Goal: Task Accomplishment & Management: Manage account settings

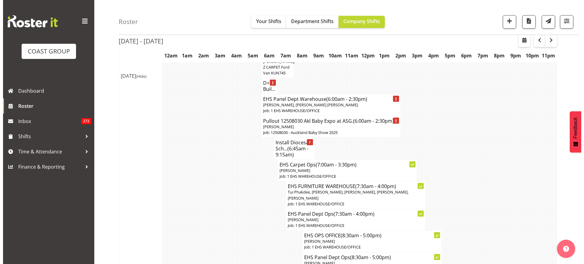
scroll to position [301, 0]
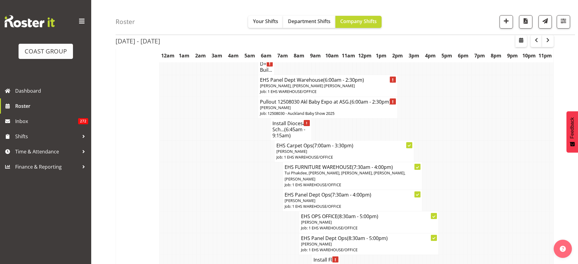
click at [368, 89] on p "Grace Kaiuha, Hemi Tomlinson, Jonathan Elder" at bounding box center [328, 86] width 136 height 6
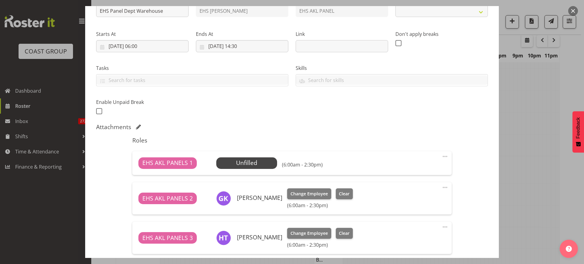
select select "69"
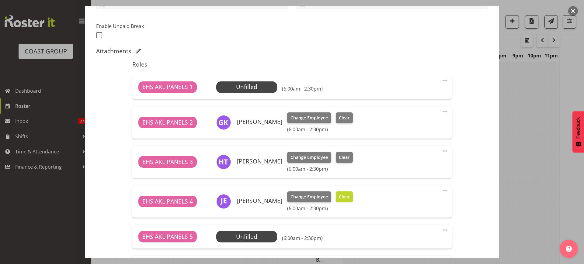
click at [339, 195] on span "Clear" at bounding box center [344, 197] width 11 height 7
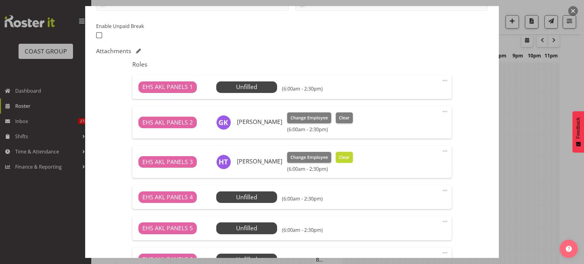
click at [343, 161] on button "Clear" at bounding box center [344, 157] width 17 height 11
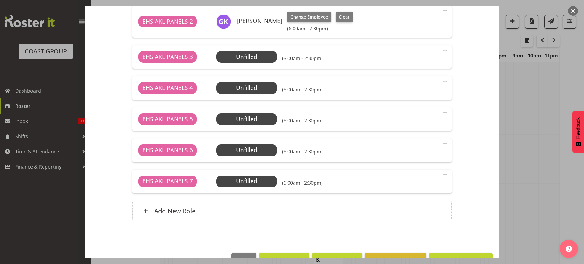
scroll to position [270, 0]
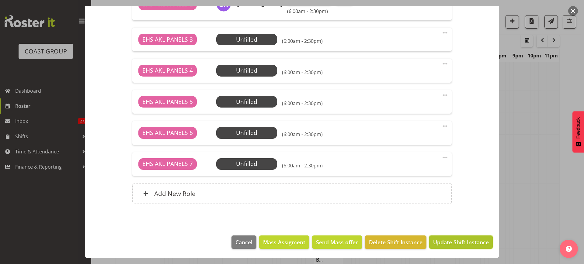
click at [447, 242] on span "Update Shift Instance" at bounding box center [461, 242] width 56 height 8
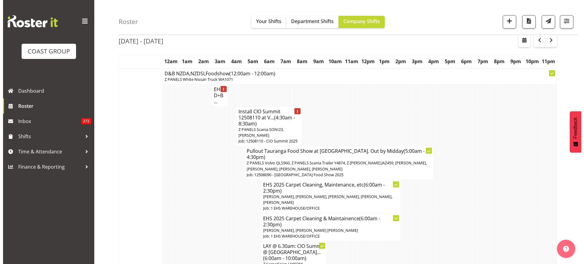
scroll to position [38, 0]
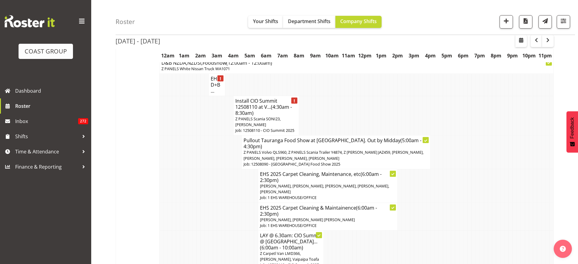
click at [276, 120] on span "Z PANELS Scania SONI23, Abe Denton" at bounding box center [257, 121] width 45 height 11
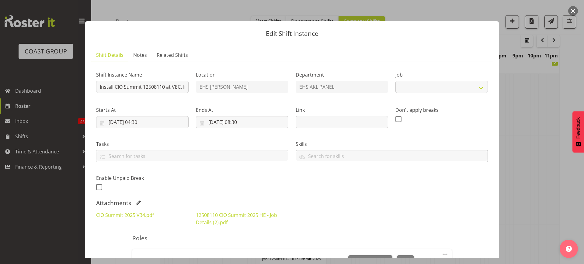
select select "9443"
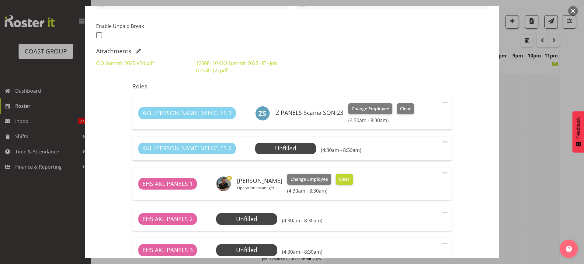
scroll to position [228, 0]
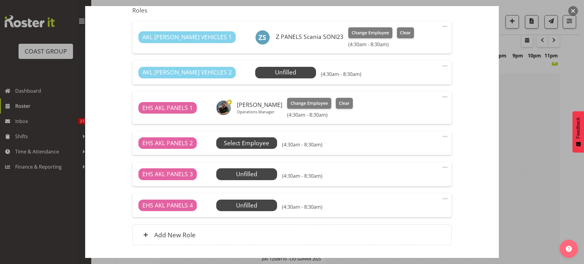
click at [0, 0] on span "Select Employee" at bounding box center [0, 0] width 0 height 0
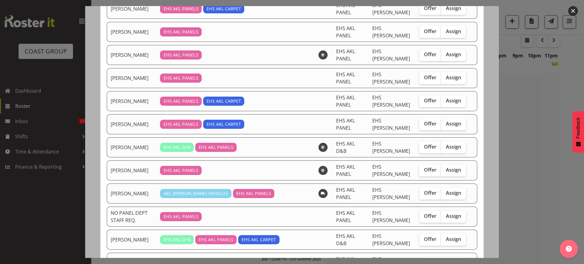
scroll to position [152, 0]
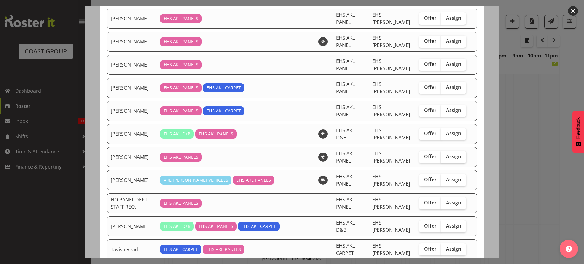
click at [449, 159] on span "Assign" at bounding box center [453, 157] width 15 height 6
click at [445, 159] on input "Assign" at bounding box center [443, 157] width 4 height 4
checkbox input "true"
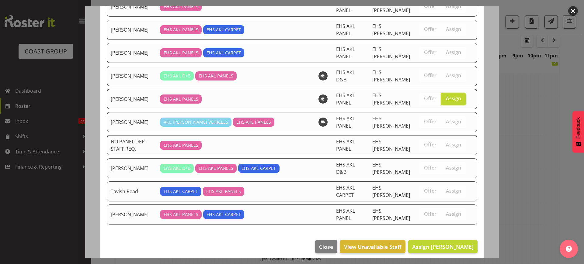
scroll to position [215, 0]
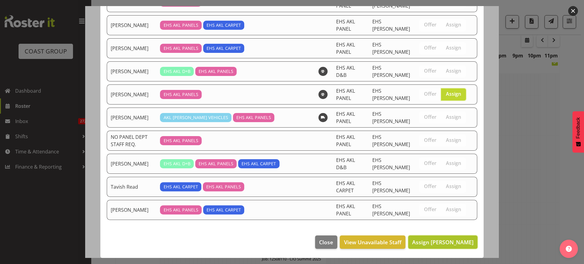
click at [424, 246] on span "Assign [PERSON_NAME]" at bounding box center [442, 242] width 61 height 7
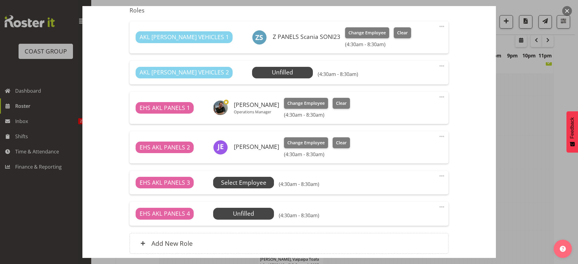
click at [0, 0] on span "Select Employee" at bounding box center [0, 0] width 0 height 0
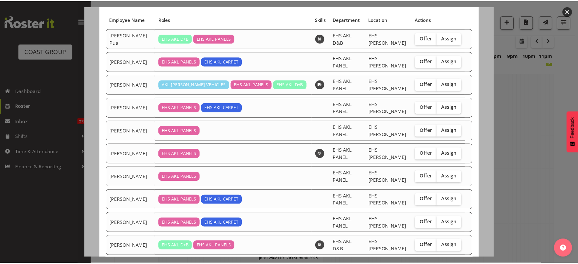
scroll to position [0, 0]
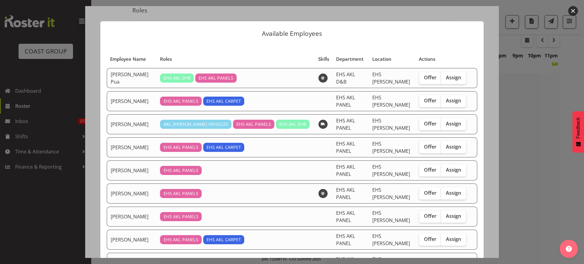
click at [574, 13] on button "button" at bounding box center [573, 11] width 10 height 10
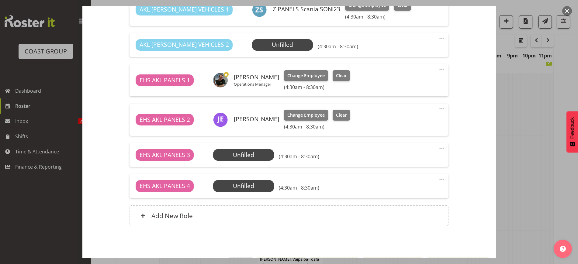
scroll to position [278, 0]
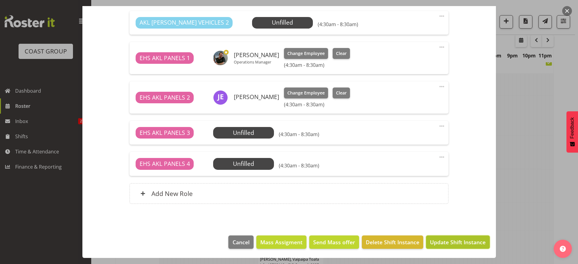
click at [440, 240] on span "Update Shift Instance" at bounding box center [458, 242] width 56 height 8
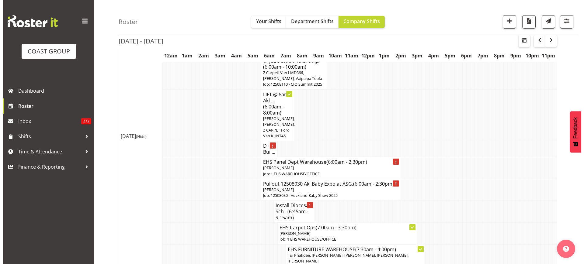
scroll to position [225, 0]
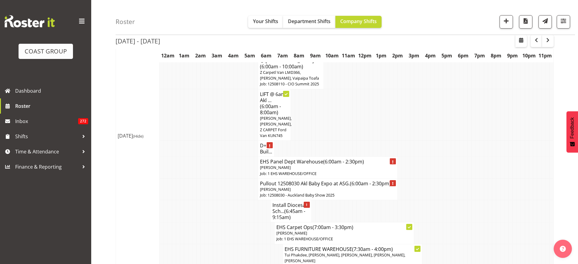
click at [336, 188] on p "[PERSON_NAME]" at bounding box center [328, 190] width 136 height 6
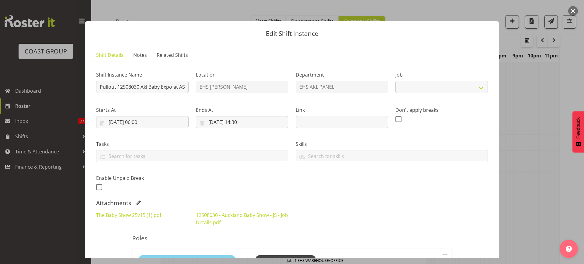
select select "9032"
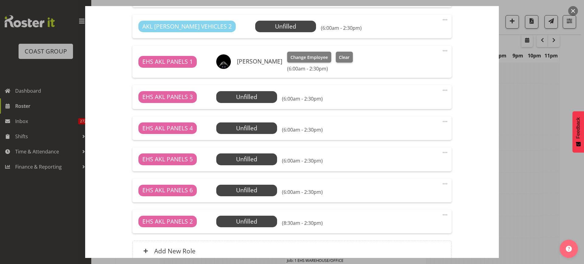
scroll to position [266, 0]
click at [0, 0] on span "Select Employee" at bounding box center [0, 0] width 0 height 0
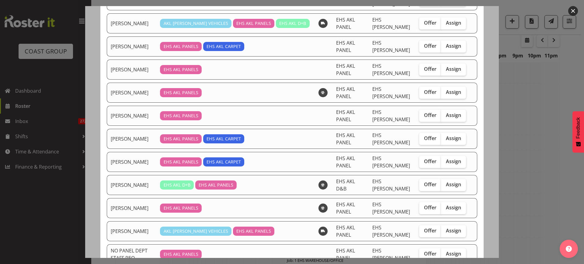
scroll to position [114, 0]
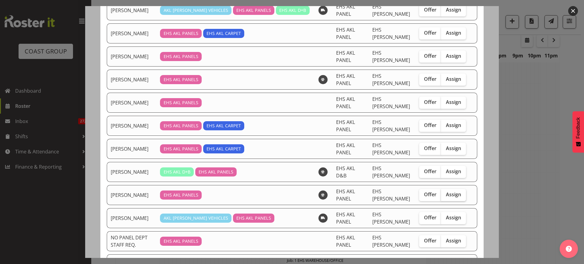
click at [446, 194] on span "Assign" at bounding box center [453, 195] width 15 height 6
click at [445, 194] on input "Assign" at bounding box center [443, 195] width 4 height 4
checkbox input "true"
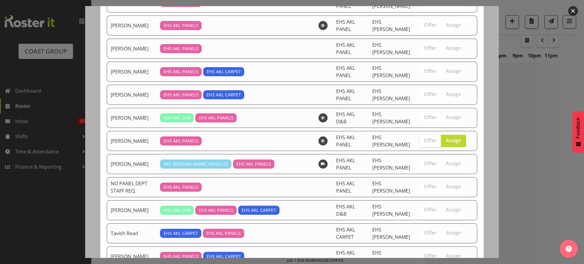
scroll to position [215, 0]
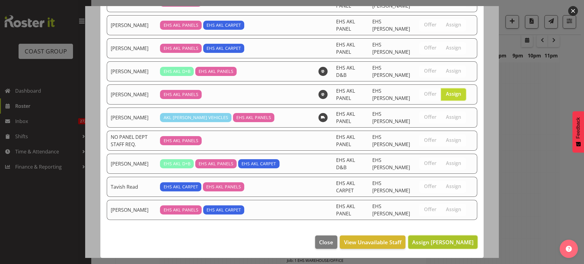
click at [430, 244] on span "Assign [PERSON_NAME]" at bounding box center [442, 242] width 61 height 7
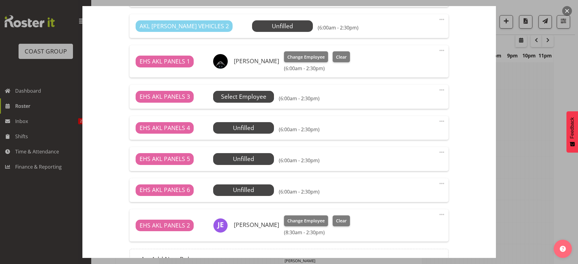
click at [0, 0] on span "Select Employee" at bounding box center [0, 0] width 0 height 0
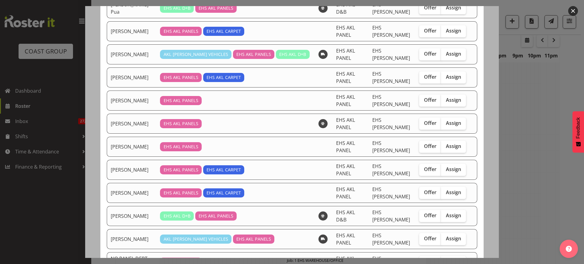
scroll to position [76, 0]
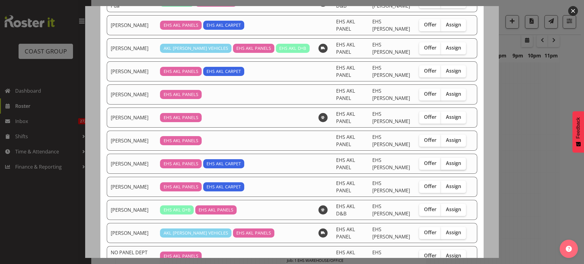
click at [449, 164] on span "Assign" at bounding box center [453, 163] width 15 height 6
click at [445, 164] on input "Assign" at bounding box center [443, 164] width 4 height 4
checkbox input "true"
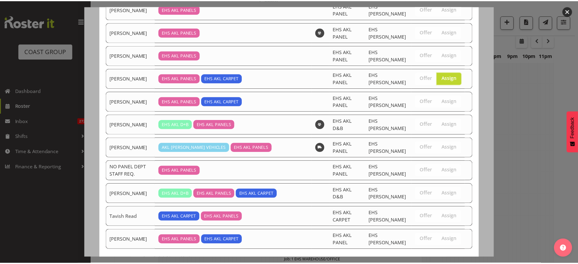
scroll to position [192, 0]
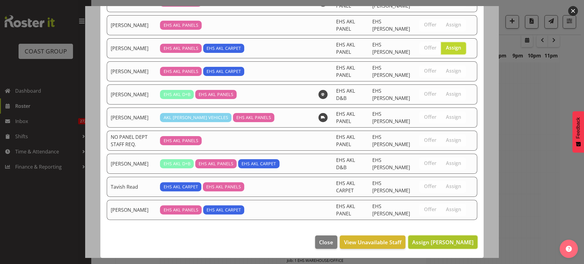
click at [424, 245] on span "Assign James Reid-Akehurst" at bounding box center [442, 242] width 61 height 7
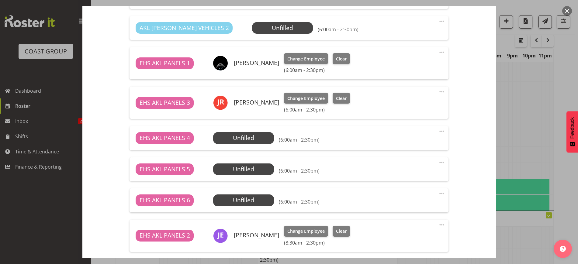
scroll to position [340, 0]
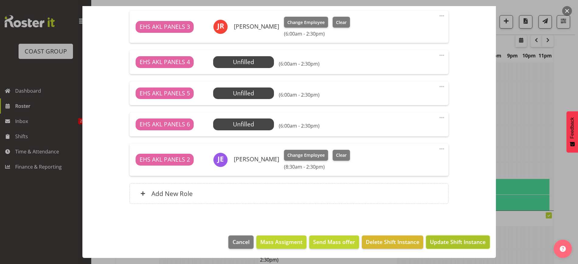
click at [436, 240] on span "Update Shift Instance" at bounding box center [458, 242] width 56 height 8
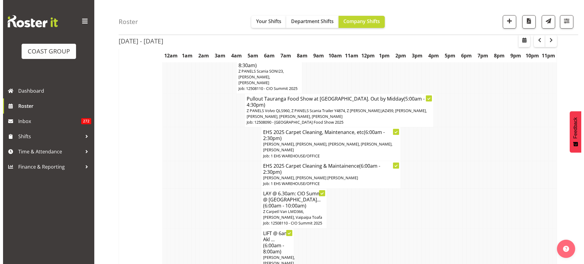
scroll to position [73, 0]
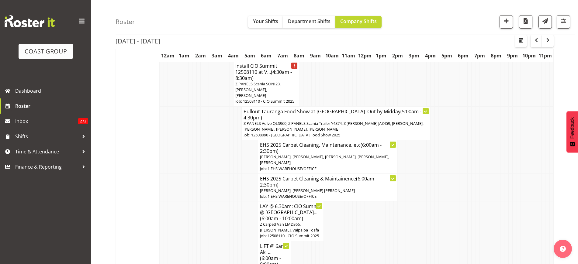
click at [342, 154] on span "[PERSON_NAME], [PERSON_NAME], [PERSON_NAME], [PERSON_NAME], [PERSON_NAME]" at bounding box center [324, 159] width 129 height 11
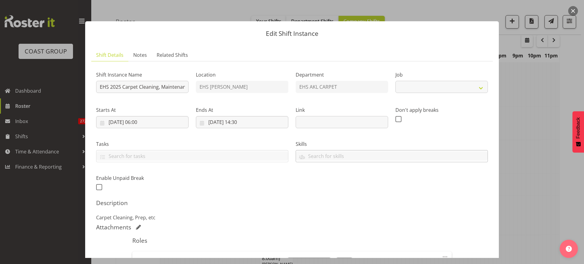
select select "69"
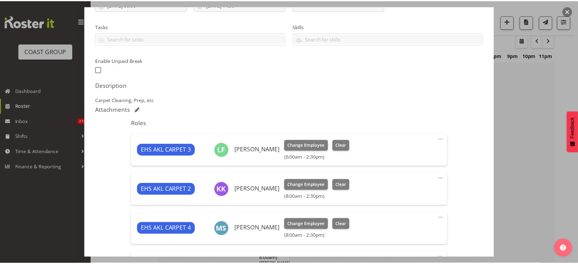
scroll to position [38, 0]
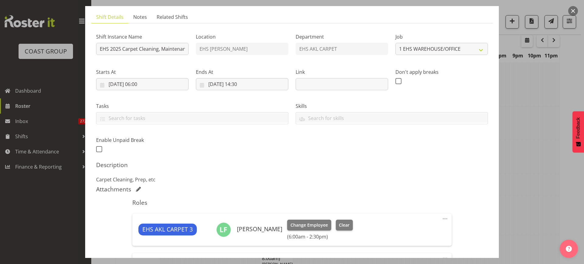
click at [573, 10] on button "button" at bounding box center [573, 11] width 10 height 10
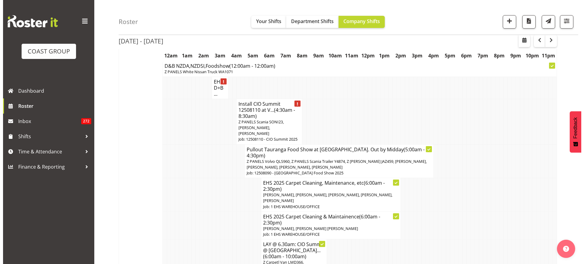
scroll to position [73, 0]
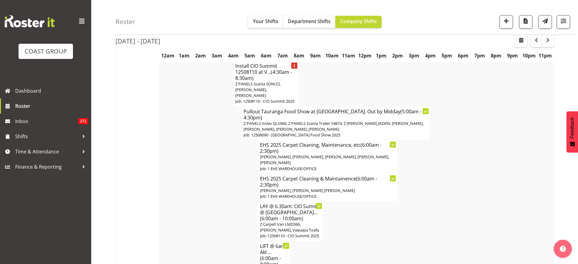
click at [315, 154] on span "[PERSON_NAME], [PERSON_NAME], [PERSON_NAME], [PERSON_NAME], [PERSON_NAME]" at bounding box center [324, 159] width 129 height 11
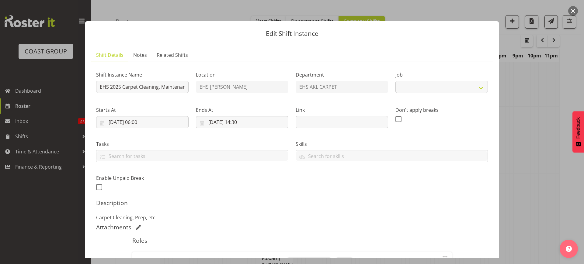
select select "69"
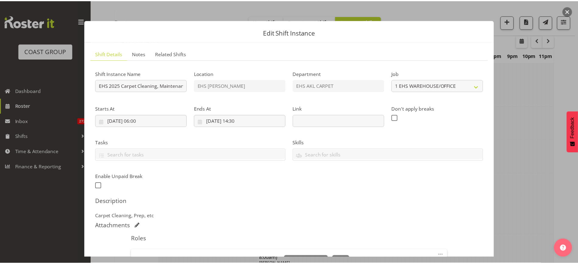
scroll to position [0, 0]
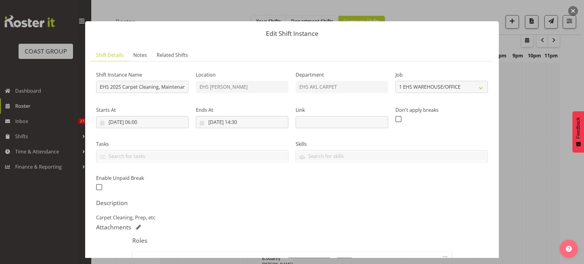
click at [430, 9] on div "Edit Shift Instance Shift Details Notes Related Shifts Shift Instance Name EHS …" at bounding box center [292, 132] width 426 height 252
click at [571, 70] on div at bounding box center [292, 132] width 584 height 264
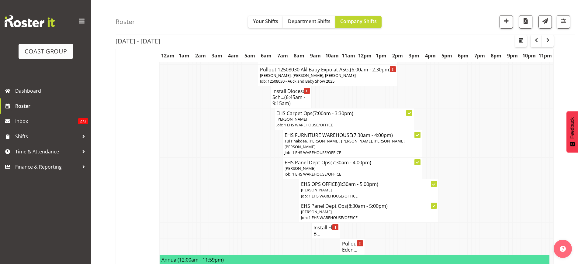
scroll to position [377, 0]
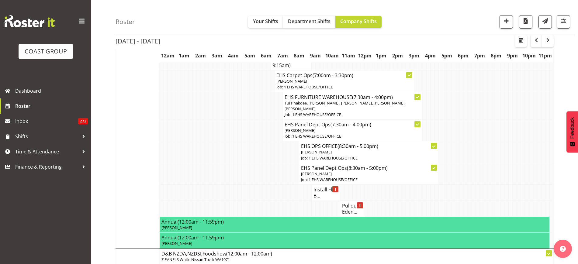
click at [321, 195] on h4 "Install Flat B..." at bounding box center [326, 193] width 25 height 12
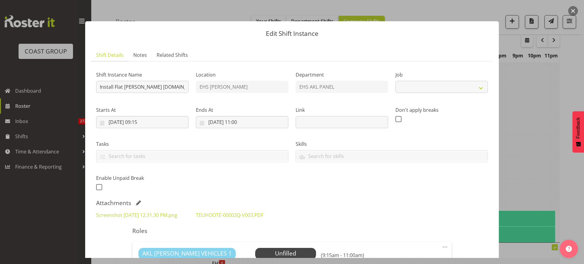
select select "8652"
click at [572, 10] on button "button" at bounding box center [573, 11] width 10 height 10
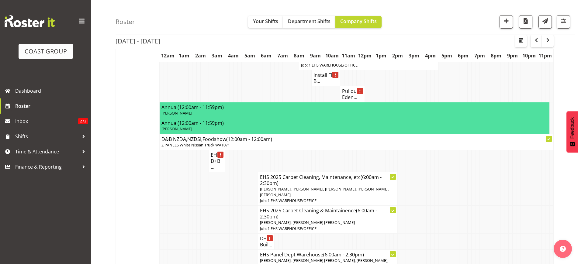
scroll to position [415, 0]
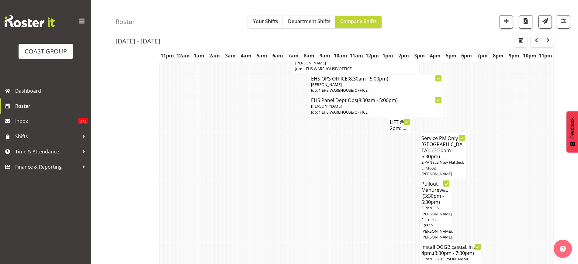
scroll to position [2316, 0]
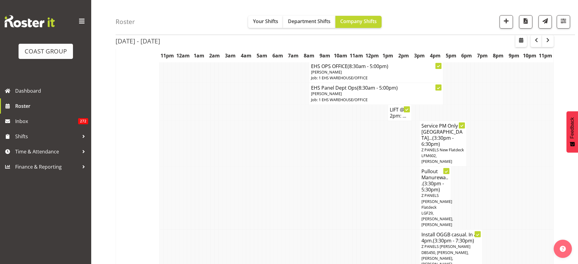
click at [434, 193] on span "Z PANELS Mitsy Flatdeck LGF29, Jonathan Elder, Hemi Tomlinson" at bounding box center [438, 210] width 32 height 35
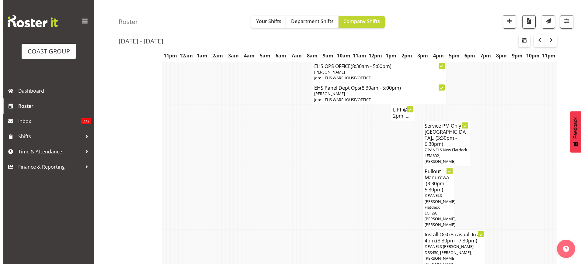
scroll to position [2310, 0]
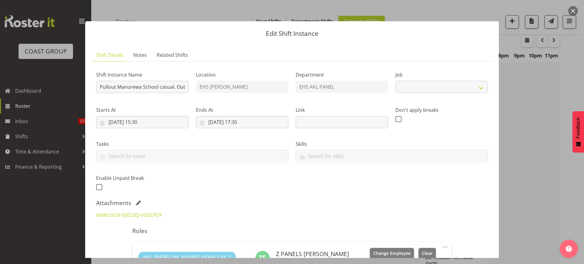
select select "8652"
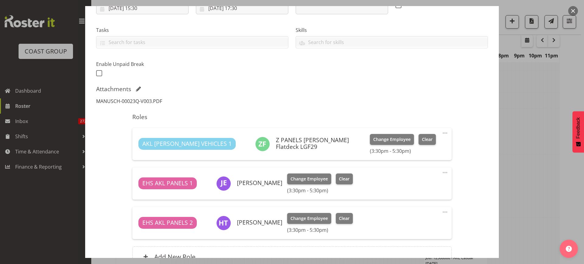
click at [147, 103] on link "MANUSCH-00023Q-V003.PDF" at bounding box center [129, 101] width 66 height 7
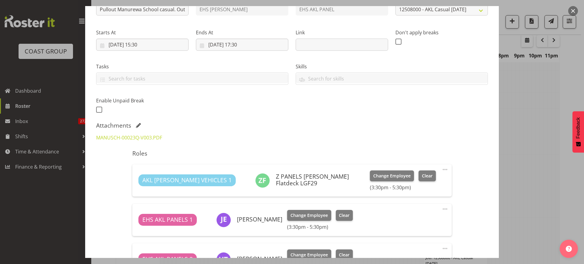
scroll to position [38, 0]
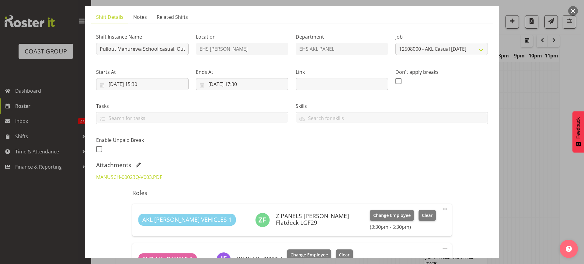
click at [575, 12] on button "button" at bounding box center [573, 11] width 10 height 10
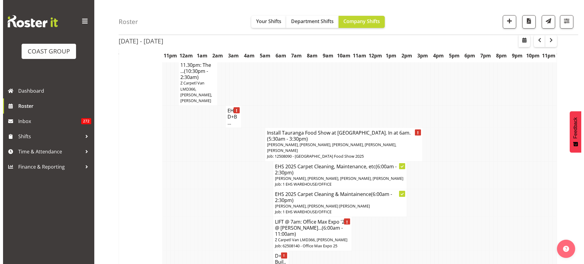
scroll to position [2012, 0]
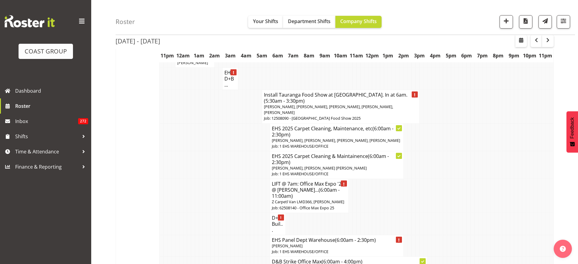
click at [346, 92] on h4 "Install Tauranga Food Show at Baypark. In at 6am. (5:30am - 3:30pm)" at bounding box center [341, 98] width 154 height 12
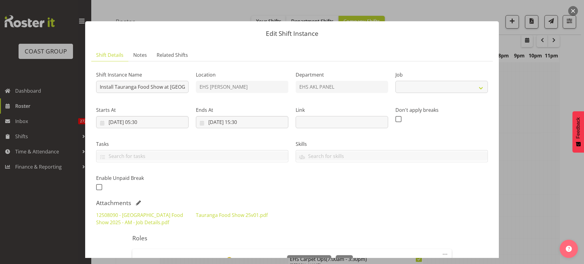
select select "9296"
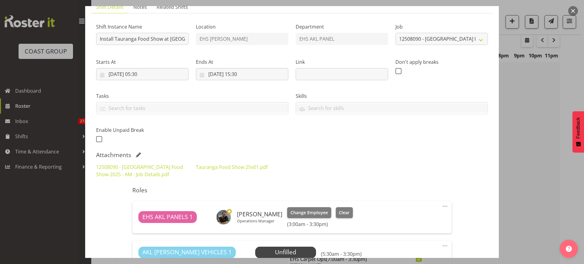
scroll to position [38, 0]
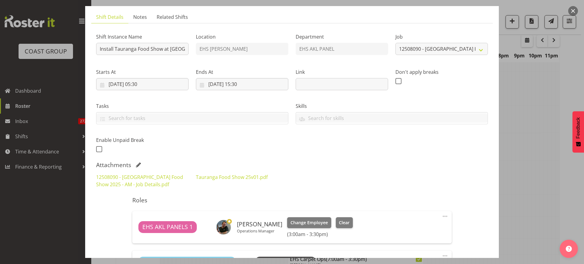
click at [571, 9] on button "button" at bounding box center [573, 11] width 10 height 10
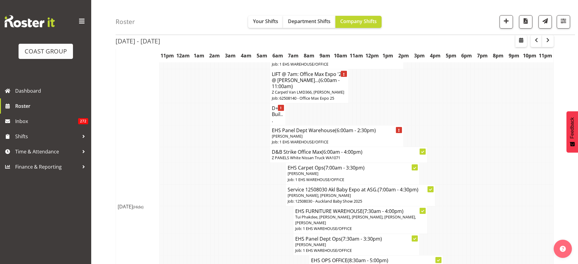
scroll to position [2132, 0]
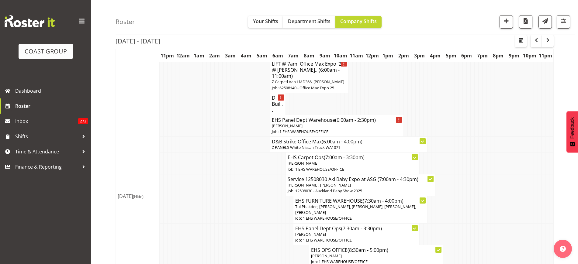
click at [393, 183] on p "Jonathan Elder, Shaun Keutenius" at bounding box center [361, 186] width 146 height 6
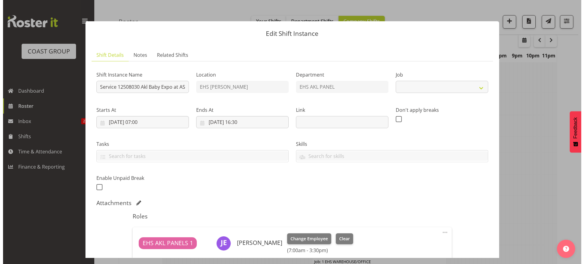
scroll to position [2123, 0]
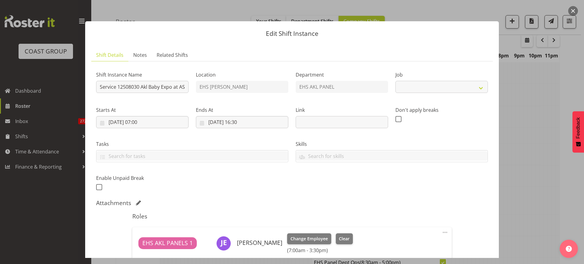
select select "9032"
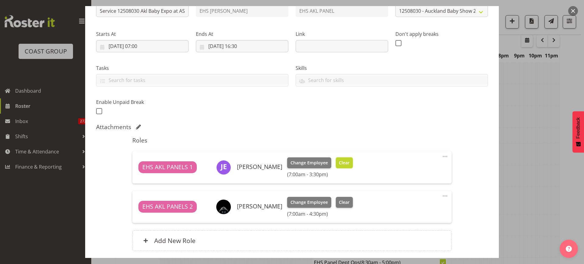
click at [337, 166] on button "Clear" at bounding box center [344, 163] width 17 height 11
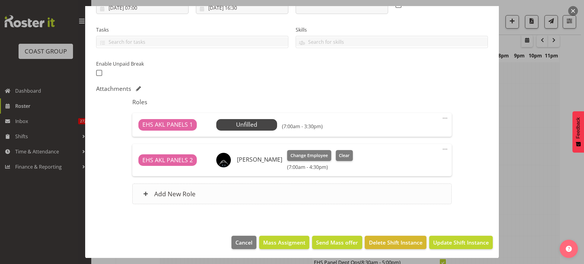
scroll to position [115, 0]
click at [450, 239] on span "Update Shift Instance" at bounding box center [461, 242] width 56 height 8
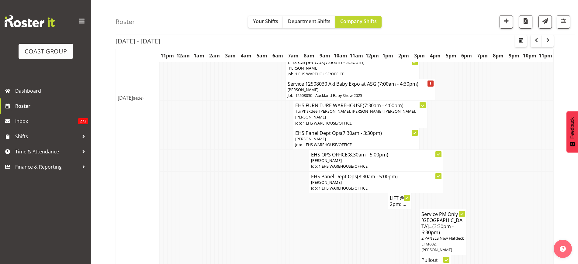
scroll to position [2278, 0]
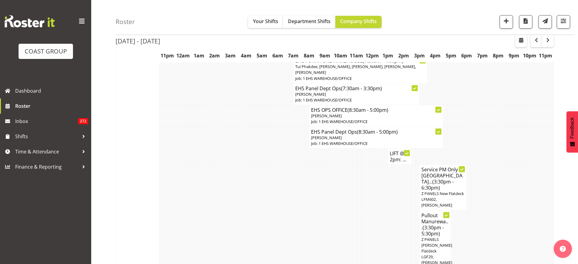
click at [437, 237] on span "Z PANELS Mitsy Flatdeck LGF29, Jonathan Elder, Hemi Tomlinson" at bounding box center [438, 254] width 32 height 35
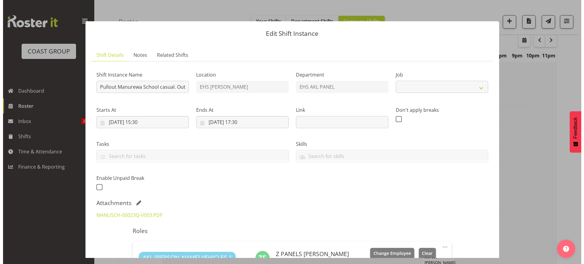
scroll to position [2269, 0]
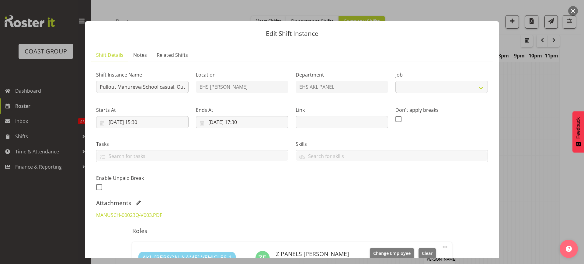
select select "8652"
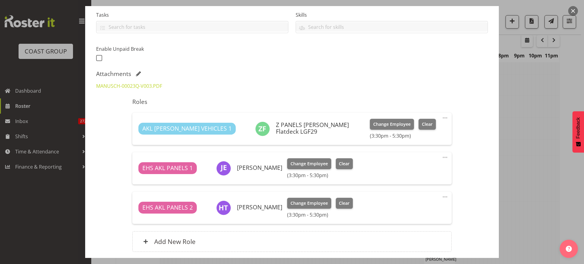
scroll to position [152, 0]
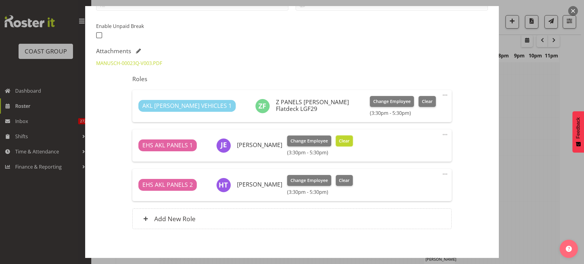
click at [344, 143] on button "Clear" at bounding box center [344, 141] width 17 height 11
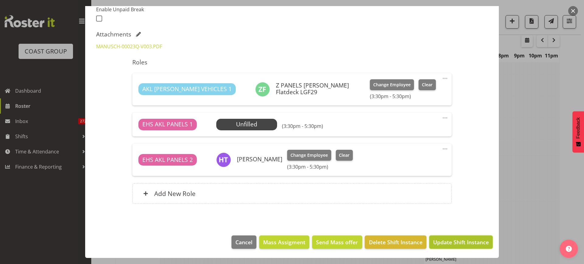
click at [444, 240] on span "Update Shift Instance" at bounding box center [461, 242] width 56 height 8
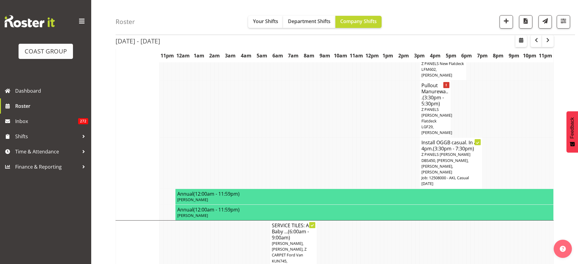
scroll to position [2336, 0]
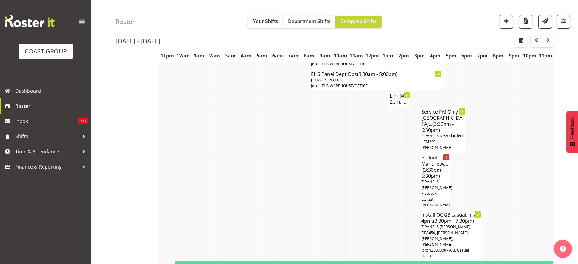
click at [438, 179] on span "Z PANELS Mitsy Flatdeck LGF29, Hemi Tomlinson" at bounding box center [437, 193] width 31 height 29
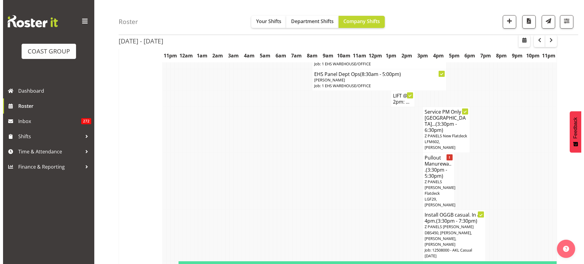
scroll to position [2330, 0]
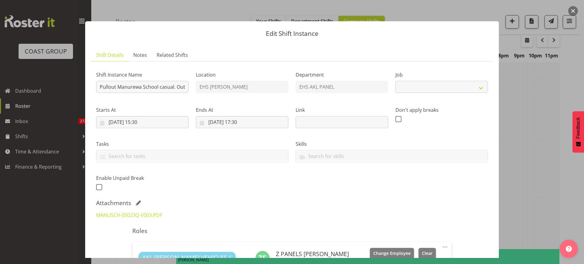
select select "8652"
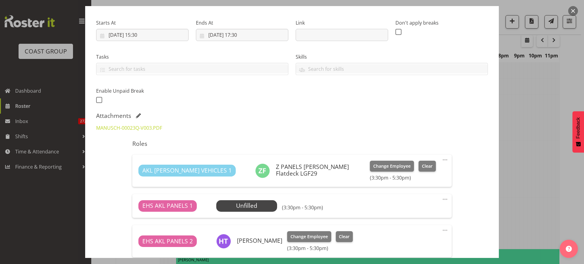
scroll to position [152, 0]
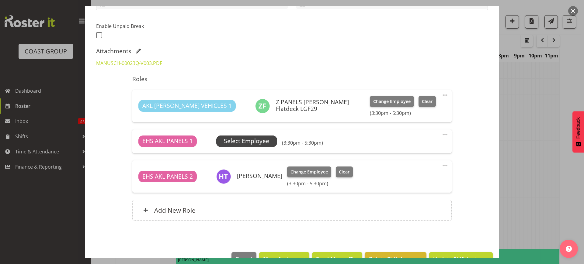
click at [260, 139] on span "Select Employee" at bounding box center [246, 141] width 45 height 9
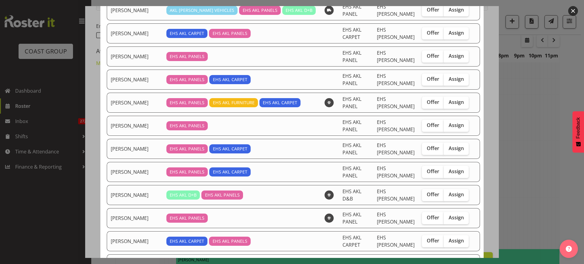
scroll to position [190, 0]
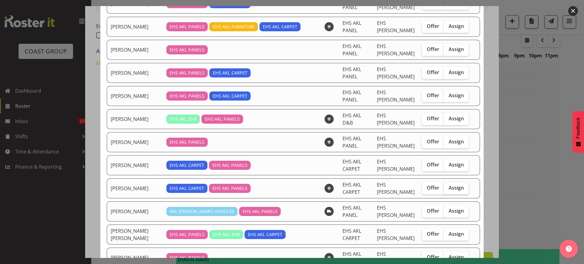
click at [449, 188] on span "Assign" at bounding box center [456, 188] width 15 height 6
click at [447, 188] on input "Assign" at bounding box center [446, 188] width 4 height 4
checkbox input "true"
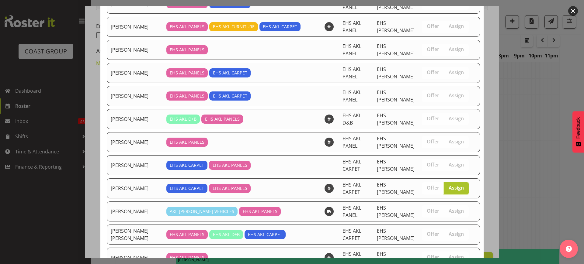
scroll to position [400, 0]
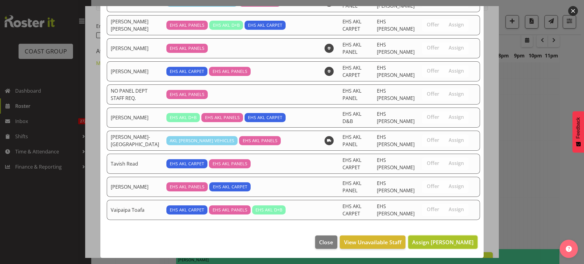
click at [447, 240] on span "Assign [PERSON_NAME]" at bounding box center [442, 242] width 61 height 7
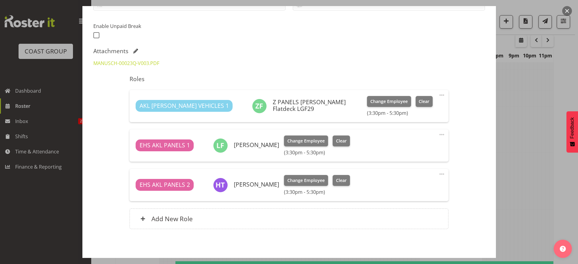
scroll to position [177, 0]
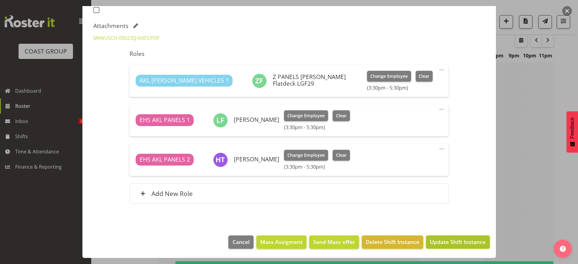
click at [444, 241] on span "Update Shift Instance" at bounding box center [458, 242] width 56 height 8
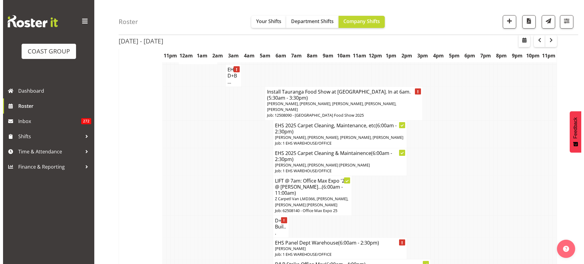
scroll to position [1977, 0]
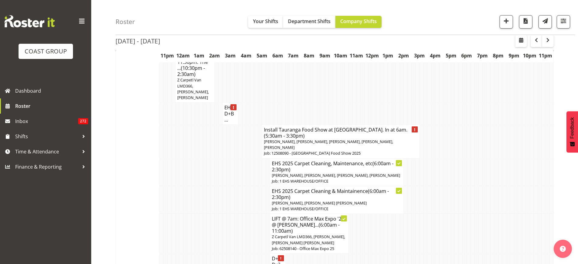
click at [330, 139] on span "Abe Denton, Martin Samuel, Matthieu Vendrely, Freddieric Fiel, Vaipaipa Toafa" at bounding box center [328, 144] width 129 height 11
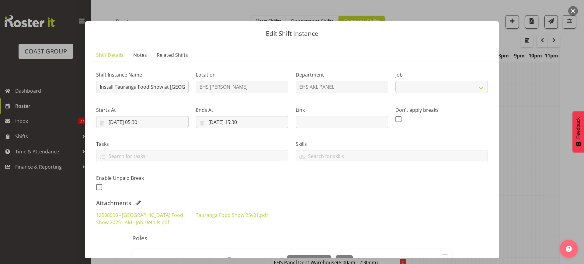
select select "9296"
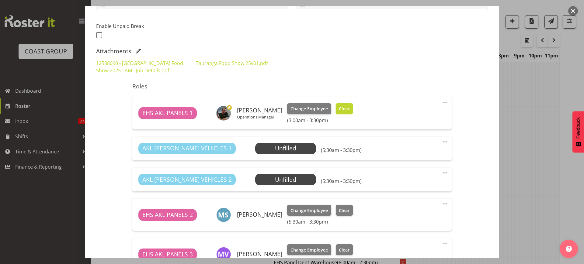
click at [339, 108] on span "Clear" at bounding box center [344, 109] width 11 height 7
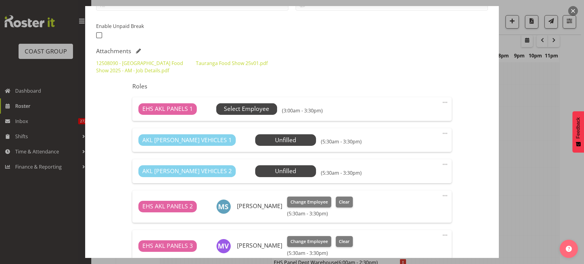
click at [253, 112] on span "Select Employee" at bounding box center [246, 109] width 45 height 9
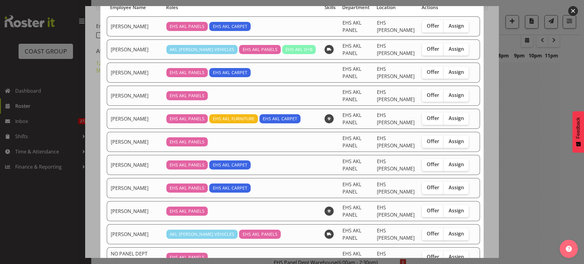
scroll to position [76, 0]
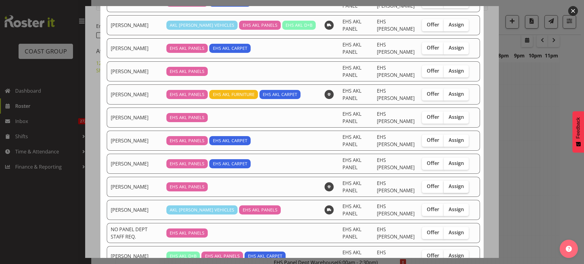
click at [449, 186] on span "Assign" at bounding box center [456, 186] width 15 height 6
click at [445, 186] on input "Assign" at bounding box center [446, 187] width 4 height 4
checkbox input "true"
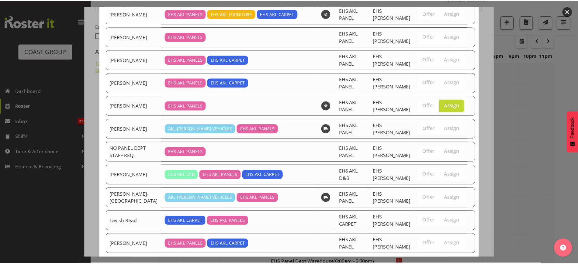
scroll to position [192, 0]
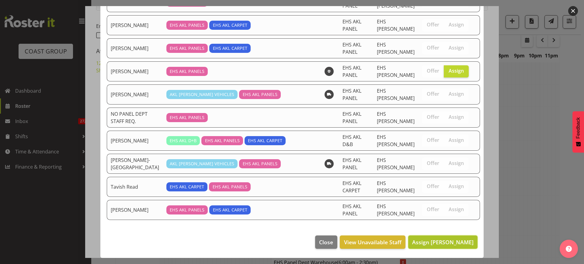
click at [431, 242] on span "Assign [PERSON_NAME]" at bounding box center [442, 242] width 61 height 7
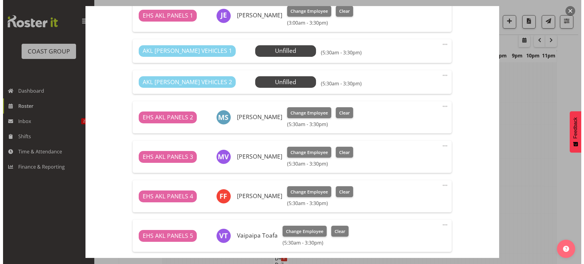
scroll to position [174, 0]
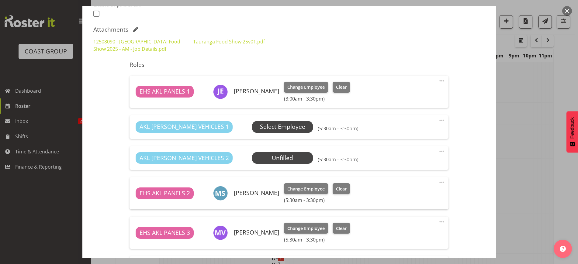
click at [264, 129] on span "Select Employee" at bounding box center [282, 127] width 45 height 9
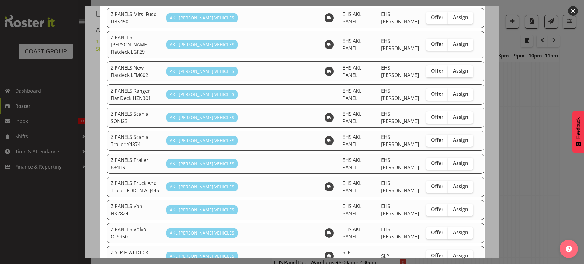
scroll to position [418, 0]
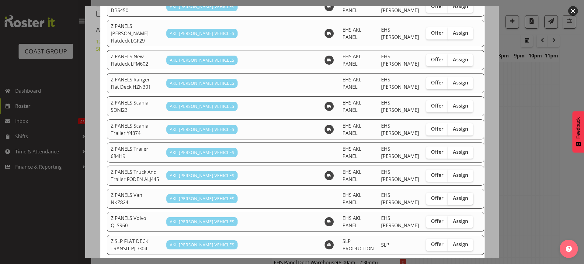
click at [454, 195] on span "Assign" at bounding box center [460, 198] width 15 height 6
click at [452, 197] on input "Assign" at bounding box center [450, 199] width 4 height 4
checkbox input "true"
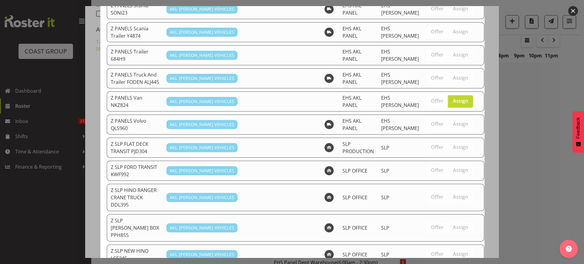
scroll to position [579, 0]
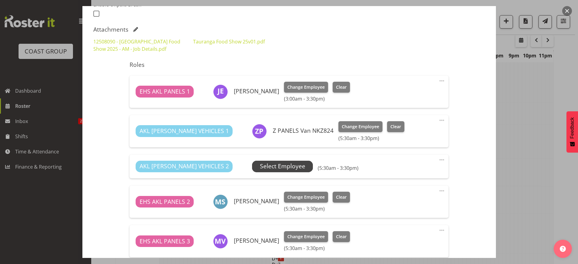
click at [264, 169] on span "Select Employee" at bounding box center [282, 166] width 45 height 9
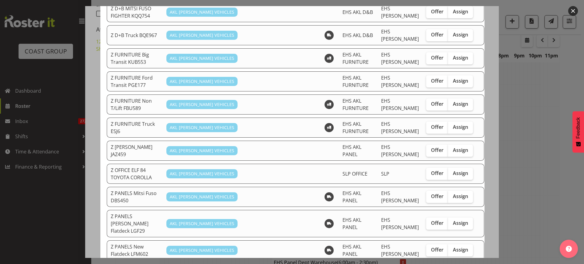
scroll to position [228, 0]
click at [453, 147] on span "Assign" at bounding box center [460, 150] width 15 height 6
click at [448, 148] on input "Assign" at bounding box center [450, 150] width 4 height 4
checkbox input "true"
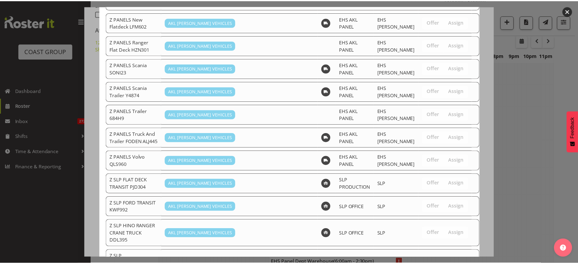
scroll to position [558, 0]
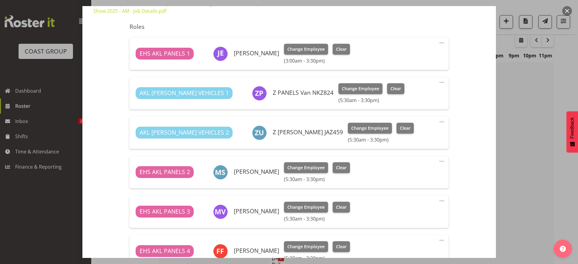
scroll to position [343, 0]
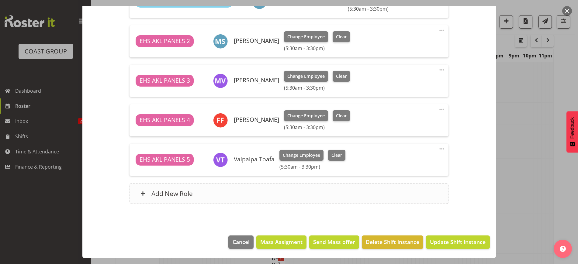
click at [306, 195] on div "Add New Role" at bounding box center [289, 193] width 319 height 21
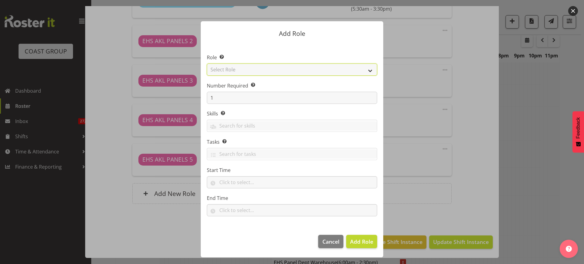
click at [371, 72] on select "Select Role ACCOUNT MANAGER ACCOUNT MANAGER DW ACCOUNTS [PERSON_NAME] VEHICLES …" at bounding box center [292, 70] width 170 height 12
select select "81"
click at [207, 64] on select "Select Role ACCOUNT MANAGER ACCOUNT MANAGER DW ACCOUNTS [PERSON_NAME] VEHICLES …" at bounding box center [292, 70] width 170 height 12
click at [245, 101] on input "1" at bounding box center [292, 98] width 170 height 12
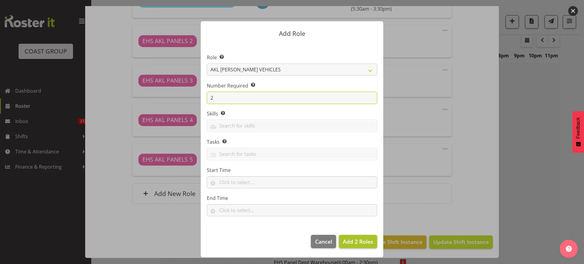
type input "2"
click at [350, 243] on span "Add 2 Roles" at bounding box center [358, 241] width 30 height 7
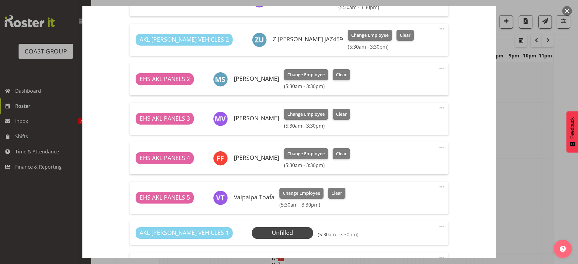
scroll to position [381, 0]
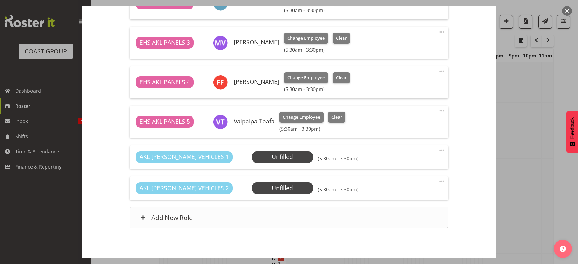
click at [287, 221] on div "Add New Role" at bounding box center [289, 217] width 319 height 21
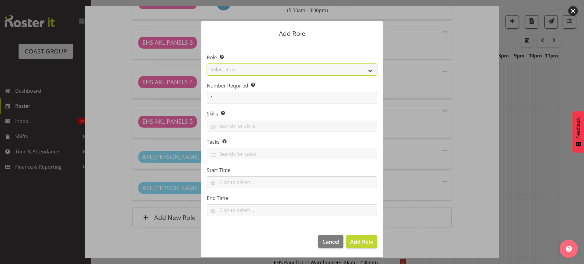
click at [370, 69] on select "Select Role ACCOUNT MANAGER ACCOUNT MANAGER DW ACCOUNTS [PERSON_NAME] VEHICLES …" at bounding box center [292, 70] width 170 height 12
select select "81"
click at [207, 64] on select "Select Role ACCOUNT MANAGER ACCOUNT MANAGER DW ACCOUNTS [PERSON_NAME] VEHICLES …" at bounding box center [292, 70] width 170 height 12
click at [360, 245] on span "Add Role" at bounding box center [361, 242] width 23 height 8
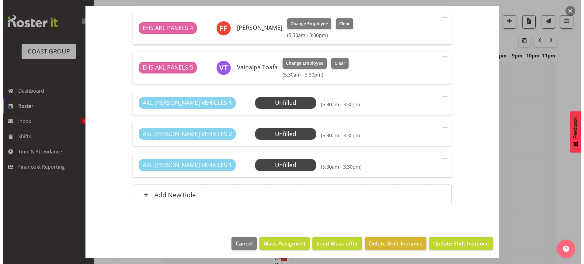
scroll to position [436, 0]
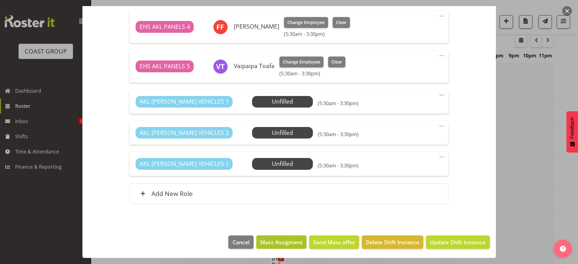
click at [285, 242] on span "Mass Assigment" at bounding box center [281, 242] width 42 height 8
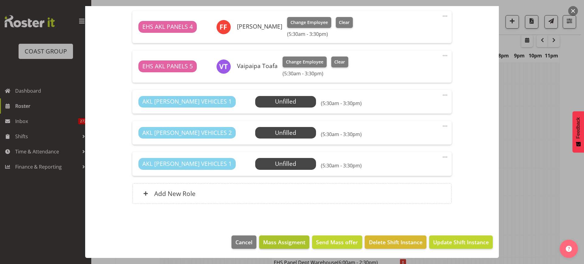
scroll to position [412, 0]
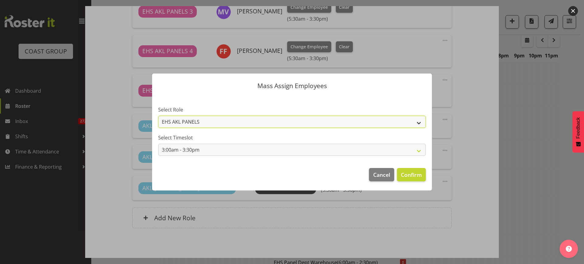
click at [421, 122] on select "EHS AKL PANELS AKL RYMER VEHICLES" at bounding box center [292, 122] width 268 height 12
select select "81"
click at [158, 116] on select "EHS AKL PANELS AKL RYMER VEHICLES" at bounding box center [292, 122] width 268 height 12
select select
click at [407, 175] on span "Confirm" at bounding box center [411, 175] width 21 height 8
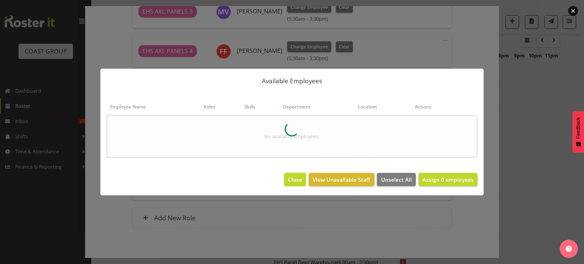
click at [294, 179] on span "Close" at bounding box center [295, 180] width 14 height 8
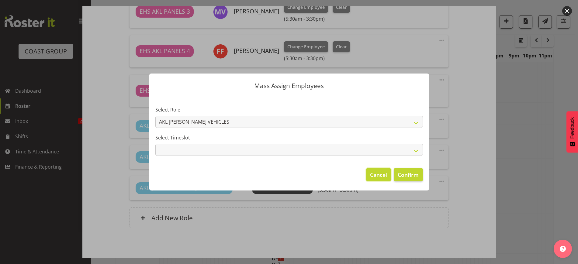
click at [379, 175] on span "Cancel" at bounding box center [378, 175] width 17 height 8
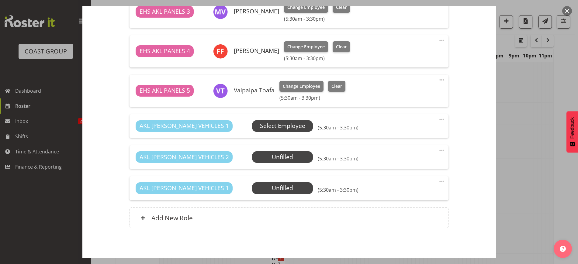
click at [278, 128] on span "Select Employee" at bounding box center [282, 126] width 61 height 12
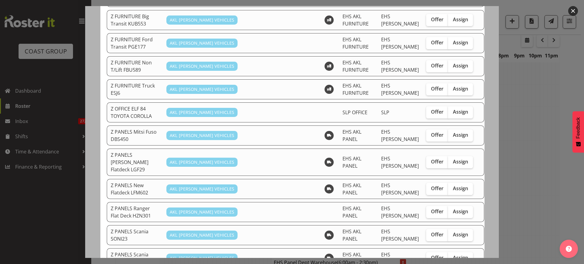
scroll to position [304, 0]
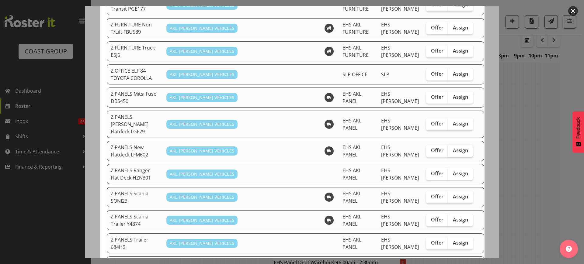
click at [453, 148] on span "Assign" at bounding box center [460, 151] width 15 height 6
click at [448, 149] on input "Assign" at bounding box center [450, 151] width 4 height 4
checkbox input "true"
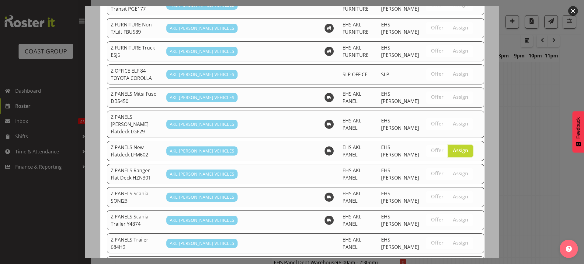
scroll to position [537, 0]
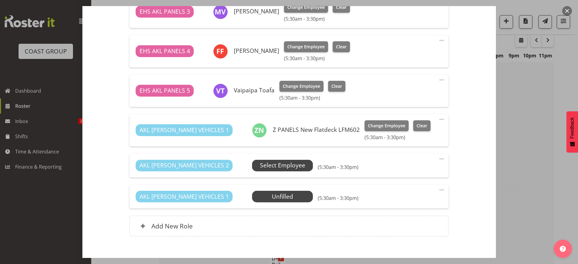
click at [266, 164] on span "Select Employee" at bounding box center [282, 165] width 45 height 9
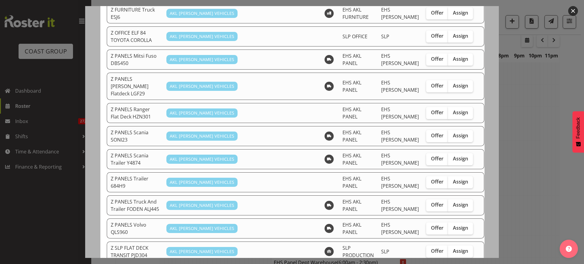
scroll to position [380, 0]
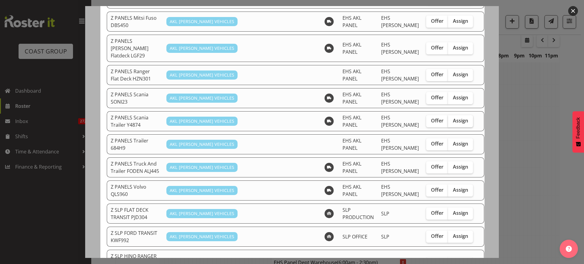
click at [453, 118] on span "Assign" at bounding box center [460, 121] width 15 height 6
click at [448, 119] on input "Assign" at bounding box center [450, 121] width 4 height 4
checkbox input "true"
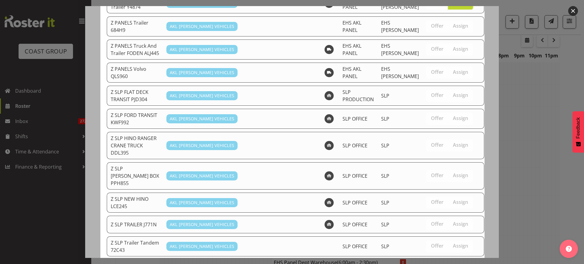
scroll to position [514, 0]
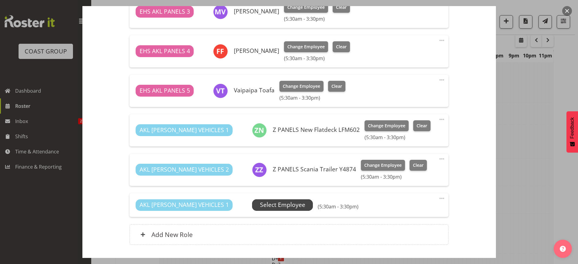
click at [265, 206] on span "Select Employee" at bounding box center [282, 205] width 45 height 9
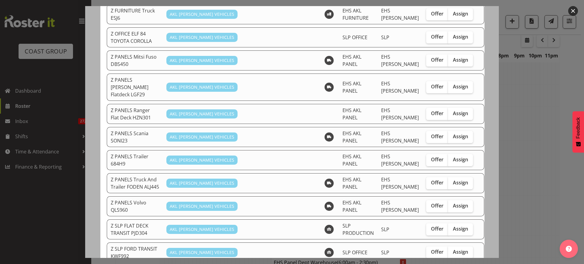
scroll to position [342, 0]
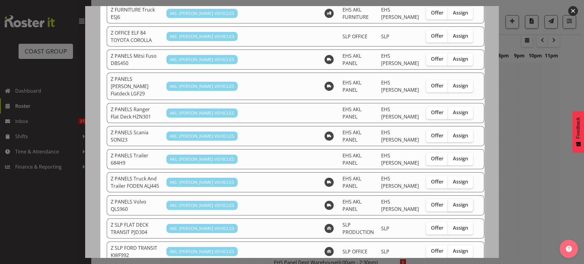
click at [453, 202] on span "Assign" at bounding box center [460, 205] width 15 height 6
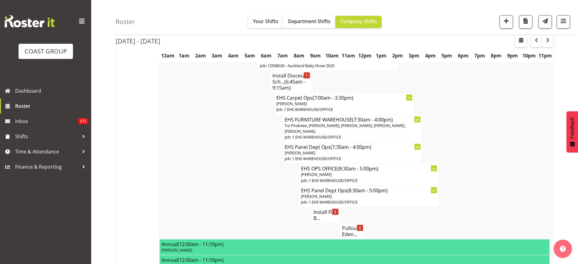
scroll to position [304, 0]
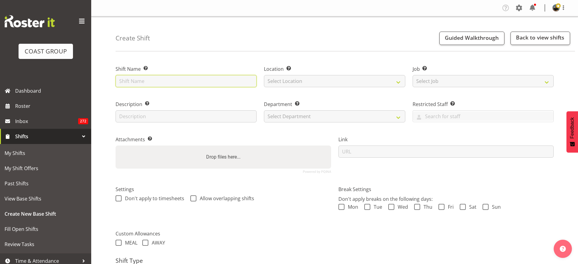
click at [159, 81] on input "text" at bounding box center [186, 81] width 141 height 12
type input "Staying onsite in Tauranga"
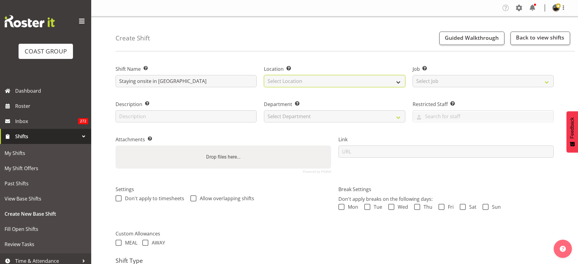
click at [397, 82] on select "Select Location EHS RYMER" at bounding box center [334, 81] width 141 height 12
select select "35"
click at [264, 75] on select "Select Location EHS RYMER" at bounding box center [334, 81] width 141 height 12
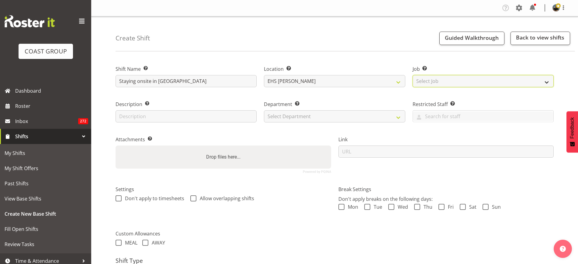
click at [546, 82] on select "Select Job Create new job 1 Carlton Events 1 Carlton Hamilton 1 Carlton Welling…" at bounding box center [483, 81] width 141 height 12
select select "9296"
click at [413, 75] on select "Select Job Create new job 1 Carlton Events 1 Carlton Hamilton 1 Carlton Welling…" at bounding box center [483, 81] width 141 height 12
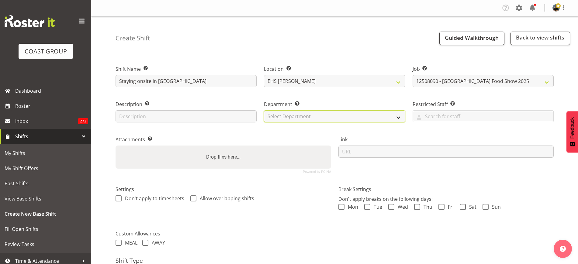
click at [397, 119] on select "Select Department EHS AKL PANEL EHS AKL CARPET" at bounding box center [334, 116] width 141 height 12
select select "39"
click at [264, 110] on select "Select Department EHS AKL PANEL EHS AKL CARPET" at bounding box center [334, 116] width 141 height 12
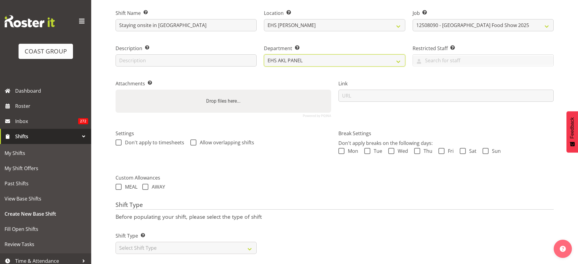
scroll to position [66, 0]
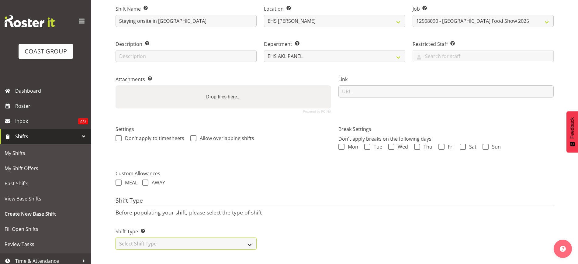
click at [251, 238] on select "Select Shift Type One Off Shift Recurring Shift Rotating Shift" at bounding box center [186, 244] width 141 height 12
select select "recurring"
click at [116, 238] on select "Select Shift Type One Off Shift Recurring Shift Rotating Shift" at bounding box center [186, 244] width 141 height 12
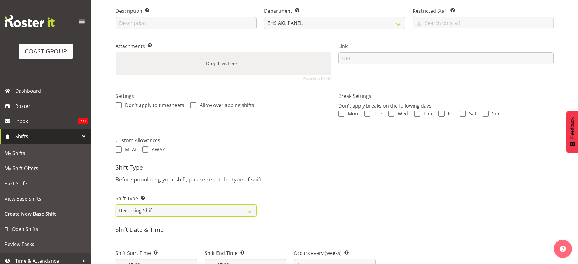
scroll to position [180, 0]
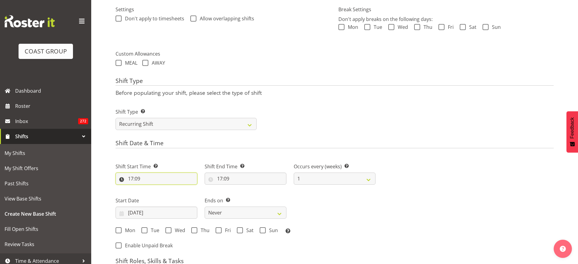
click at [185, 179] on input "17:09" at bounding box center [157, 179] width 82 height 12
click at [157, 194] on select "00 01 02 03 04 05 06 07 08 09 10 11 12 13 14 15 16 17 18 19 20 21 22 23" at bounding box center [157, 195] width 14 height 12
select select "0"
click at [150, 189] on select "00 01 02 03 04 05 06 07 08 09 10 11 12 13 14 15 16 17 18 19 20 21 22 23" at bounding box center [157, 195] width 14 height 12
type input "00:09"
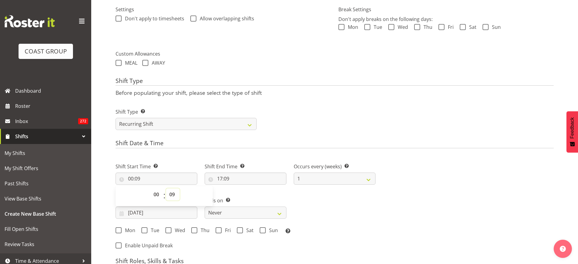
click at [171, 193] on select "00 01 02 03 04 05 06 07 08 09 10 11 12 13 14 15 16 17 18 19 20 21 22 23 24 25 2…" at bounding box center [173, 195] width 14 height 12
select select "30"
click at [166, 189] on select "00 01 02 03 04 05 06 07 08 09 10 11 12 13 14 15 16 17 18 19 20 21 22 23 24 25 2…" at bounding box center [173, 195] width 14 height 12
type input "00:30"
click at [245, 178] on input "17:09" at bounding box center [246, 179] width 82 height 12
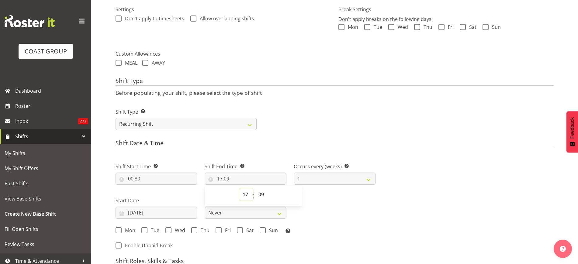
click at [248, 193] on select "00 01 02 03 04 05 06 07 08 09 10 11 12 13 14 15 16 17 18 19 20 21 22 23" at bounding box center [246, 195] width 14 height 12
select select "23"
click at [239, 189] on select "00 01 02 03 04 05 06 07 08 09 10 11 12 13 14 15 16 17 18 19 20 21 22 23" at bounding box center [246, 195] width 14 height 12
type input "23:09"
click at [263, 194] on select "00 01 02 03 04 05 06 07 08 09 10 11 12 13 14 15 16 17 18 19 20 21 22 23 24 25 2…" at bounding box center [262, 195] width 14 height 12
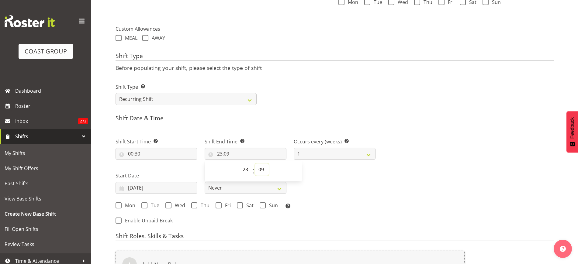
scroll to position [218, 0]
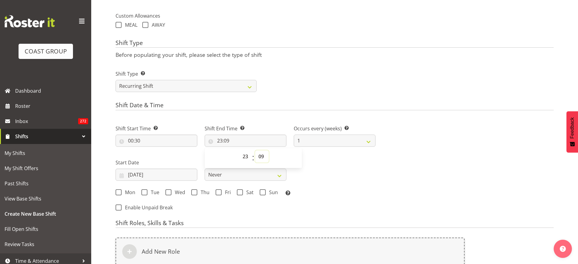
click at [263, 157] on select "00 01 02 03 04 05 06 07 08 09 10 11 12 13 14 15 16 17 18 19 20 21 22 23 24 25 2…" at bounding box center [262, 157] width 14 height 12
select select "30"
click at [255, 151] on select "00 01 02 03 04 05 06 07 08 09 10 11 12 13 14 15 16 17 18 19 20 21 22 23 24 25 2…" at bounding box center [262, 157] width 14 height 12
type input "23:30"
click at [169, 175] on input "13/08/2025" at bounding box center [157, 175] width 82 height 12
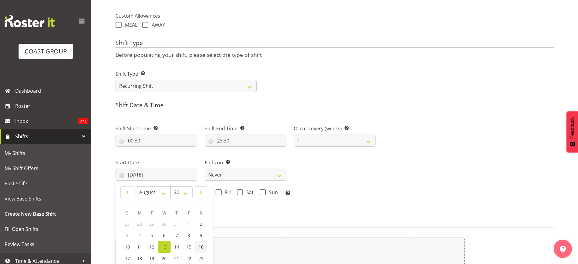
click at [201, 245] on span "16" at bounding box center [201, 247] width 5 height 6
type input "16/08/2025"
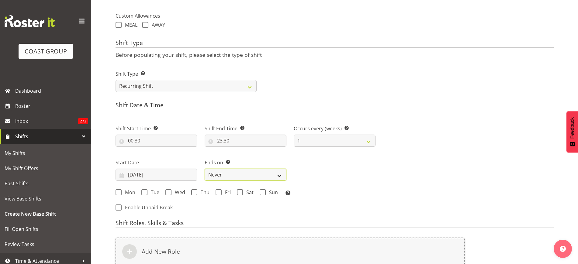
click at [284, 174] on select "Never On Date" at bounding box center [246, 175] width 82 height 12
select select "date"
click at [205, 169] on select "Never On Date" at bounding box center [246, 175] width 82 height 12
select select "7"
select select "2025"
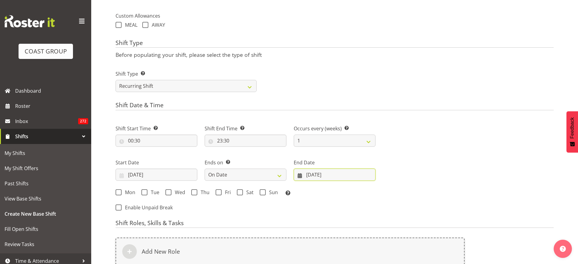
click at [351, 174] on input "13/08/2025" at bounding box center [335, 175] width 82 height 12
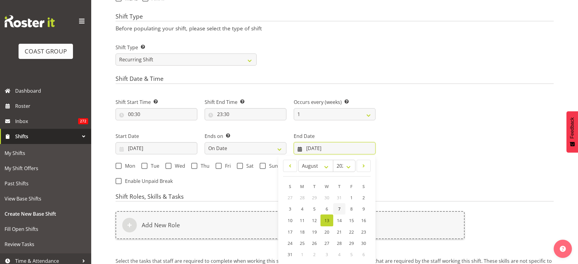
scroll to position [256, 0]
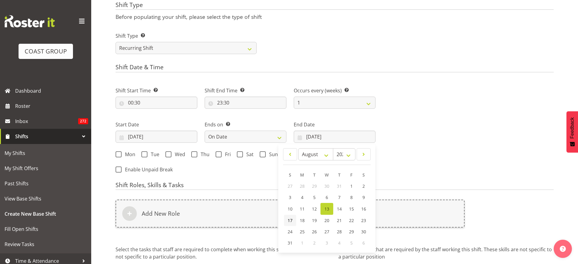
click at [291, 221] on span "17" at bounding box center [290, 221] width 5 height 6
type input "17/08/2025"
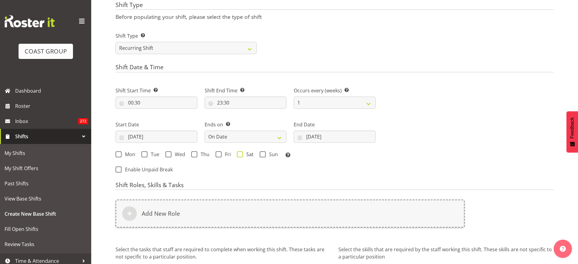
click at [239, 155] on span at bounding box center [240, 154] width 6 height 6
click at [239, 155] on input "Sat" at bounding box center [239, 154] width 4 height 4
checkbox input "true"
click at [263, 155] on span at bounding box center [263, 154] width 6 height 6
click at [263, 155] on input "Sun" at bounding box center [262, 154] width 4 height 4
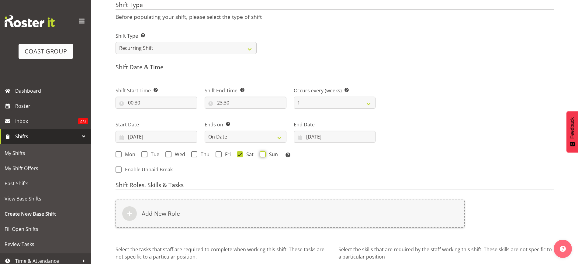
checkbox input "true"
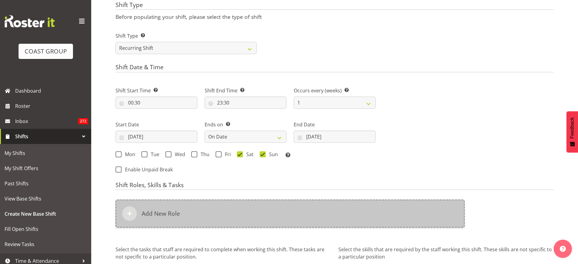
click at [279, 213] on div "Add New Role" at bounding box center [290, 214] width 349 height 28
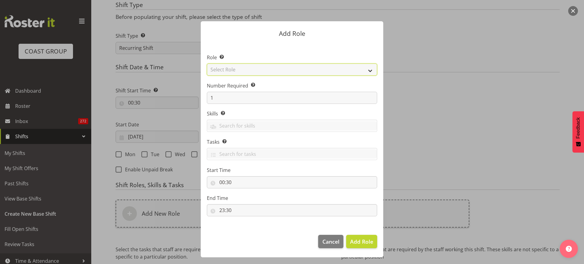
click at [369, 72] on select "Select Role ACCOUNT MANAGER ACCOUNT MANAGER DW ACCOUNTS [PERSON_NAME] VEHICLES …" at bounding box center [292, 70] width 170 height 12
select select "81"
click at [207, 64] on select "Select Role ACCOUNT MANAGER ACCOUNT MANAGER DW ACCOUNTS [PERSON_NAME] VEHICLES …" at bounding box center [292, 70] width 170 height 12
click at [241, 100] on input "1" at bounding box center [292, 98] width 170 height 12
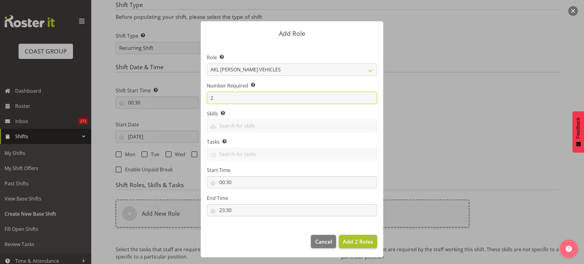
type input "2"
click at [353, 239] on span "Add 2 Roles" at bounding box center [358, 241] width 30 height 7
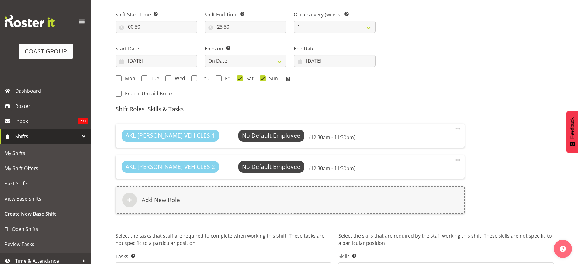
scroll to position [374, 0]
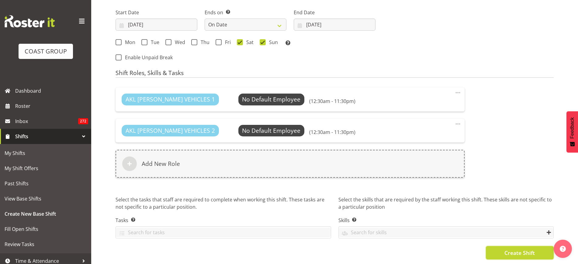
click at [506, 249] on span "Create Shift" at bounding box center [520, 253] width 30 height 8
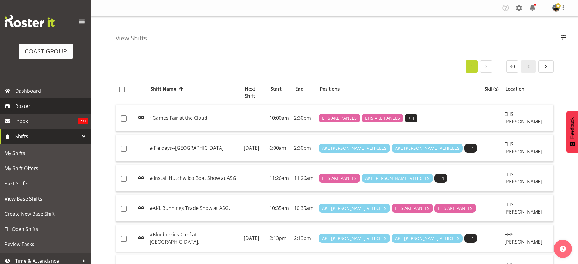
click at [44, 105] on span "Roster" at bounding box center [51, 106] width 73 height 9
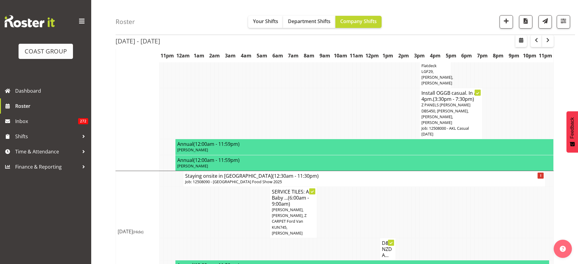
scroll to position [1709, 0]
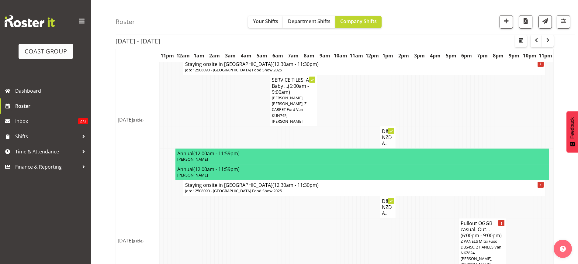
click at [325, 188] on p "Job: 12508090 - [GEOGRAPHIC_DATA] Food Show 2025" at bounding box center [364, 191] width 359 height 6
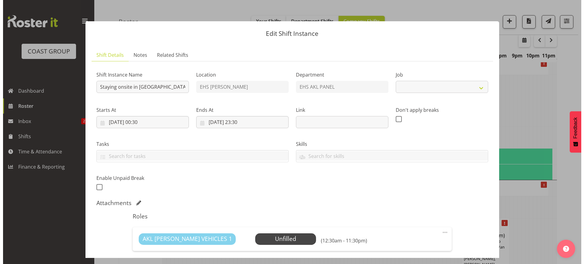
scroll to position [1697, 0]
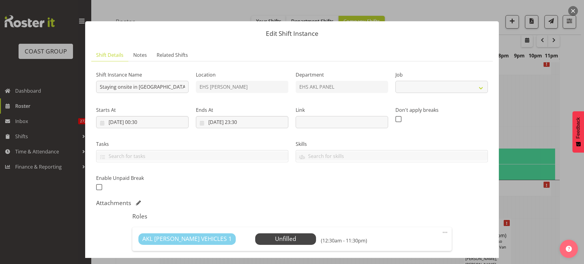
select select "9296"
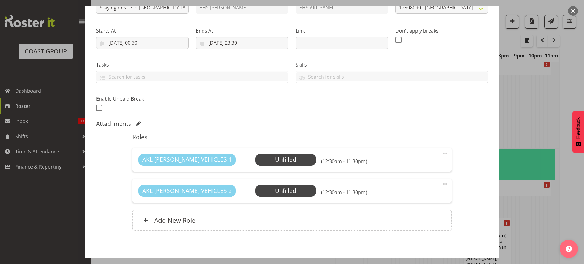
scroll to position [106, 0]
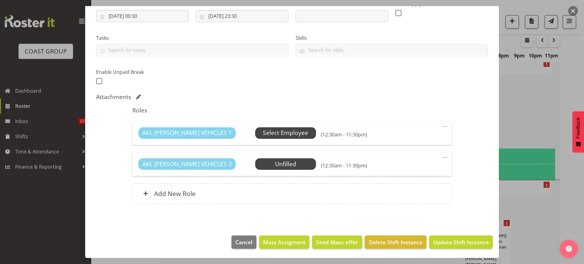
click at [263, 135] on span "Select Employee" at bounding box center [285, 133] width 45 height 9
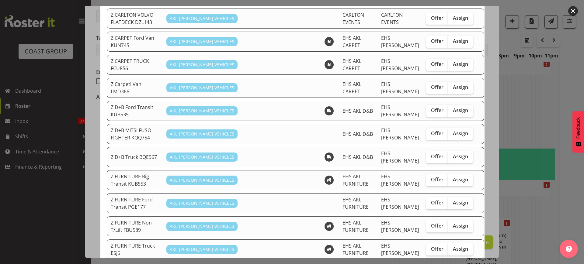
scroll to position [342, 0]
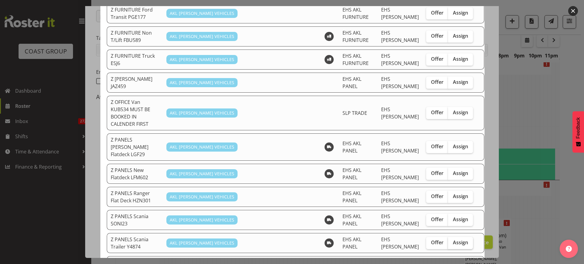
click at [453, 240] on span "Assign" at bounding box center [460, 243] width 15 height 6
click at [451, 241] on input "Assign" at bounding box center [450, 243] width 4 height 4
checkbox input "true"
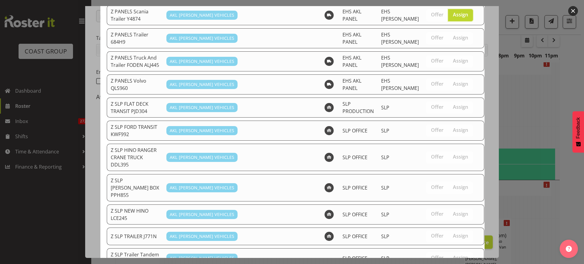
scroll to position [588, 0]
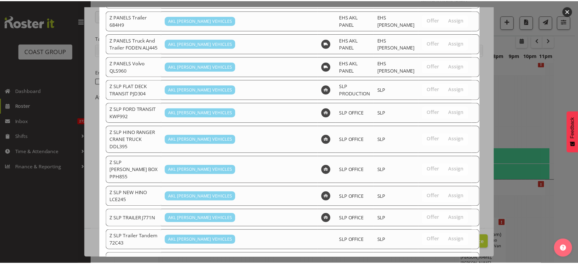
scroll to position [1703, 0]
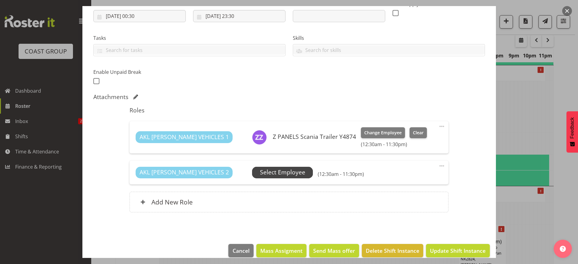
click at [266, 173] on span "Select Employee" at bounding box center [282, 172] width 45 height 9
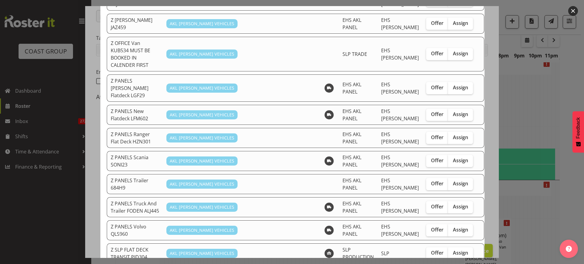
scroll to position [418, 0]
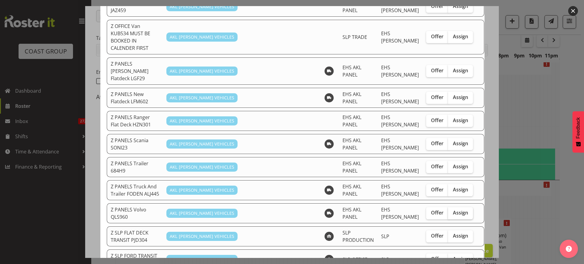
click at [453, 210] on span "Assign" at bounding box center [460, 213] width 15 height 6
click at [452, 211] on input "Assign" at bounding box center [450, 213] width 4 height 4
checkbox input "true"
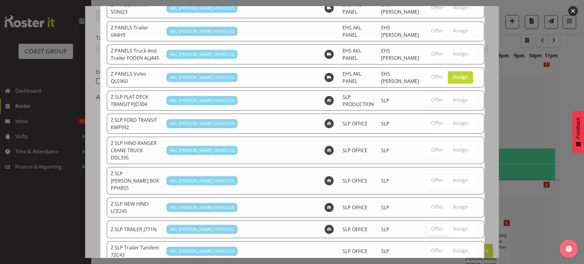
scroll to position [565, 0]
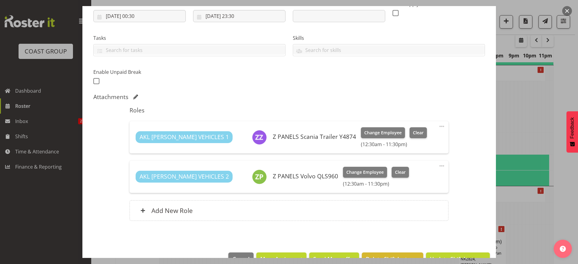
scroll to position [123, 0]
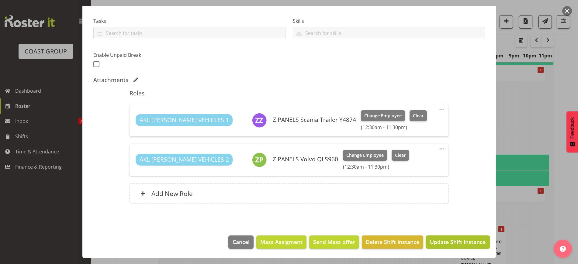
click at [442, 242] on span "Update Shift Instance" at bounding box center [458, 242] width 56 height 8
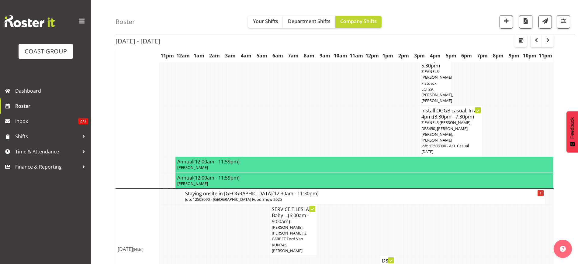
scroll to position [1556, 0]
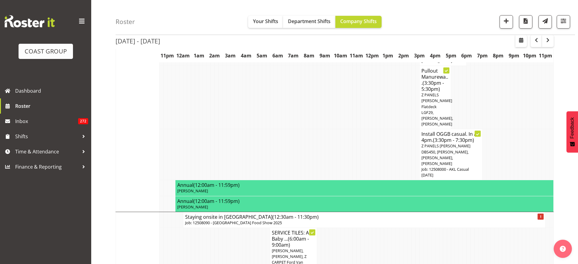
click at [379, 214] on h4 "Staying onsite in Tauranga (12:30am - 11:30pm)" at bounding box center [364, 217] width 359 height 6
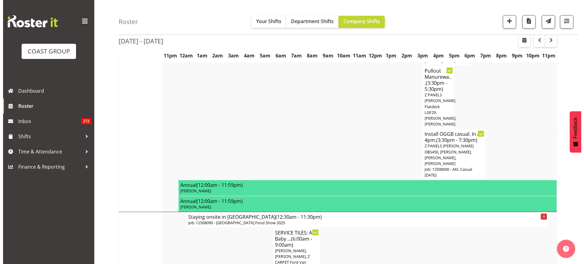
scroll to position [1550, 0]
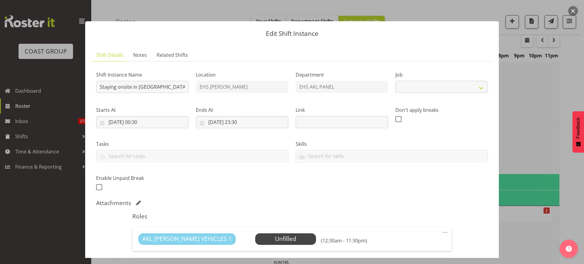
select select "9296"
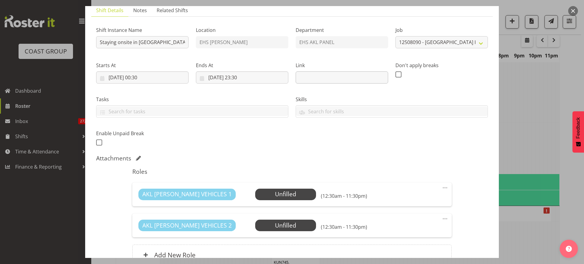
scroll to position [106, 0]
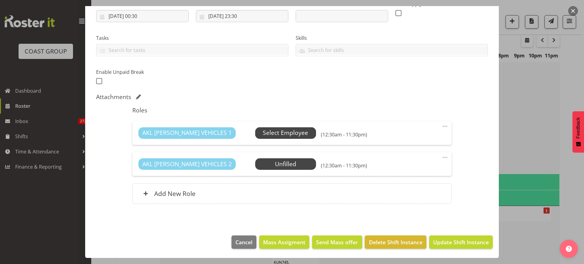
click at [267, 133] on span "Select Employee" at bounding box center [285, 133] width 45 height 9
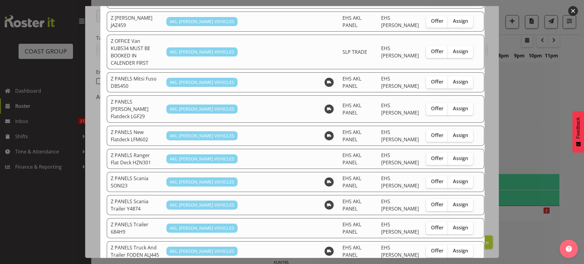
scroll to position [418, 0]
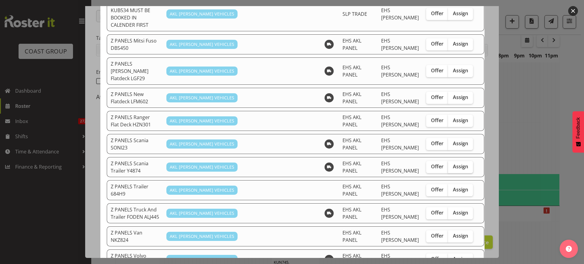
click at [453, 164] on span "Assign" at bounding box center [460, 167] width 15 height 6
click at [448, 165] on input "Assign" at bounding box center [450, 167] width 4 height 4
checkbox input "true"
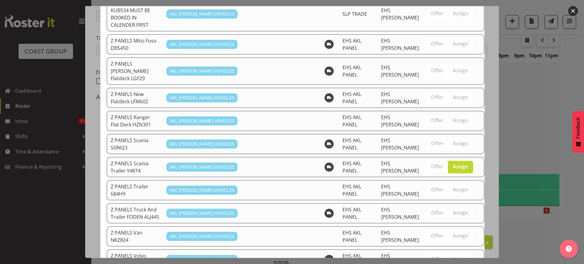
scroll to position [632, 0]
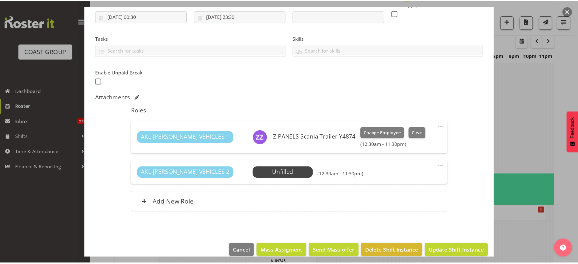
scroll to position [1556, 0]
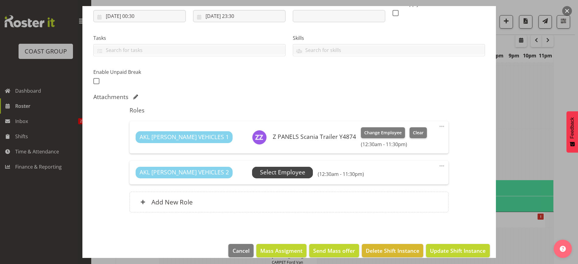
click at [272, 174] on span "Select Employee" at bounding box center [282, 172] width 45 height 9
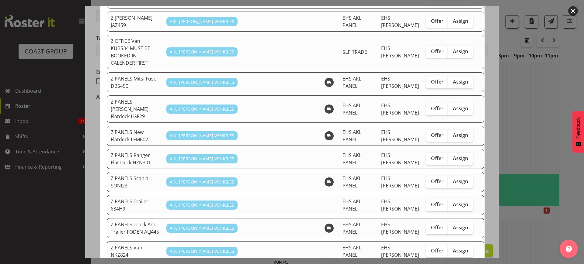
scroll to position [418, 0]
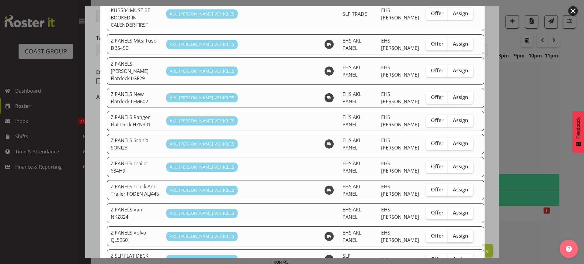
click at [453, 233] on span "Assign" at bounding box center [460, 236] width 15 height 6
click at [451, 234] on input "Assign" at bounding box center [450, 236] width 4 height 4
checkbox input "true"
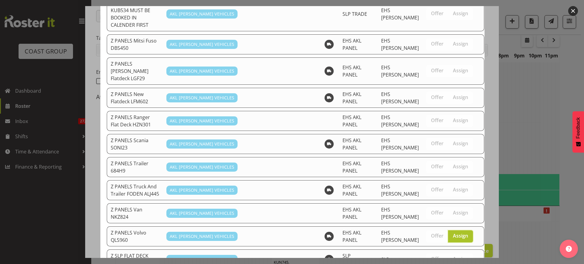
scroll to position [608, 0]
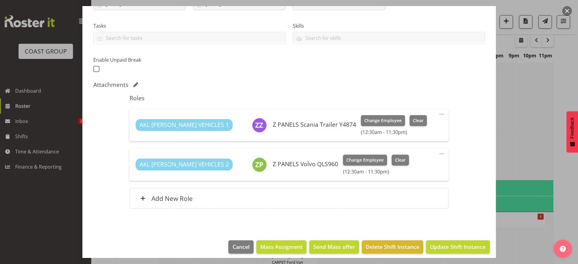
scroll to position [123, 0]
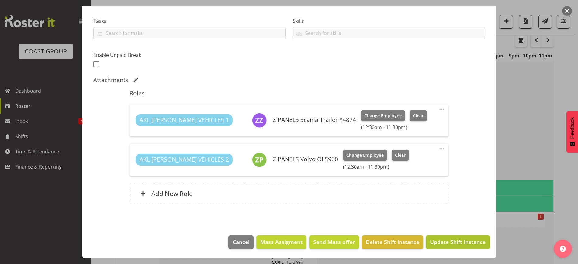
click at [444, 241] on span "Update Shift Instance" at bounding box center [458, 242] width 56 height 8
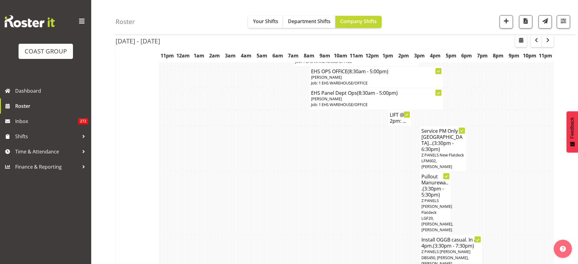
scroll to position [1442, 0]
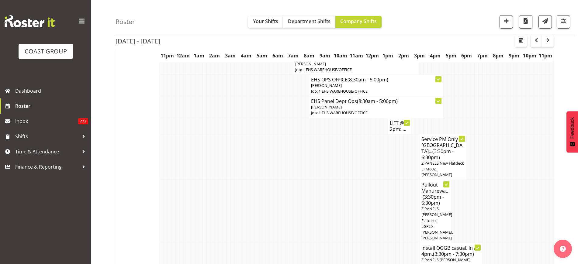
click at [439, 161] on span "Z PANELS New Flatdeck LFM602, Matthieu Vendrely" at bounding box center [443, 169] width 43 height 17
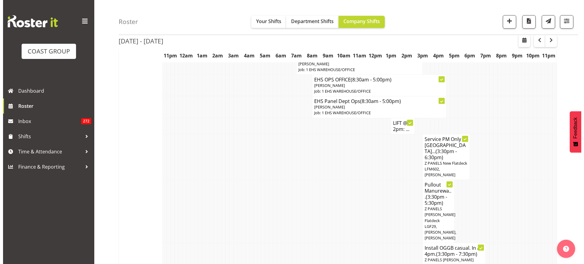
scroll to position [1433, 0]
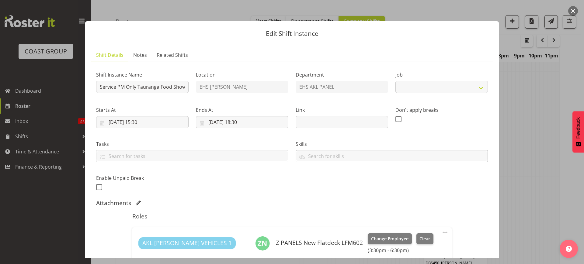
select select "9296"
click at [570, 11] on button "button" at bounding box center [573, 11] width 10 height 10
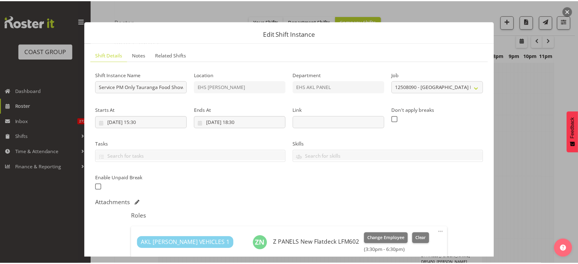
scroll to position [1442, 0]
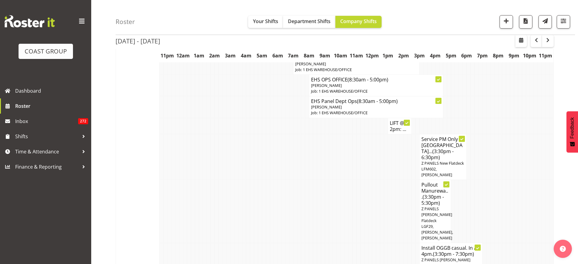
click at [443, 161] on span "Z PANELS New Flatdeck LFM602, Matthieu Vendrely" at bounding box center [443, 169] width 43 height 17
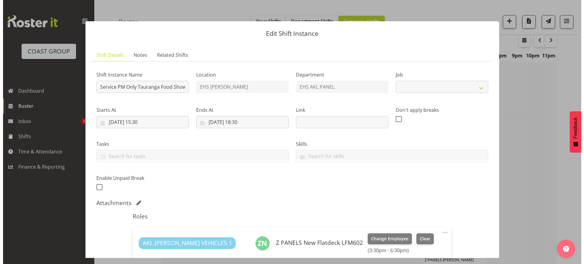
scroll to position [1433, 0]
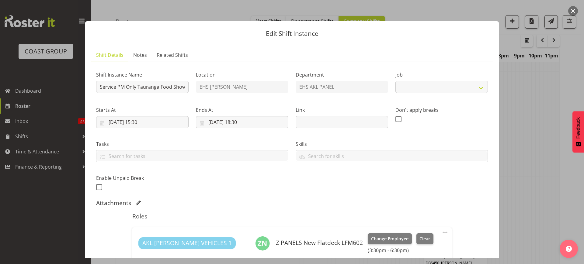
select select "9296"
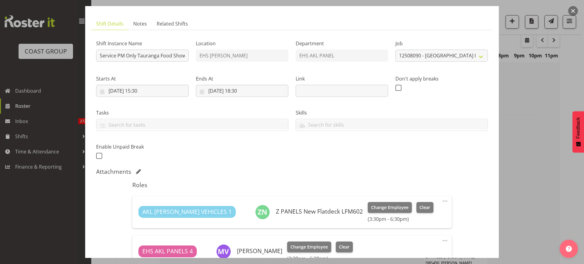
scroll to position [123, 0]
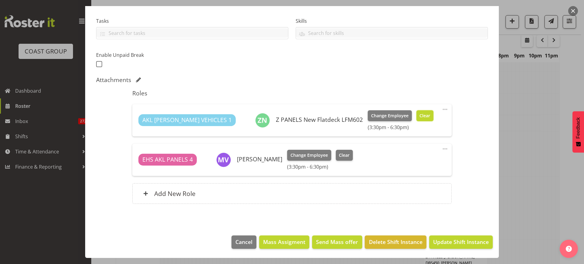
click at [419, 118] on span "Clear" at bounding box center [424, 116] width 11 height 7
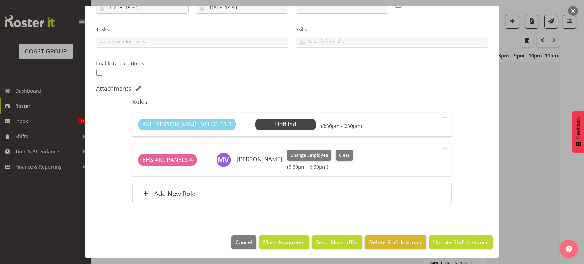
scroll to position [115, 0]
click at [443, 245] on span "Update Shift Instance" at bounding box center [461, 242] width 56 height 8
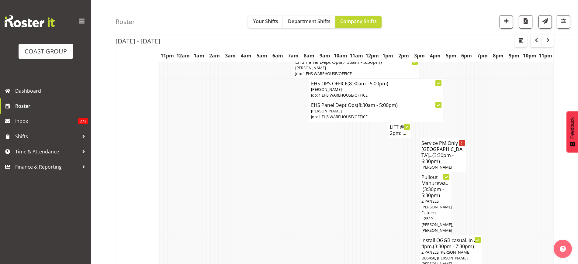
scroll to position [1442, 0]
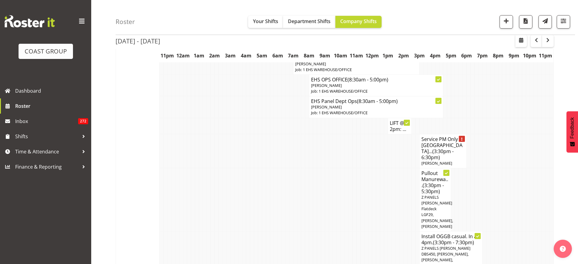
click at [434, 148] on span "(3:30pm - 6:30pm)" at bounding box center [438, 154] width 32 height 13
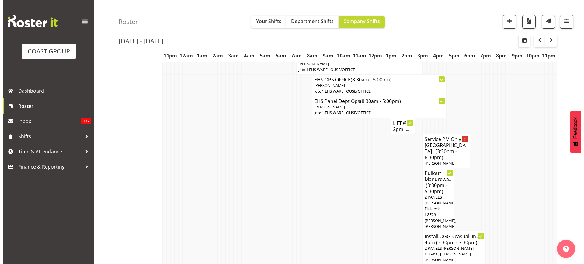
scroll to position [1433, 0]
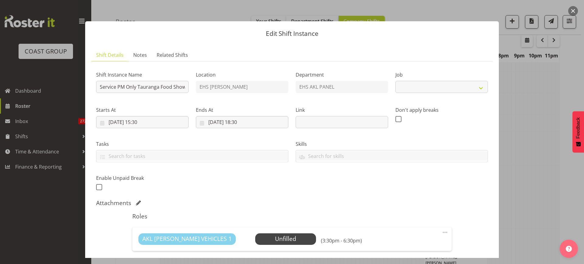
select select "9296"
click at [267, 242] on span "Select Employee" at bounding box center [285, 239] width 45 height 9
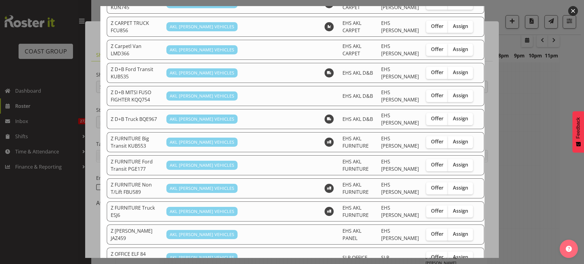
scroll to position [228, 0]
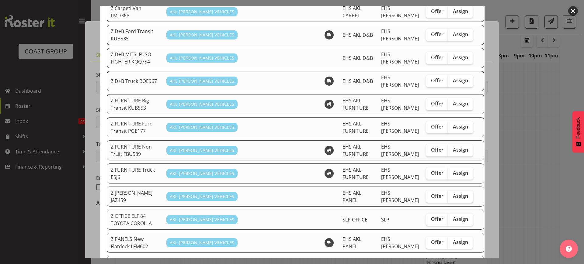
click at [453, 193] on span "Assign" at bounding box center [460, 196] width 15 height 6
click at [448, 194] on input "Assign" at bounding box center [450, 196] width 4 height 4
checkbox input "true"
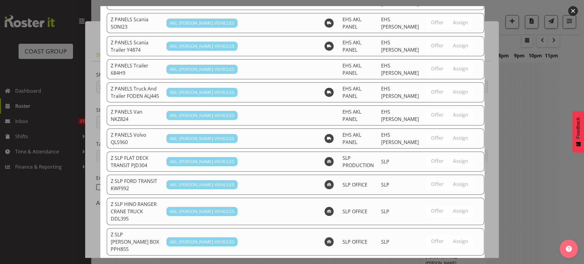
scroll to position [576, 0]
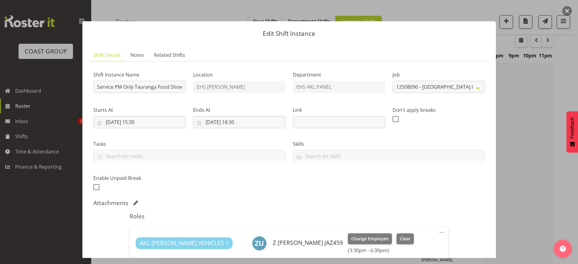
scroll to position [114, 0]
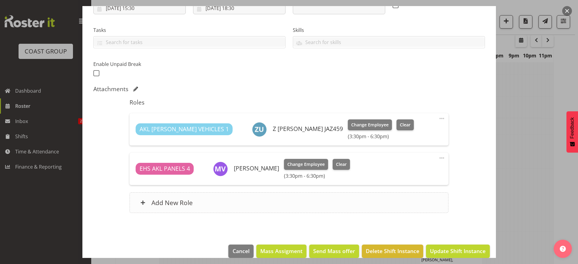
click at [224, 204] on div "Add New Role" at bounding box center [289, 203] width 319 height 21
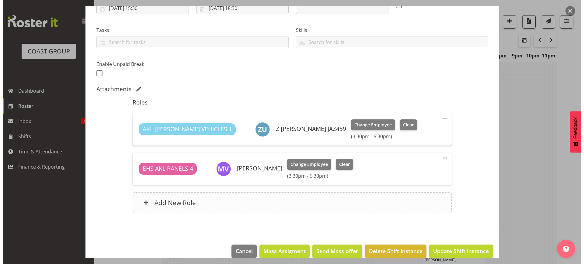
scroll to position [1433, 0]
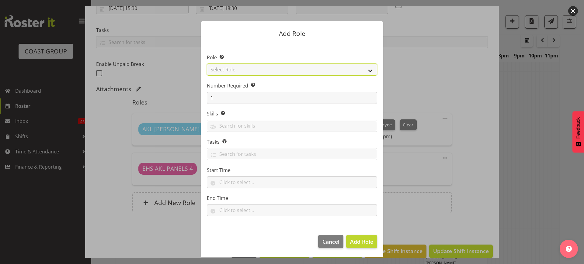
click at [369, 71] on select "Select Role ACCOUNT MANAGER ACCOUNT MANAGER DW ACCOUNTS [PERSON_NAME] VEHICLES …" at bounding box center [292, 70] width 170 height 12
select select "188"
click at [207, 64] on select "Select Role ACCOUNT MANAGER ACCOUNT MANAGER DW ACCOUNTS [PERSON_NAME] VEHICLES …" at bounding box center [292, 70] width 170 height 12
click at [358, 241] on span "Add Role" at bounding box center [361, 241] width 23 height 7
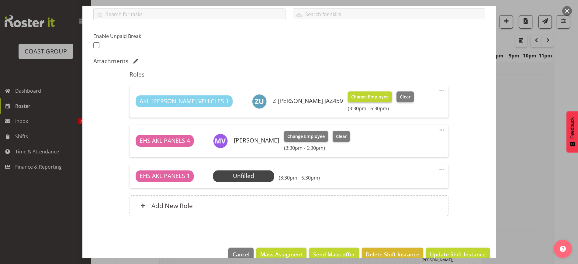
scroll to position [154, 0]
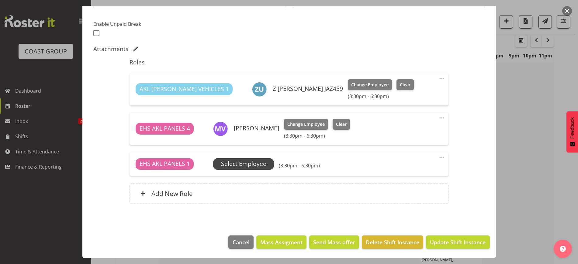
click at [246, 164] on span "Select Employee" at bounding box center [243, 164] width 45 height 9
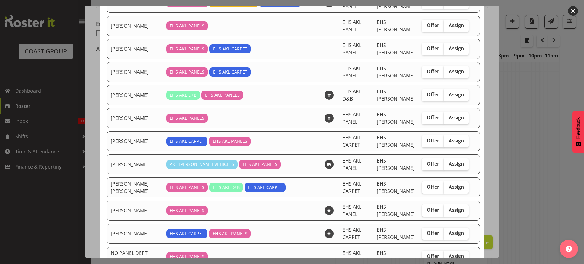
scroll to position [228, 0]
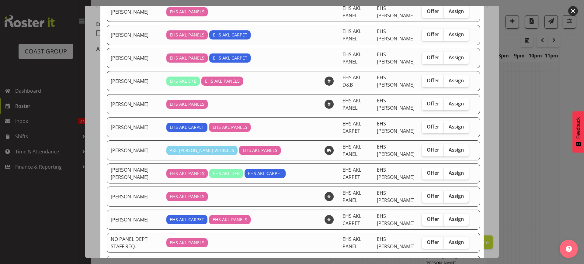
click at [449, 193] on span "Assign" at bounding box center [456, 196] width 15 height 6
click at [447, 194] on input "Assign" at bounding box center [446, 196] width 4 height 4
checkbox input "true"
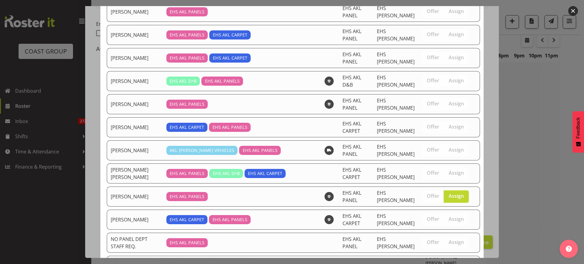
scroll to position [377, 0]
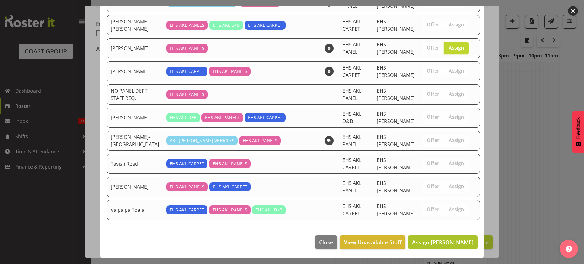
click at [427, 244] on span "Assign Martin Samuel" at bounding box center [442, 242] width 61 height 7
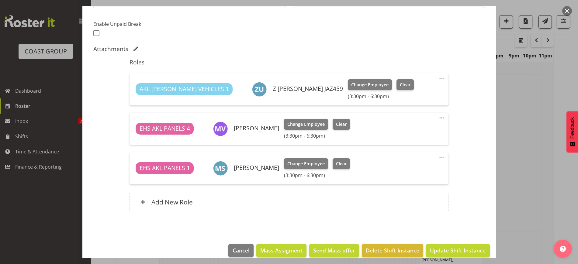
scroll to position [163, 0]
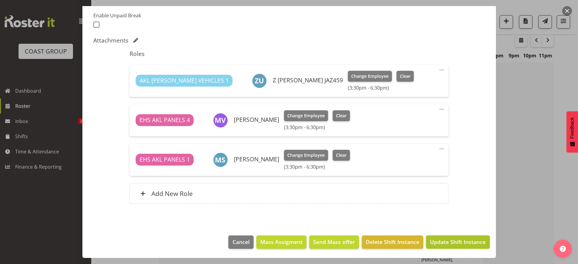
click at [459, 241] on span "Update Shift Instance" at bounding box center [458, 242] width 56 height 8
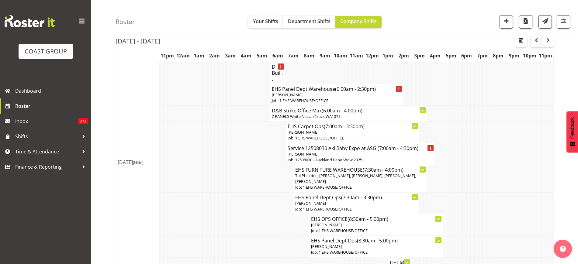
scroll to position [1303, 0]
click at [395, 157] on p "Job: 12508030 - Auckland Baby Show 2025" at bounding box center [361, 160] width 146 height 6
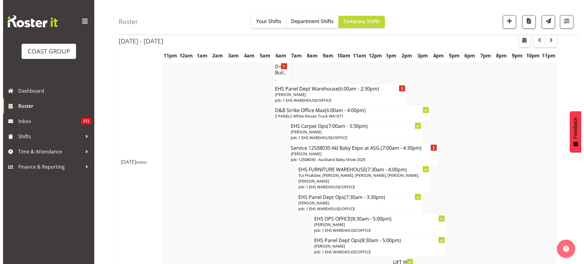
scroll to position [1293, 0]
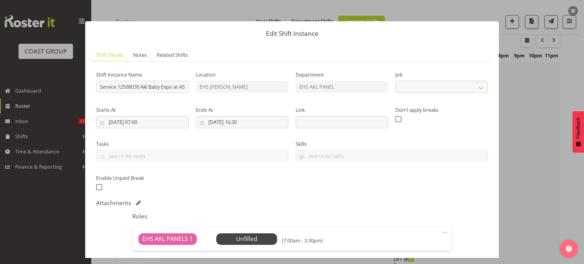
select select "9032"
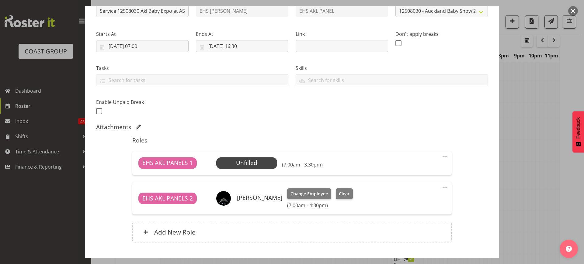
click at [441, 155] on span at bounding box center [444, 156] width 7 height 7
click at [404, 190] on link "Delete" at bounding box center [419, 191] width 58 height 11
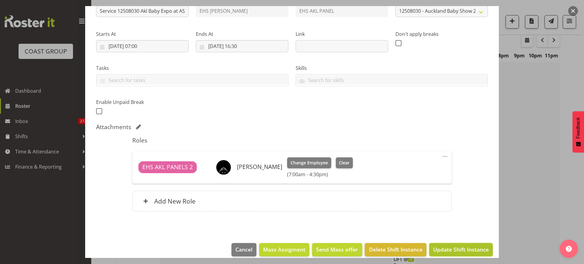
click at [445, 252] on span "Update Shift Instance" at bounding box center [461, 250] width 56 height 8
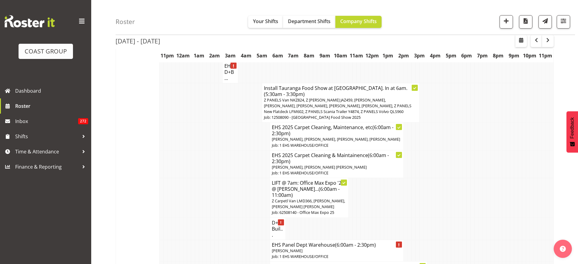
scroll to position [1189, 0]
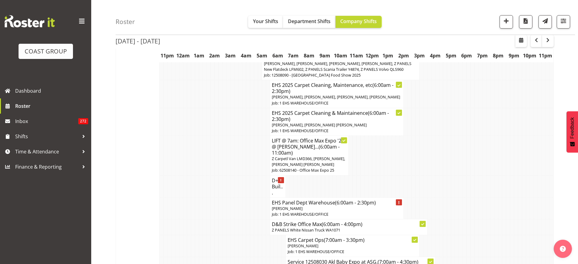
click at [358, 200] on span "(6:00am - 2:30pm)" at bounding box center [355, 203] width 41 height 7
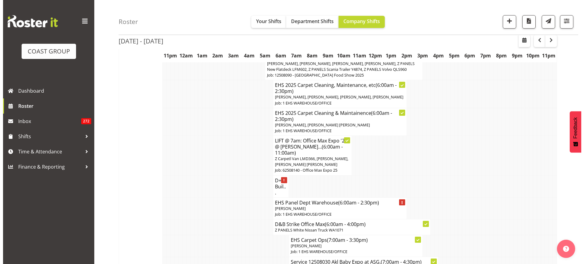
scroll to position [1179, 0]
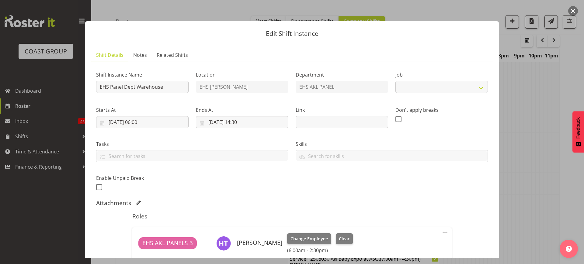
select select "69"
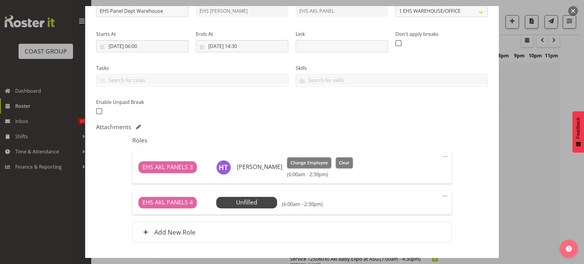
scroll to position [114, 0]
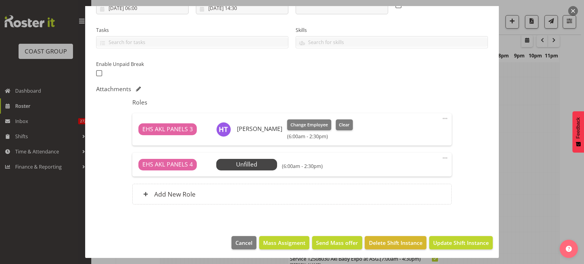
click at [441, 158] on span at bounding box center [444, 158] width 7 height 7
click at [424, 193] on link "Delete" at bounding box center [419, 193] width 58 height 11
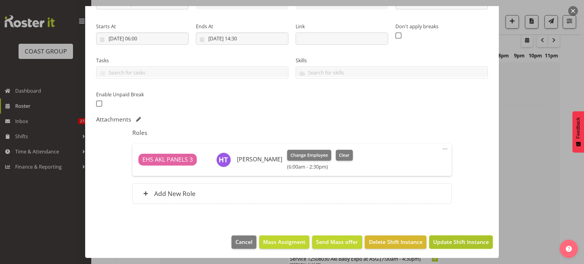
click at [456, 242] on span "Update Shift Instance" at bounding box center [461, 242] width 56 height 8
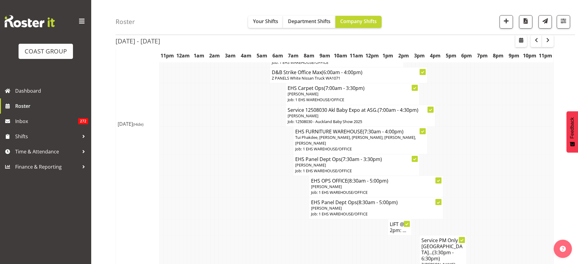
scroll to position [1189, 0]
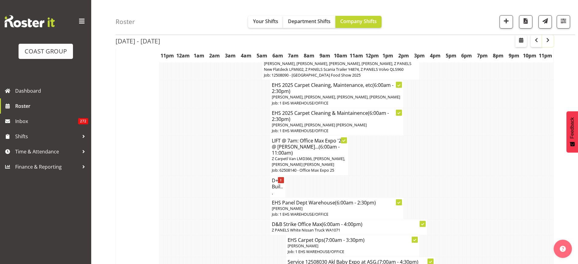
click at [549, 41] on span "button" at bounding box center [548, 40] width 7 height 7
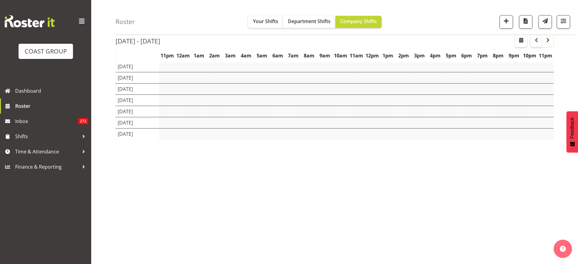
scroll to position [35, 0]
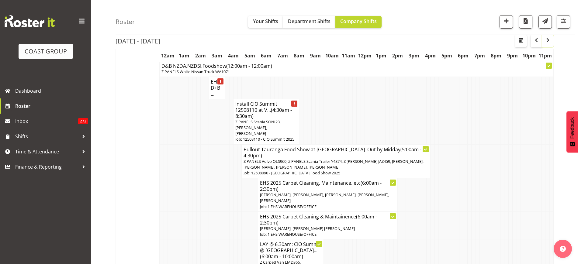
scroll to position [1189, 0]
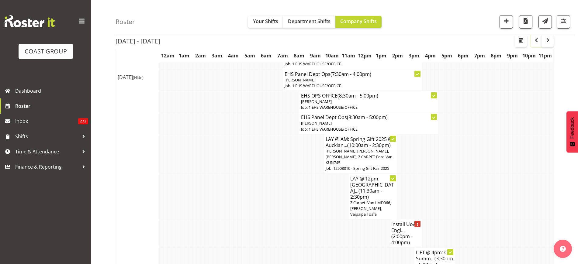
click at [536, 41] on span "button" at bounding box center [536, 40] width 7 height 7
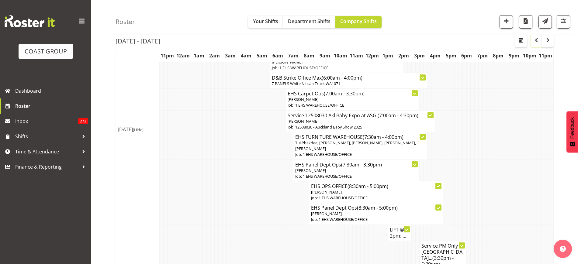
scroll to position [1265, 0]
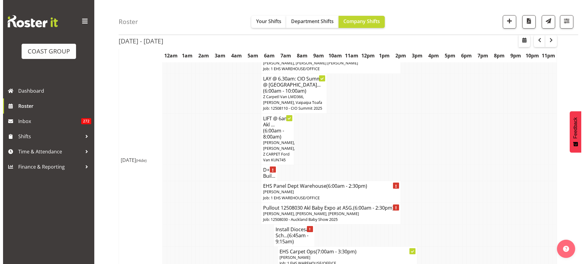
scroll to position [190, 0]
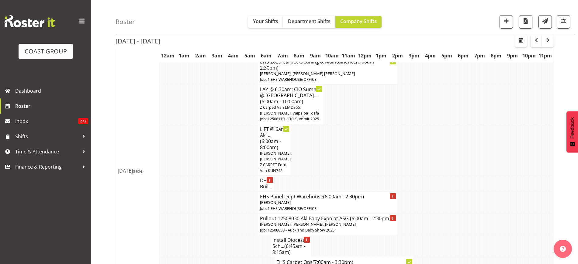
click at [348, 226] on span "[PERSON_NAME], [PERSON_NAME], [PERSON_NAME]" at bounding box center [308, 224] width 96 height 5
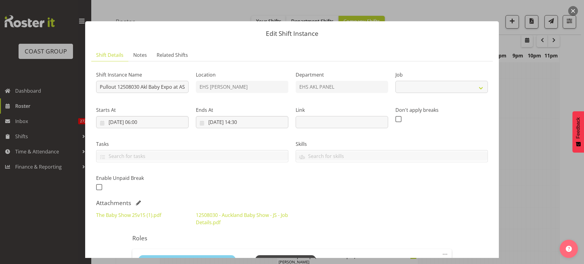
select select "9032"
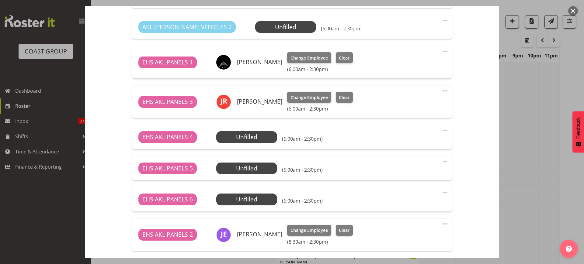
scroll to position [266, 0]
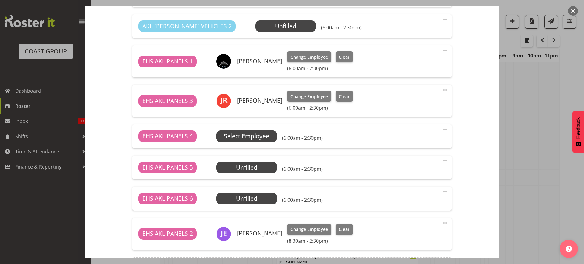
click at [0, 0] on span "Select Employee" at bounding box center [0, 0] width 0 height 0
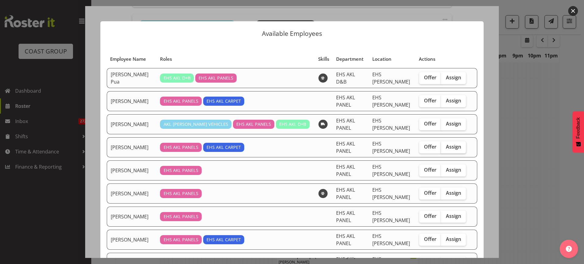
click at [446, 146] on span "Assign" at bounding box center [453, 147] width 15 height 6
click at [444, 146] on input "Assign" at bounding box center [443, 147] width 4 height 4
checkbox input "true"
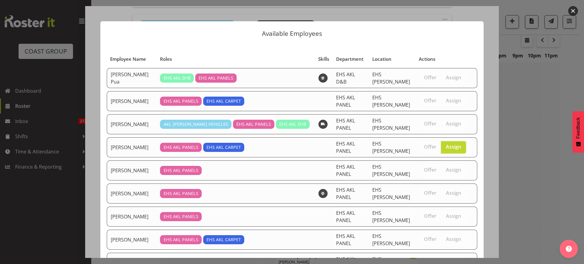
scroll to position [169, 0]
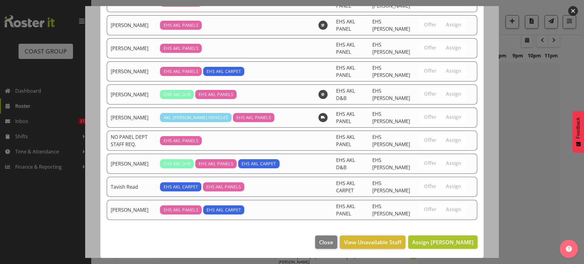
click at [429, 246] on span "Assign [PERSON_NAME]" at bounding box center [442, 242] width 61 height 7
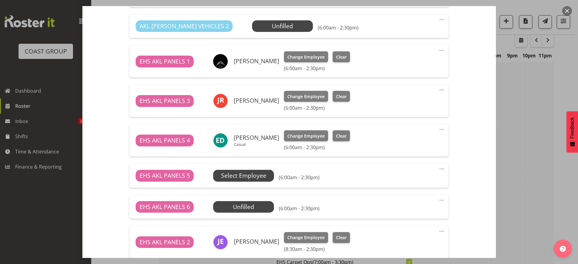
click at [0, 0] on span "Select Employee" at bounding box center [0, 0] width 0 height 0
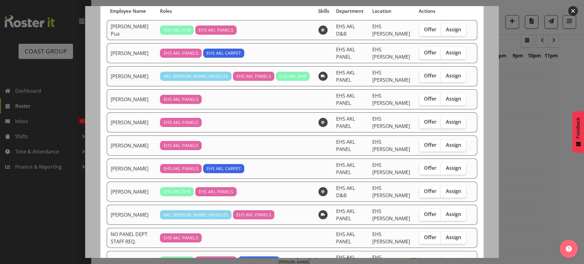
scroll to position [38, 0]
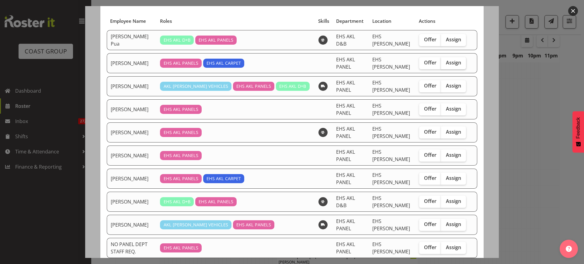
click at [451, 63] on span "Assign" at bounding box center [453, 63] width 15 height 6
click at [445, 63] on input "Assign" at bounding box center [443, 63] width 4 height 4
checkbox input "true"
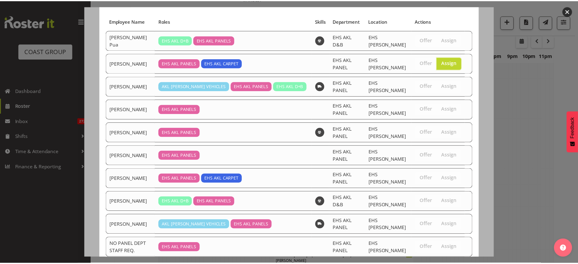
scroll to position [145, 0]
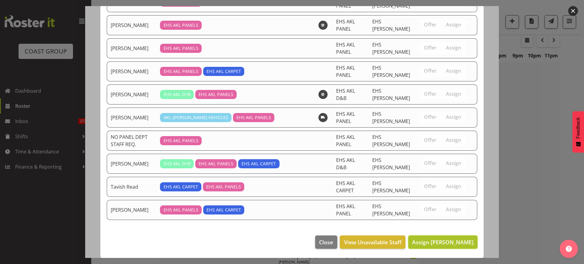
click at [430, 245] on span "Assign [PERSON_NAME]" at bounding box center [442, 242] width 61 height 7
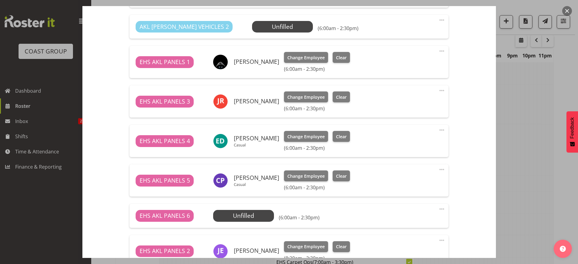
scroll to position [266, 0]
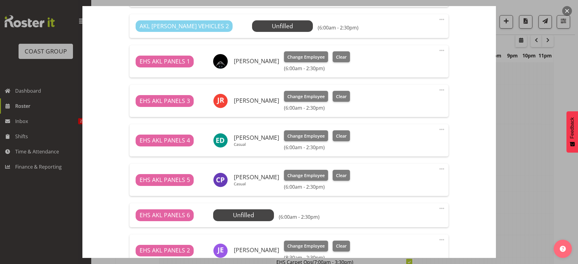
click at [438, 208] on span at bounding box center [441, 208] width 7 height 7
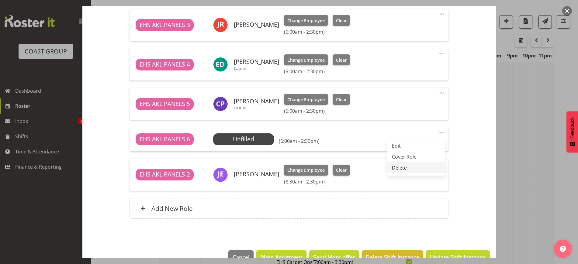
click at [399, 169] on link "Delete" at bounding box center [416, 167] width 58 height 11
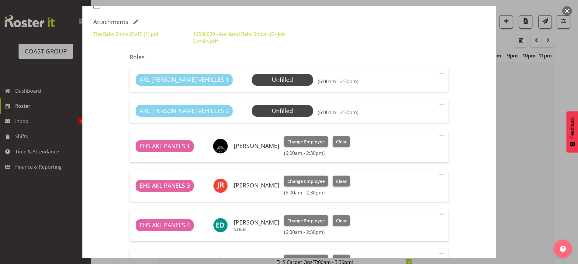
scroll to position [174, 0]
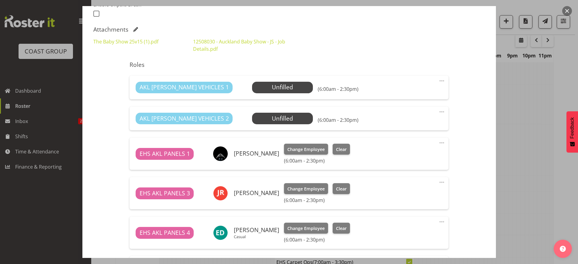
click at [438, 80] on span at bounding box center [441, 80] width 7 height 7
click at [419, 113] on link "Delete" at bounding box center [416, 116] width 58 height 11
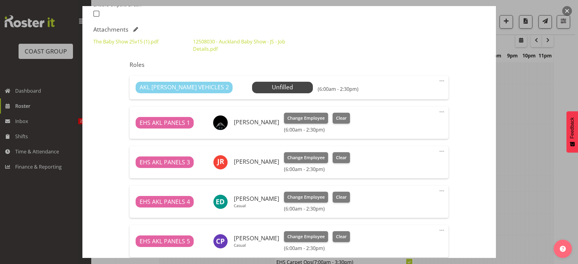
click at [438, 78] on span at bounding box center [441, 80] width 7 height 7
click at [423, 113] on link "Delete" at bounding box center [416, 116] width 58 height 11
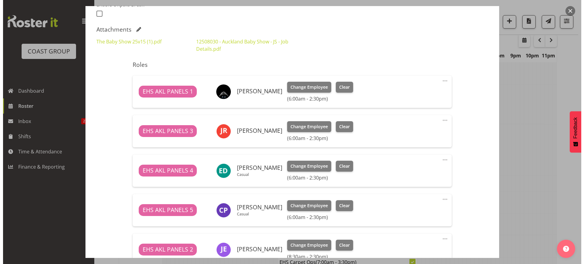
scroll to position [250, 0]
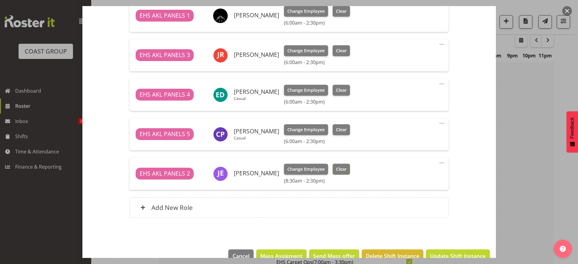
click at [340, 169] on span "Clear" at bounding box center [341, 169] width 11 height 7
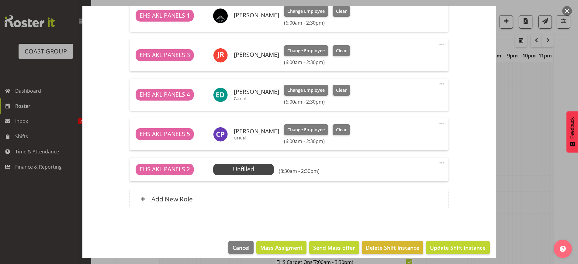
click at [438, 162] on span at bounding box center [441, 162] width 7 height 7
click at [389, 177] on link "Edit" at bounding box center [416, 176] width 58 height 11
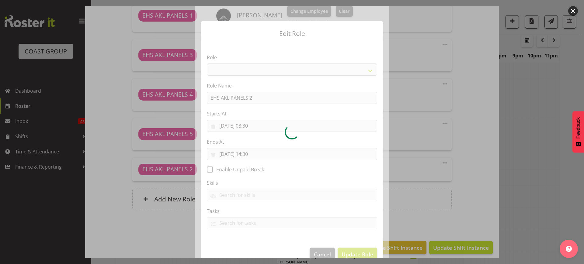
select select "188"
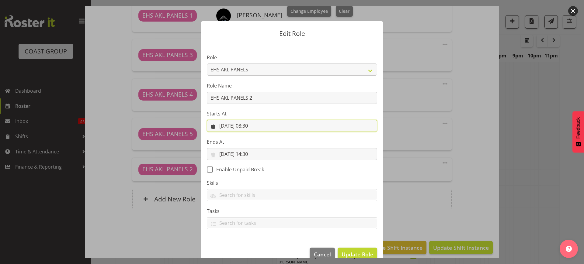
click at [269, 127] on input "[DATE] 08:30" at bounding box center [292, 126] width 170 height 12
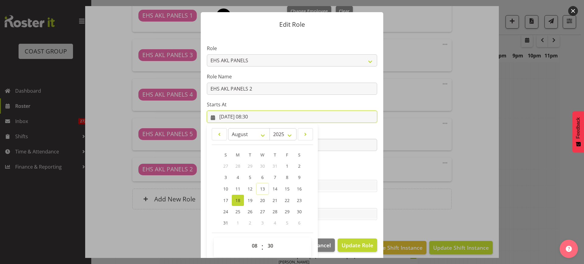
scroll to position [13, 0]
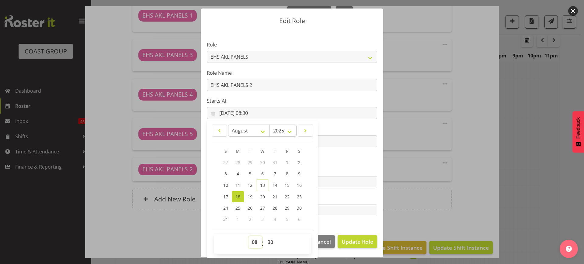
click at [251, 243] on select "00 01 02 03 04 05 06 07 08 09 10 11 12 13 14 15 16 17 18 19 20 21 22 23" at bounding box center [256, 242] width 14 height 12
select select "6"
click at [249, 236] on select "00 01 02 03 04 05 06 07 08 09 10 11 12 13 14 15 16 17 18 19 20 21 22 23" at bounding box center [256, 242] width 14 height 12
type input "[DATE] 06:30"
click at [266, 243] on select "00 01 02 03 04 05 06 07 08 09 10 11 12 13 14 15 16 17 18 19 20 21 22 23 24 25 2…" at bounding box center [271, 242] width 14 height 12
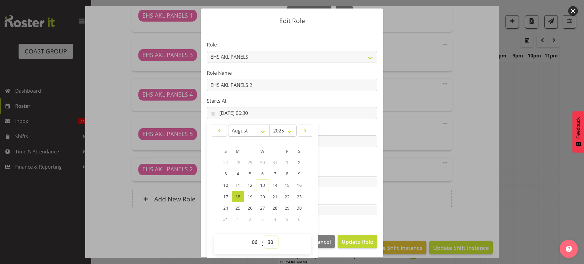
select select "0"
click at [264, 236] on select "00 01 02 03 04 05 06 07 08 09 10 11 12 13 14 15 16 17 18 19 20 21 22 23 24 25 2…" at bounding box center [271, 242] width 14 height 12
type input "[DATE] 06:00"
click at [335, 124] on section "Role ACCOUNT MANAGER ACCOUNT MANAGER DW ACCOUNTS [PERSON_NAME] VEHICLES AKL [PE…" at bounding box center [292, 129] width 183 height 199
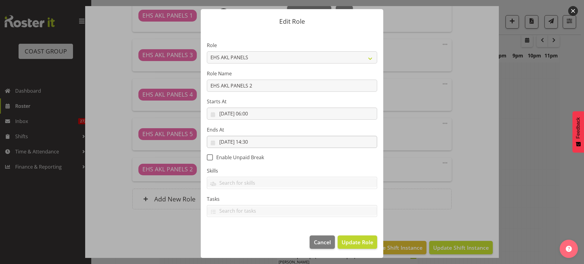
scroll to position [12, 0]
click at [349, 242] on span "Update Role" at bounding box center [358, 242] width 32 height 8
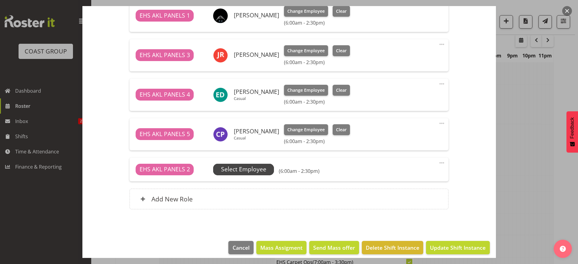
click at [257, 169] on span "Select Employee" at bounding box center [243, 169] width 45 height 9
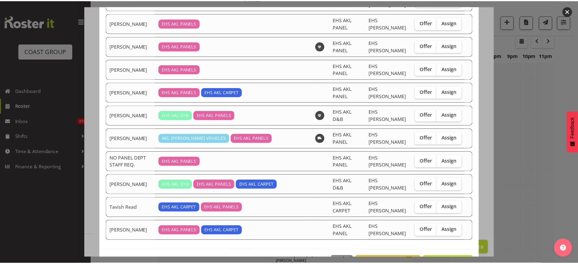
scroll to position [114, 0]
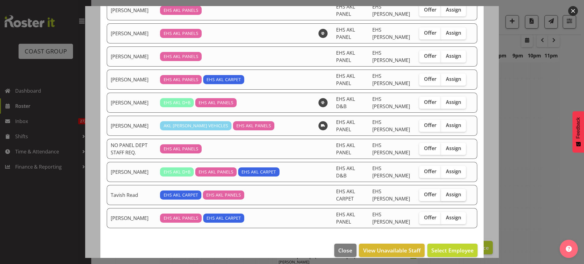
click at [446, 197] on span "Assign" at bounding box center [453, 195] width 15 height 6
click at [444, 197] on input "Assign" at bounding box center [443, 195] width 4 height 4
checkbox input "true"
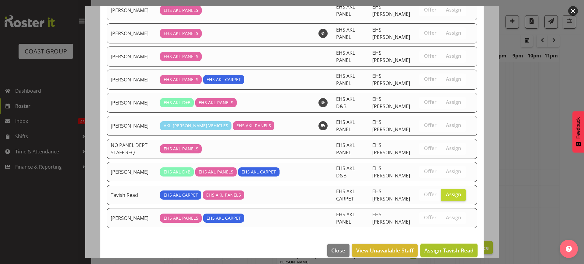
click at [441, 249] on span "Assign Tavish Read" at bounding box center [448, 250] width 49 height 7
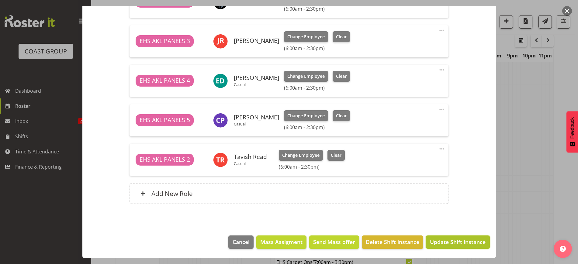
click at [447, 246] on button "Update Shift Instance" at bounding box center [458, 242] width 64 height 13
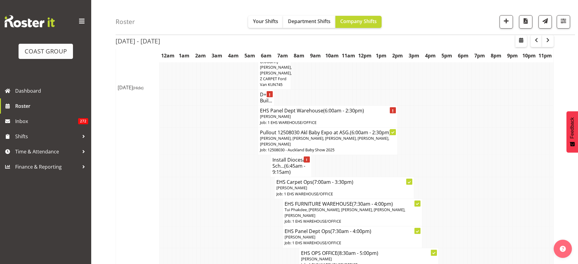
scroll to position [263, 0]
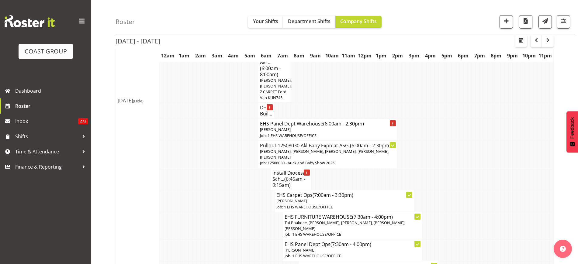
click at [289, 181] on span "(6:45am - 9:15am)" at bounding box center [289, 182] width 33 height 13
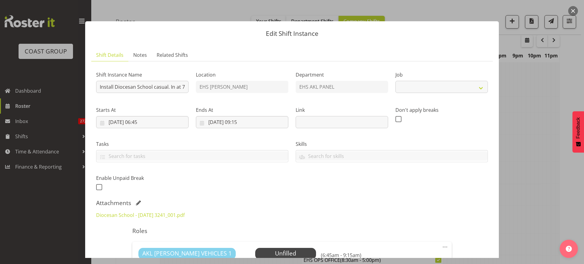
select select "8652"
click at [576, 11] on button "button" at bounding box center [573, 11] width 10 height 10
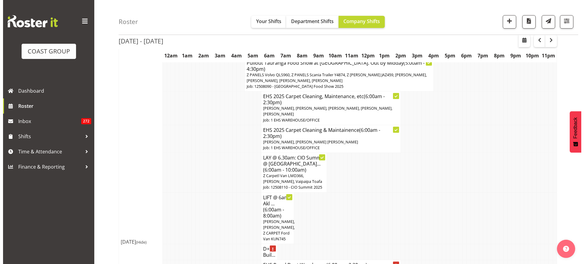
scroll to position [111, 0]
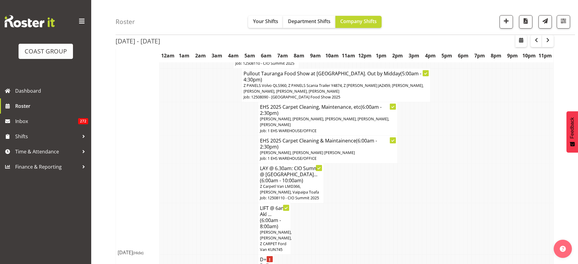
click at [346, 116] on span "[PERSON_NAME], [PERSON_NAME], [PERSON_NAME], [PERSON_NAME], [PERSON_NAME]" at bounding box center [324, 121] width 129 height 11
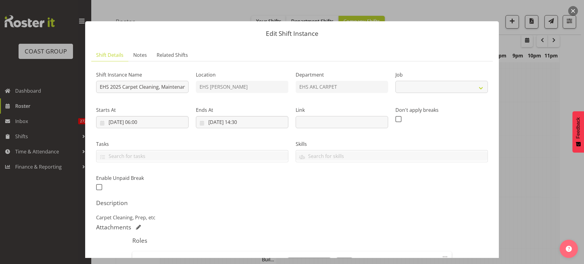
select select "69"
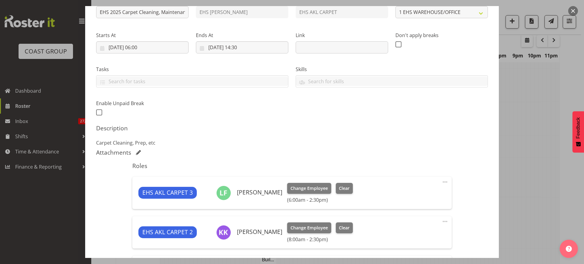
scroll to position [76, 0]
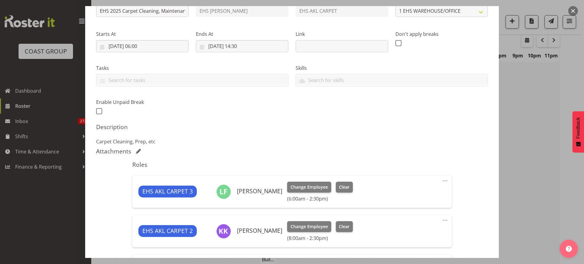
click at [441, 181] on span at bounding box center [444, 180] width 7 height 7
click at [403, 148] on div "Attachments" at bounding box center [292, 151] width 392 height 7
click at [441, 181] on span at bounding box center [444, 180] width 7 height 7
click at [399, 193] on link "Edit" at bounding box center [419, 194] width 58 height 11
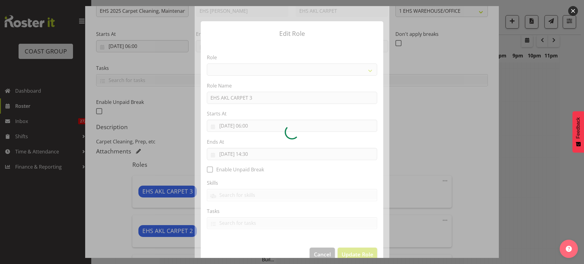
select select "190"
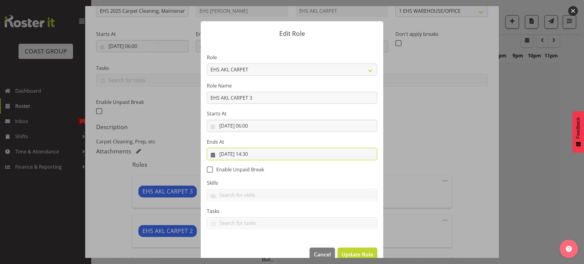
click at [280, 155] on input "[DATE] 14:30" at bounding box center [292, 154] width 170 height 12
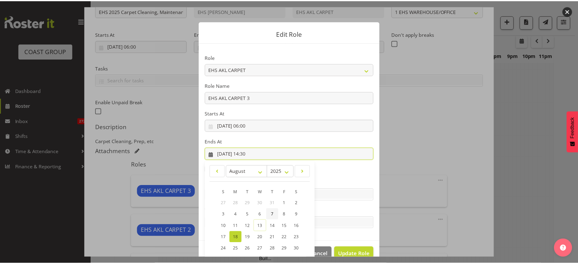
scroll to position [41, 0]
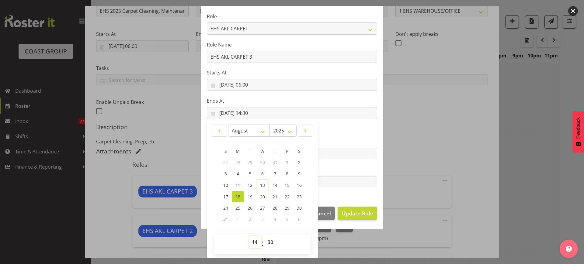
click at [252, 242] on select "00 01 02 03 04 05 06 07 08 09 10 11 12 13 14 15 16 17 18 19 20 21 22 23" at bounding box center [256, 242] width 14 height 12
select select "6"
click at [249, 236] on select "00 01 02 03 04 05 06 07 08 09 10 11 12 13 14 15 16 17 18 19 20 21 22 23" at bounding box center [256, 242] width 14 height 12
type input "[DATE] 06:30"
click at [266, 242] on select "00 01 02 03 04 05 06 07 08 09 10 11 12 13 14 15 16 17 18 19 20 21 22 23 24 25 2…" at bounding box center [271, 242] width 14 height 12
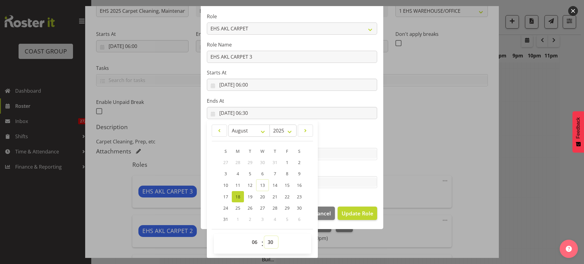
select select "45"
click at [264, 236] on select "00 01 02 03 04 05 06 07 08 09 10 11 12 13 14 15 16 17 18 19 20 21 22 23 24 25 2…" at bounding box center [271, 242] width 14 height 12
type input "[DATE] 06:45"
click at [351, 212] on span "Update Role" at bounding box center [358, 214] width 32 height 8
select select
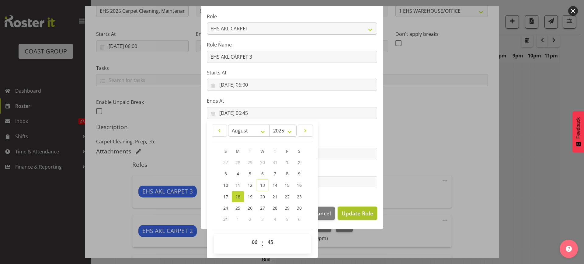
select select
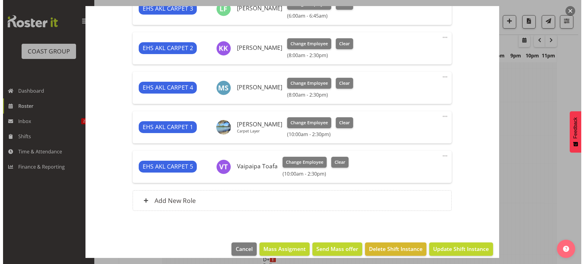
scroll to position [266, 0]
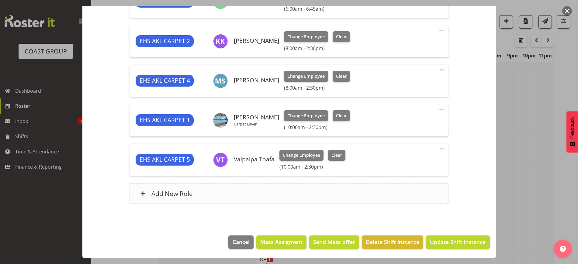
click at [144, 193] on span at bounding box center [143, 193] width 5 height 5
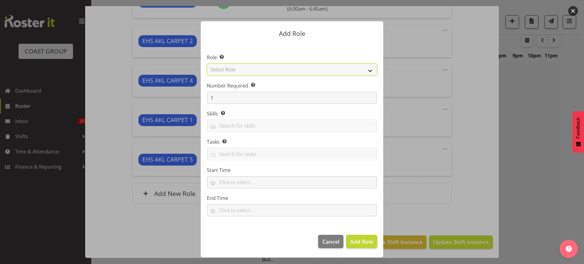
click at [371, 71] on select "Select Role ACCOUNT MANAGER ACCOUNT MANAGER DW ACCOUNTS [PERSON_NAME] VEHICLES …" at bounding box center [292, 70] width 170 height 12
select select "190"
click at [207, 64] on select "Select Role ACCOUNT MANAGER ACCOUNT MANAGER DW ACCOUNTS [PERSON_NAME] VEHICLES …" at bounding box center [292, 70] width 170 height 12
click at [354, 242] on span "Add Role" at bounding box center [361, 241] width 23 height 7
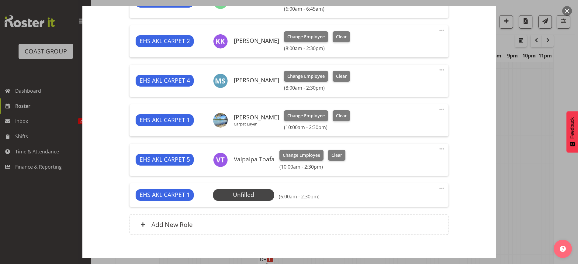
click at [438, 189] on span at bounding box center [441, 188] width 7 height 7
click at [409, 199] on link "Edit" at bounding box center [416, 202] width 58 height 11
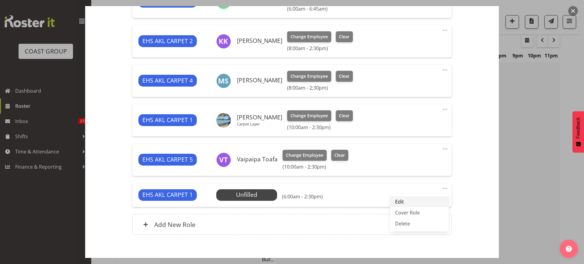
select select "7"
select select "2025"
select select "6"
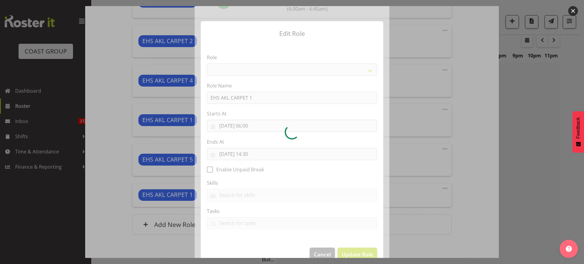
select select "190"
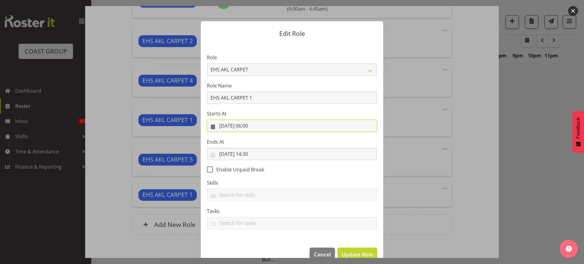
click at [273, 126] on input "[DATE] 06:00" at bounding box center [292, 126] width 170 height 12
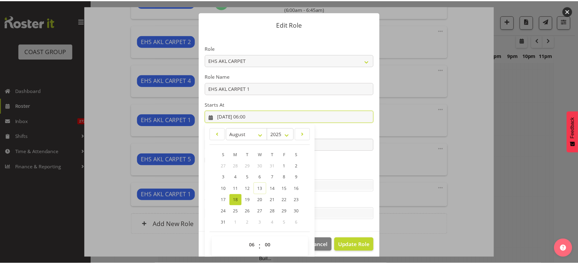
scroll to position [13, 0]
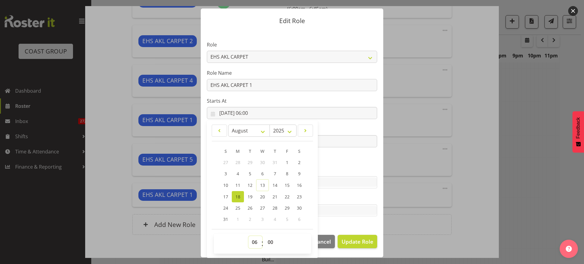
click at [250, 243] on select "00 01 02 03 04 05 06 07 08 09 10 11 12 13 14 15 16 17 18 19 20 21 22 23" at bounding box center [256, 242] width 14 height 12
select select "11"
click at [249, 236] on select "00 01 02 03 04 05 06 07 08 09 10 11 12 13 14 15 16 17 18 19 20 21 22 23" at bounding box center [256, 242] width 14 height 12
type input "[DATE] 11:00"
click at [351, 242] on span "Update Role" at bounding box center [358, 242] width 32 height 8
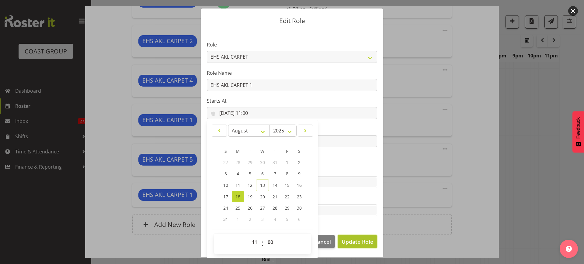
select select
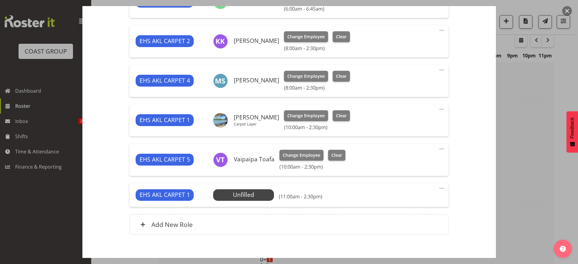
scroll to position [12, 0]
click at [253, 197] on span "Select Employee" at bounding box center [243, 195] width 45 height 9
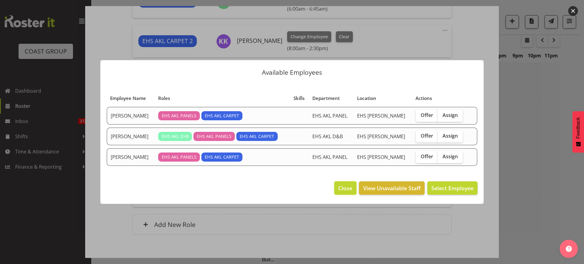
click at [347, 182] on button "Close" at bounding box center [345, 188] width 22 height 13
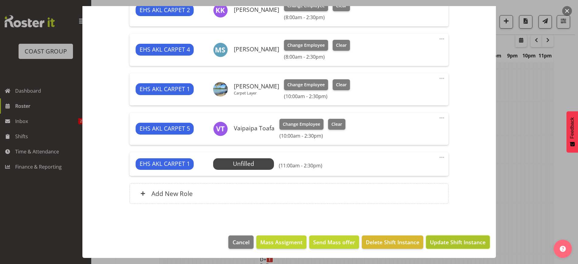
click at [435, 243] on span "Update Shift Instance" at bounding box center [458, 242] width 56 height 8
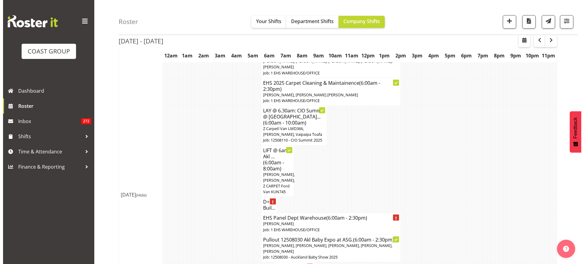
scroll to position [187, 0]
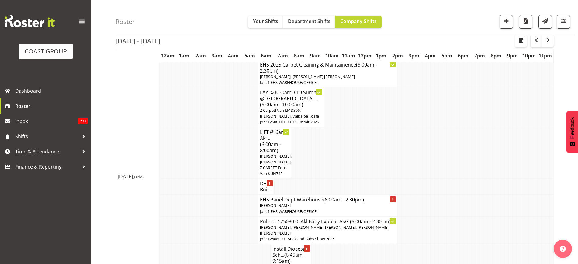
click at [301, 203] on p "[PERSON_NAME]" at bounding box center [328, 206] width 136 height 6
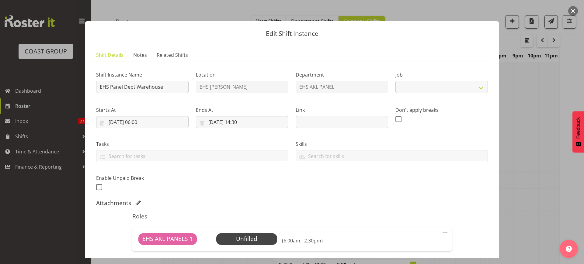
select select "69"
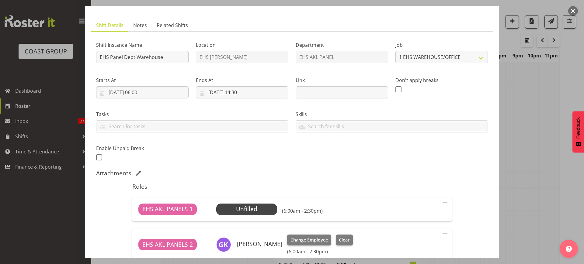
scroll to position [76, 0]
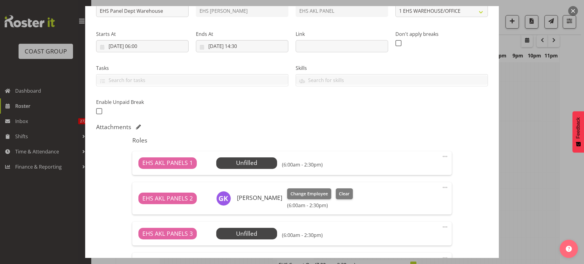
click at [441, 157] on span at bounding box center [444, 156] width 7 height 7
click at [402, 169] on link "Edit" at bounding box center [419, 170] width 58 height 11
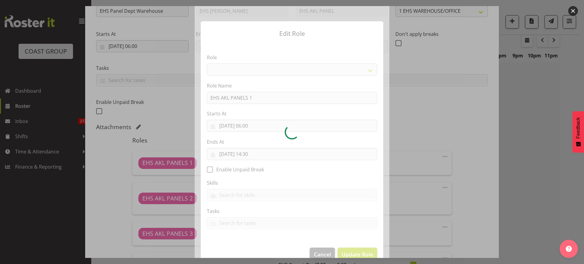
select select "188"
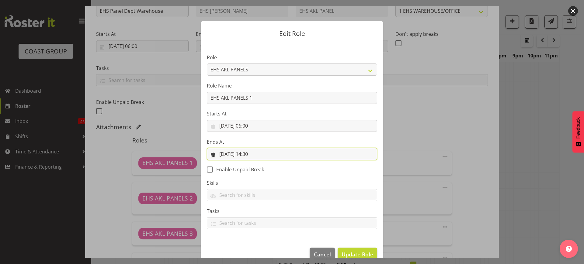
click at [274, 156] on input "[DATE] 14:30" at bounding box center [292, 154] width 170 height 12
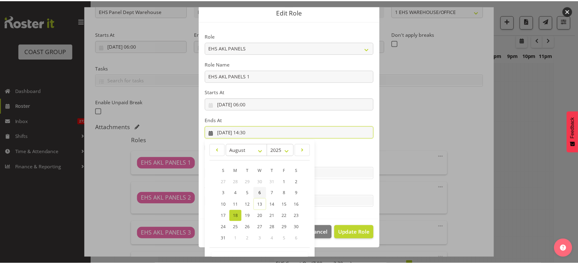
scroll to position [41, 0]
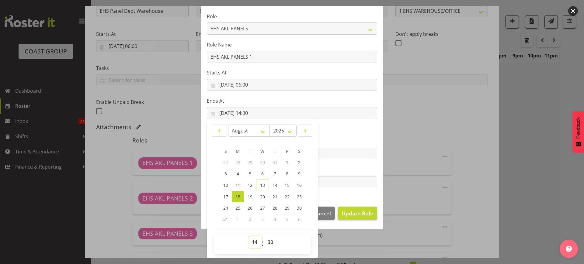
click at [251, 242] on select "00 01 02 03 04 05 06 07 08 09 10 11 12 13 14 15 16 17 18 19 20 21 22 23" at bounding box center [256, 242] width 14 height 12
select select "6"
click at [249, 236] on select "00 01 02 03 04 05 06 07 08 09 10 11 12 13 14 15 16 17 18 19 20 21 22 23" at bounding box center [256, 242] width 14 height 12
type input "[DATE] 06:30"
click at [270, 240] on select "00 01 02 03 04 05 06 07 08 09 10 11 12 13 14 15 16 17 18 19 20 21 22 23 24 25 2…" at bounding box center [271, 242] width 14 height 12
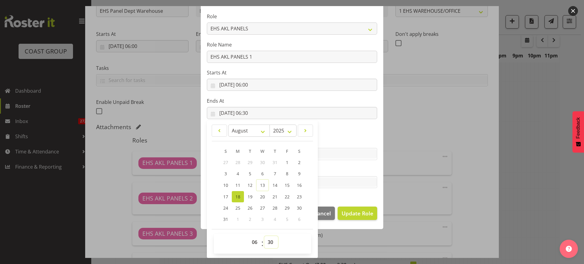
click at [268, 240] on select "00 01 02 03 04 05 06 07 08 09 10 11 12 13 14 15 16 17 18 19 20 21 22 23 24 25 2…" at bounding box center [271, 242] width 14 height 12
select select "45"
click at [264, 236] on select "00 01 02 03 04 05 06 07 08 09 10 11 12 13 14 15 16 17 18 19 20 21 22 23 24 25 2…" at bounding box center [271, 242] width 14 height 12
type input "[DATE] 06:45"
click at [349, 211] on span "Update Role" at bounding box center [358, 214] width 32 height 8
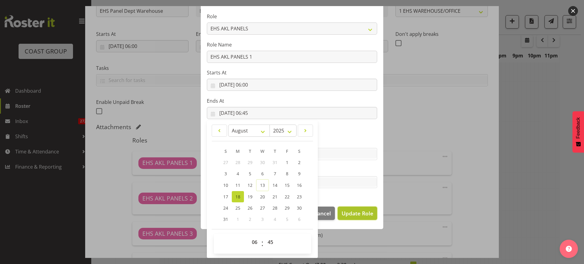
select select
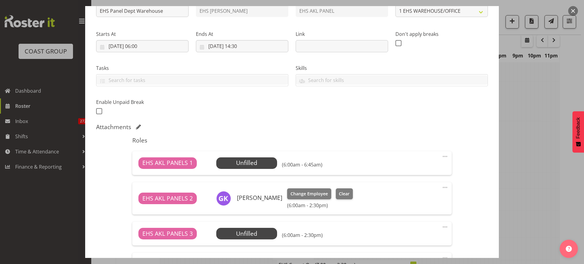
scroll to position [40, 0]
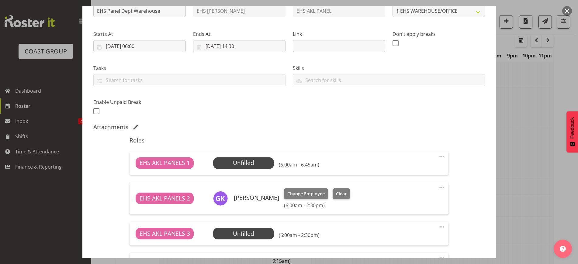
click at [438, 227] on span at bounding box center [441, 227] width 7 height 7
click at [402, 240] on link "Edit" at bounding box center [416, 240] width 58 height 11
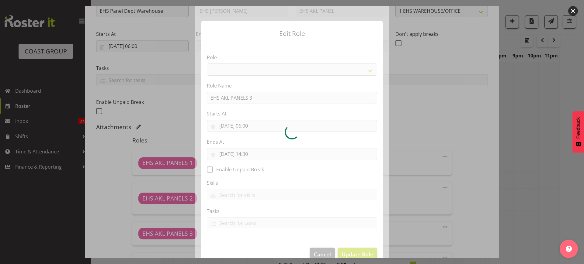
select select "188"
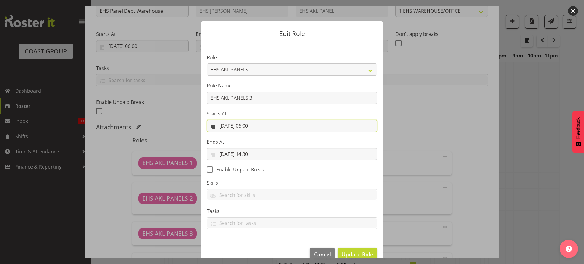
click at [276, 126] on input "[DATE] 06:00" at bounding box center [292, 126] width 170 height 12
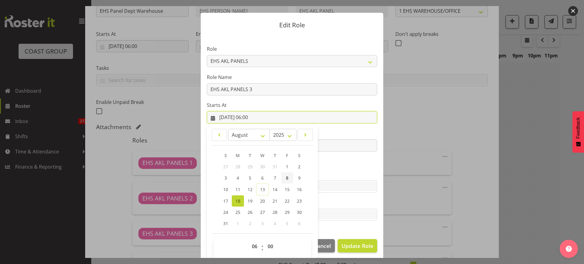
scroll to position [13, 0]
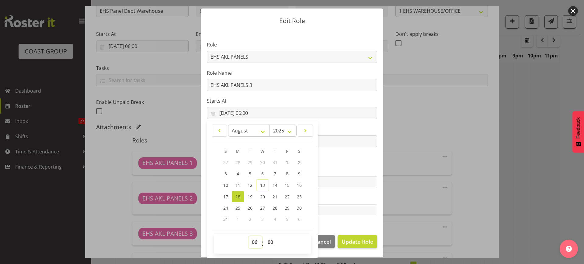
click at [254, 241] on select "00 01 02 03 04 05 06 07 08 09 10 11 12 13 14 15 16 17 18 19 20 21 22 23" at bounding box center [256, 242] width 14 height 12
select select "8"
click at [249, 236] on select "00 01 02 03 04 05 06 07 08 09 10 11 12 13 14 15 16 17 18 19 20 21 22 23" at bounding box center [256, 242] width 14 height 12
type input "[DATE] 08:00"
click at [268, 240] on select "00 01 02 03 04 05 06 07 08 09 10 11 12 13 14 15 16 17 18 19 20 21 22 23 24 25 2…" at bounding box center [271, 242] width 14 height 12
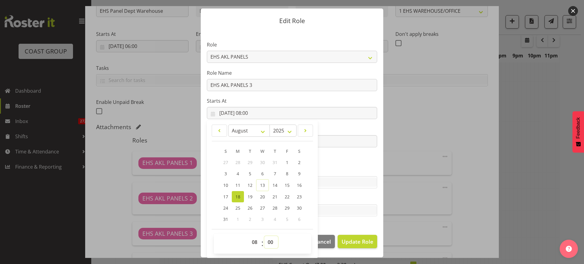
select select "30"
click at [264, 236] on select "00 01 02 03 04 05 06 07 08 09 10 11 12 13 14 15 16 17 18 19 20 21 22 23 24 25 2…" at bounding box center [271, 242] width 14 height 12
type input "[DATE] 08:30"
click at [334, 163] on section "Role ACCOUNT MANAGER ACCOUNT MANAGER DW ACCOUNTS [PERSON_NAME] VEHICLES AKL [PE…" at bounding box center [292, 129] width 183 height 199
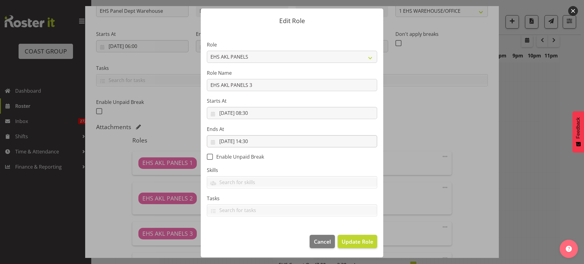
scroll to position [12, 0]
click at [304, 142] on input "[DATE] 14:30" at bounding box center [292, 142] width 170 height 12
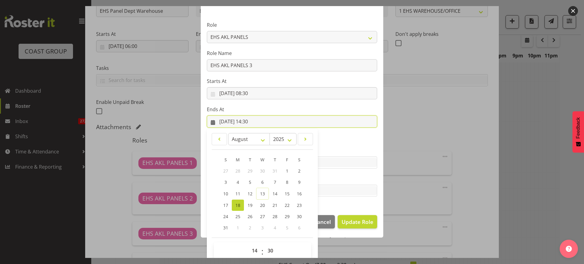
scroll to position [41, 0]
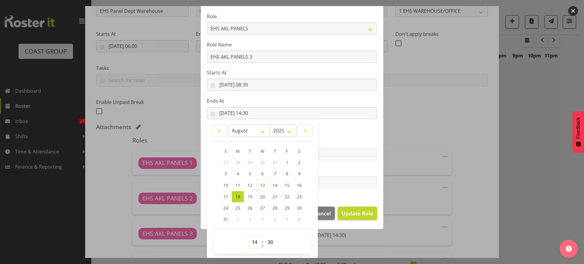
click at [251, 243] on select "00 01 02 03 04 05 06 07 08 09 10 11 12 13 14 15 16 17 18 19 20 21 22 23" at bounding box center [256, 242] width 14 height 12
select select "12"
click at [249, 236] on select "00 01 02 03 04 05 06 07 08 09 10 11 12 13 14 15 16 17 18 19 20 21 22 23" at bounding box center [256, 242] width 14 height 12
type input "[DATE] 12:30"
click at [254, 243] on select "00 01 02 03 04 05 06 07 08 09 10 11 12 13 14 15 16 17 18 19 20 21 22 23" at bounding box center [256, 242] width 14 height 12
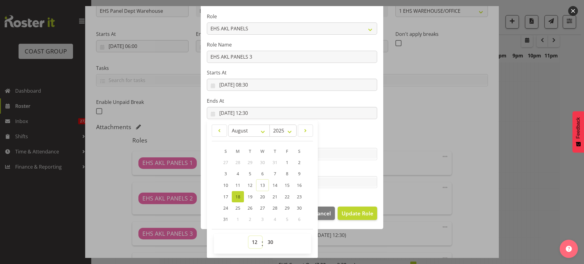
select select "13"
click at [249, 236] on select "00 01 02 03 04 05 06 07 08 09 10 11 12 13 14 15 16 17 18 19 20 21 22 23" at bounding box center [256, 242] width 14 height 12
type input "[DATE] 13:30"
click at [268, 241] on select "00 01 02 03 04 05 06 07 08 09 10 11 12 13 14 15 16 17 18 19 20 21 22 23 24 25 2…" at bounding box center [271, 242] width 14 height 12
click at [269, 242] on select "00 01 02 03 04 05 06 07 08 09 10 11 12 13 14 15 16 17 18 19 20 21 22 23 24 25 2…" at bounding box center [271, 242] width 14 height 12
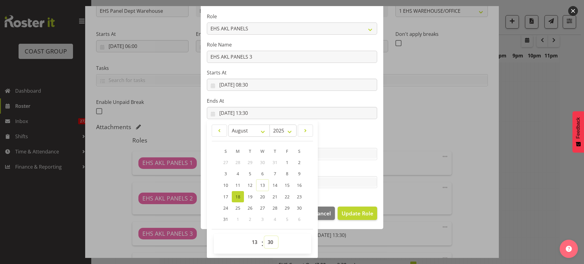
select select "0"
click at [264, 236] on select "00 01 02 03 04 05 06 07 08 09 10 11 12 13 14 15 16 17 18 19 20 21 22 23 24 25 2…" at bounding box center [271, 242] width 14 height 12
type input "[DATE] 13:00"
click at [348, 211] on span "Update Role" at bounding box center [358, 214] width 32 height 8
select select
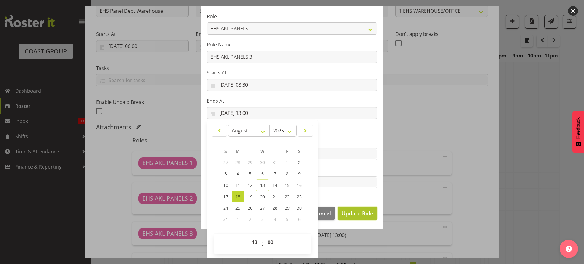
select select
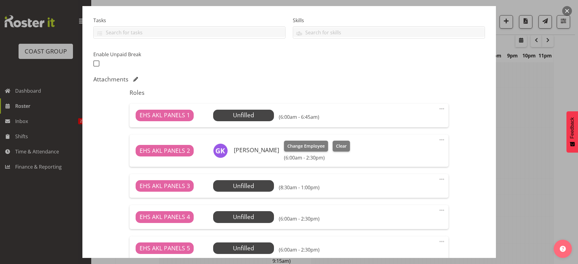
scroll to position [190, 0]
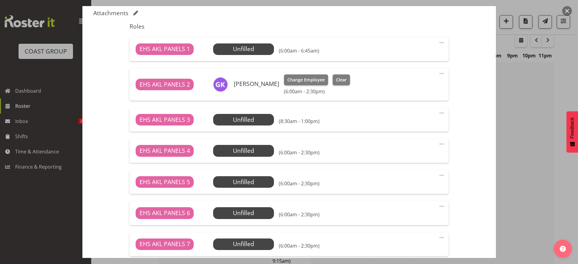
click at [438, 144] on span at bounding box center [441, 144] width 7 height 7
click at [418, 178] on link "Delete" at bounding box center [416, 179] width 58 height 11
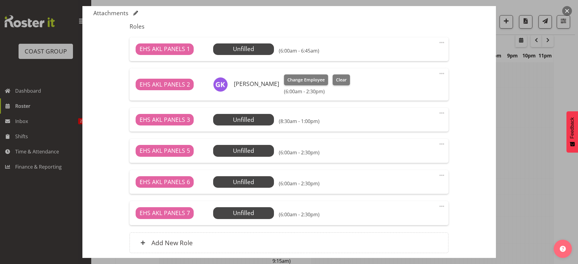
click at [438, 73] on span at bounding box center [441, 73] width 7 height 7
click at [415, 110] on link "Delete" at bounding box center [416, 108] width 58 height 11
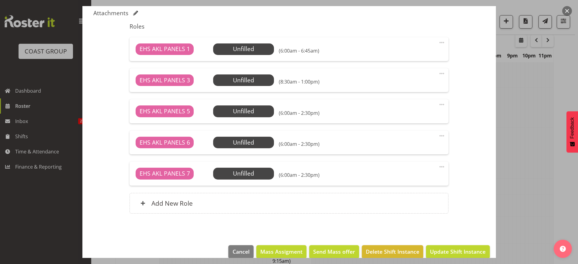
click at [438, 104] on span at bounding box center [441, 104] width 7 height 7
click at [424, 134] on link "Delete" at bounding box center [416, 139] width 58 height 11
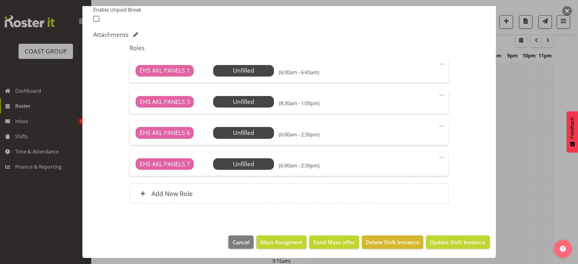
scroll to position [169, 0]
click at [438, 125] on span at bounding box center [441, 126] width 7 height 7
click at [413, 158] on link "Delete" at bounding box center [416, 161] width 58 height 11
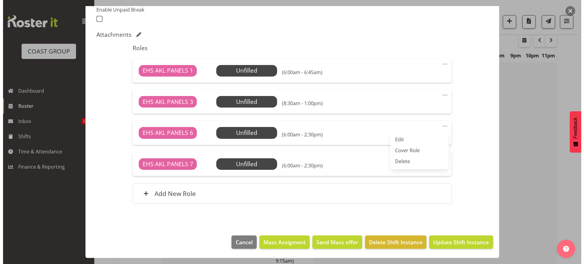
scroll to position [137, 0]
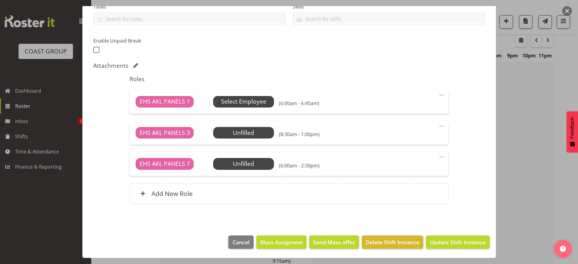
click at [262, 105] on span "Select Employee" at bounding box center [243, 101] width 45 height 9
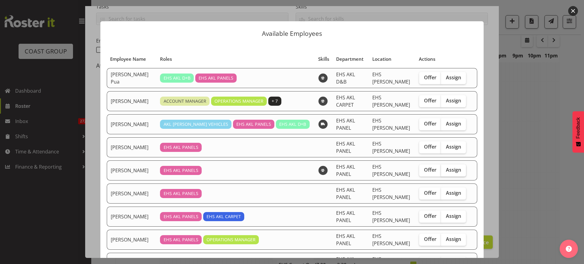
click at [446, 170] on span "Assign" at bounding box center [453, 170] width 15 height 6
click at [443, 170] on input "Assign" at bounding box center [443, 170] width 4 height 4
checkbox input "true"
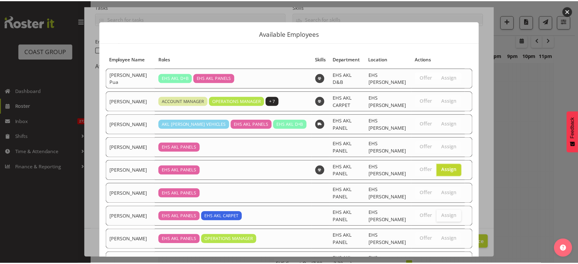
scroll to position [145, 0]
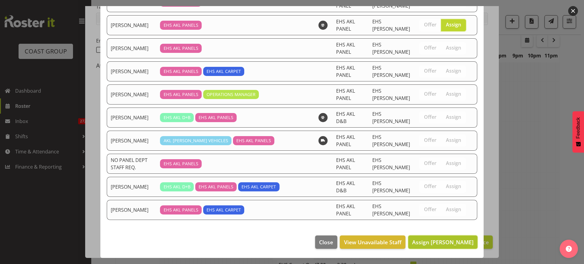
click at [425, 245] on span "Assign [PERSON_NAME]" at bounding box center [442, 242] width 61 height 7
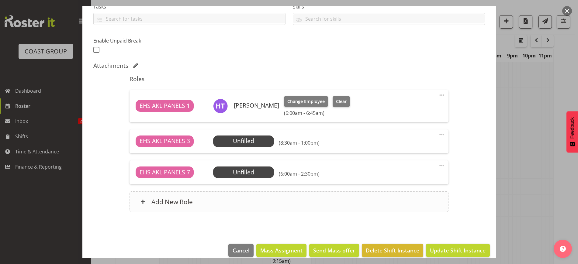
scroll to position [146, 0]
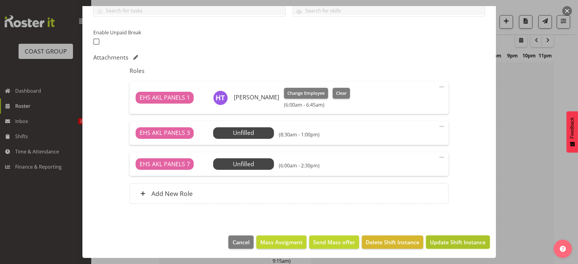
click at [440, 240] on span "Update Shift Instance" at bounding box center [458, 242] width 56 height 8
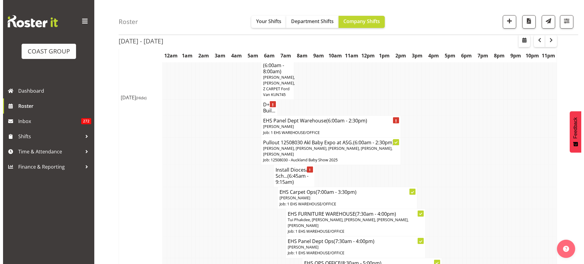
scroll to position [304, 0]
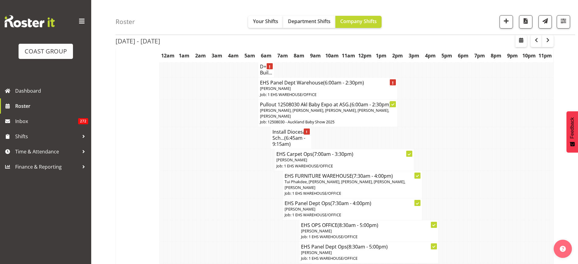
click at [368, 210] on p "[PERSON_NAME]" at bounding box center [353, 210] width 136 height 6
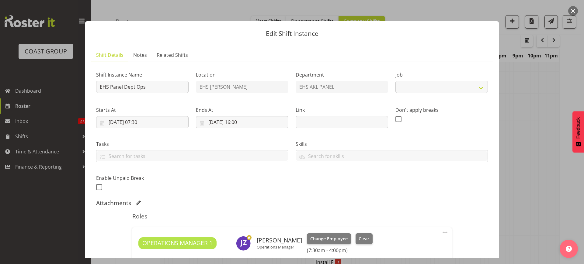
select select "69"
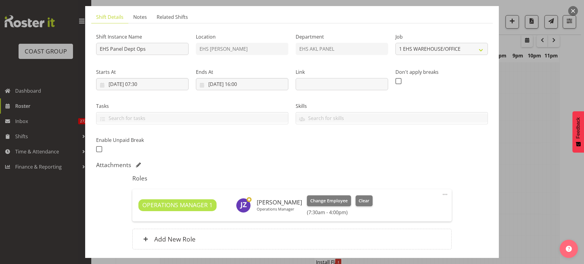
click at [441, 194] on span at bounding box center [444, 194] width 7 height 7
click at [412, 207] on link "Edit" at bounding box center [419, 208] width 58 height 11
select select "7"
select select "2025"
select select "7"
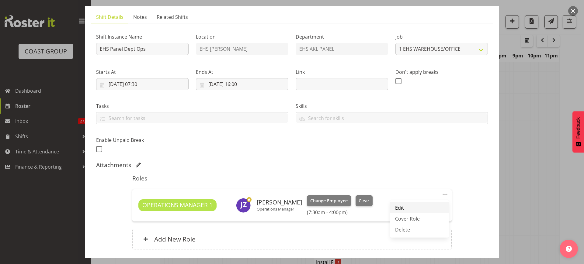
select select "30"
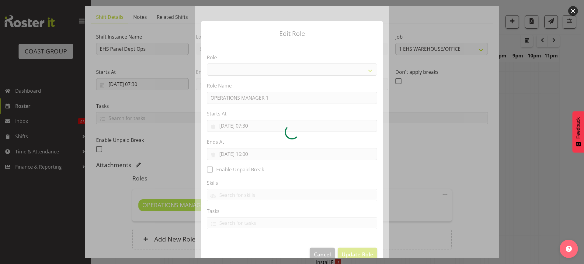
select select "198"
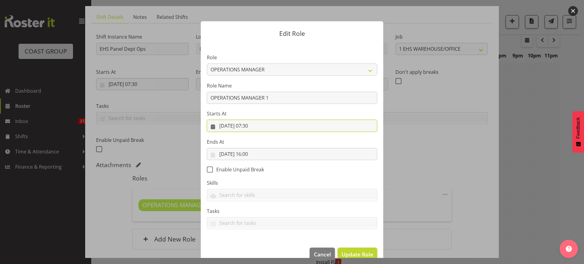
click at [274, 127] on input "[DATE] 07:30" at bounding box center [292, 126] width 170 height 12
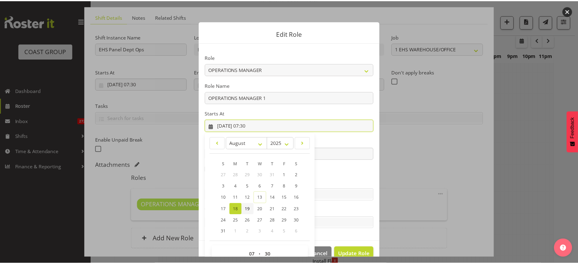
scroll to position [13, 0]
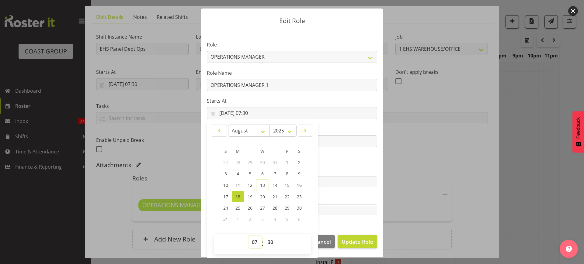
click at [252, 241] on select "00 01 02 03 04 05 06 07 08 09 10 11 12 13 14 15 16 17 18 19 20 21 22 23" at bounding box center [256, 242] width 14 height 12
select select "8"
click at [249, 236] on select "00 01 02 03 04 05 06 07 08 09 10 11 12 13 14 15 16 17 18 19 20 21 22 23" at bounding box center [256, 242] width 14 height 12
type input "[DATE] 08:30"
click at [346, 240] on span "Update Role" at bounding box center [358, 242] width 32 height 8
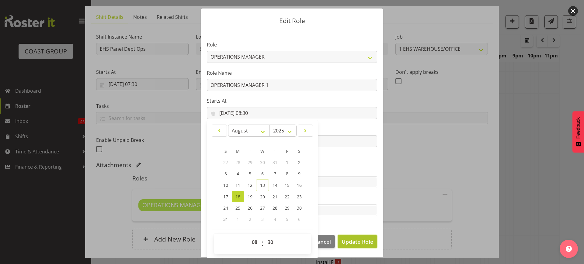
select select
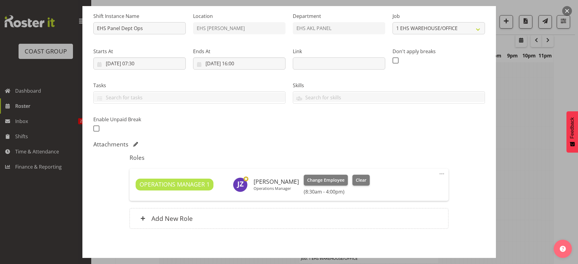
scroll to position [84, 0]
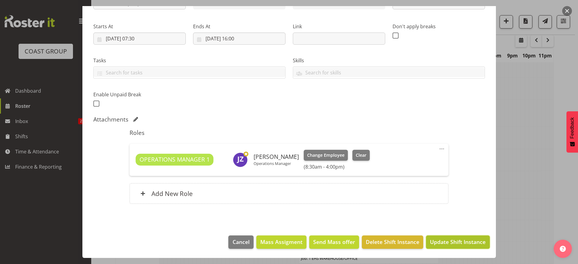
click at [441, 241] on span "Update Shift Instance" at bounding box center [458, 242] width 56 height 8
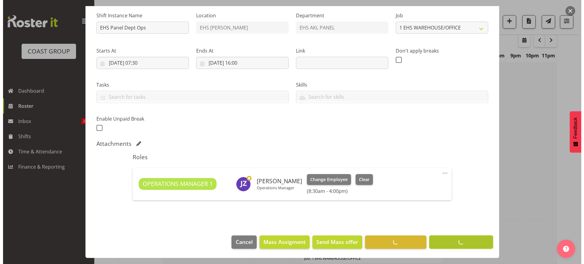
scroll to position [35, 0]
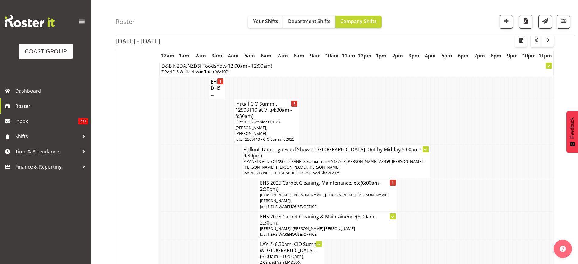
click at [260, 118] on h4 "Install CIO Summit 12508110 at V... (4:30am - 8:30am)" at bounding box center [266, 110] width 62 height 18
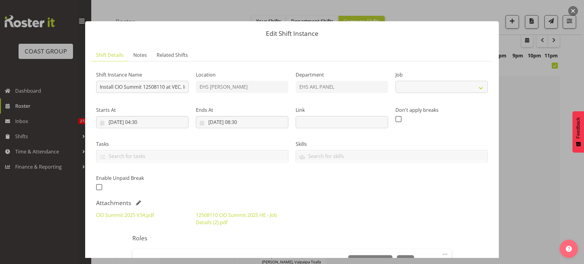
select select "9443"
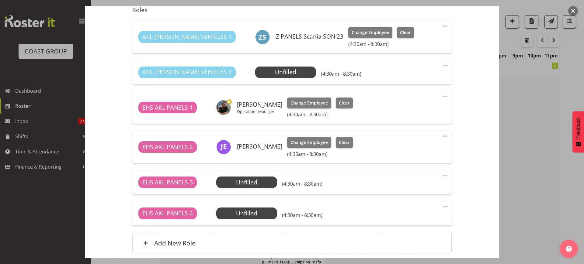
scroll to position [266, 0]
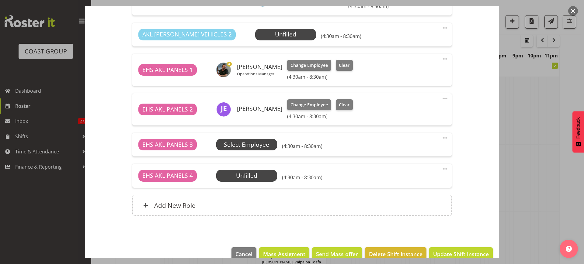
click at [0, 0] on span "Select Employee" at bounding box center [0, 0] width 0 height 0
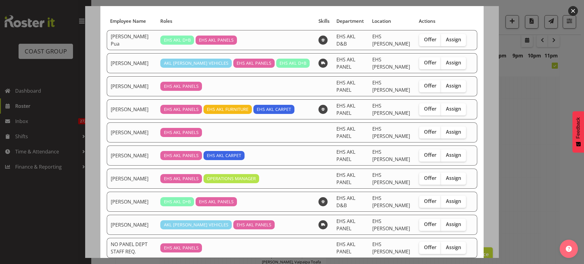
scroll to position [0, 0]
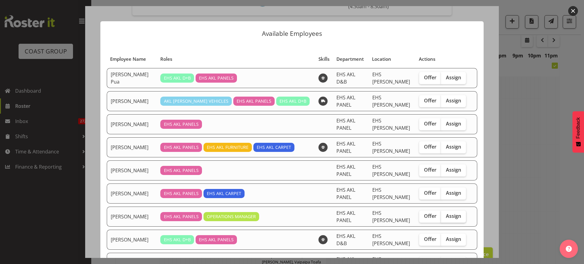
click at [454, 218] on span "Assign" at bounding box center [453, 216] width 15 height 6
click at [445, 218] on input "Assign" at bounding box center [443, 216] width 4 height 4
checkbox input "true"
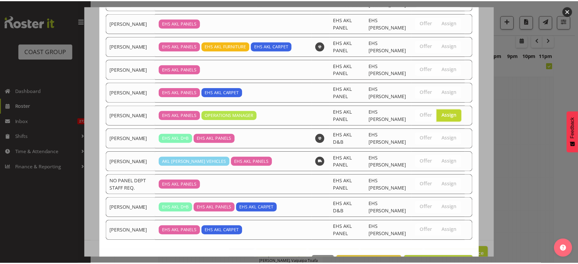
scroll to position [122, 0]
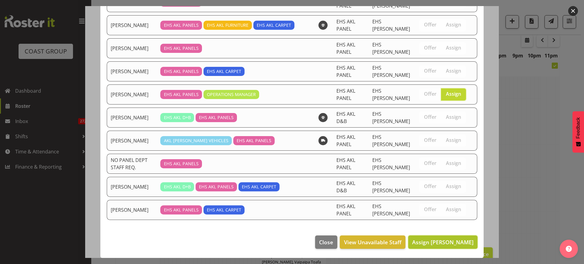
click at [431, 244] on span "Assign [PERSON_NAME]" at bounding box center [442, 242] width 61 height 7
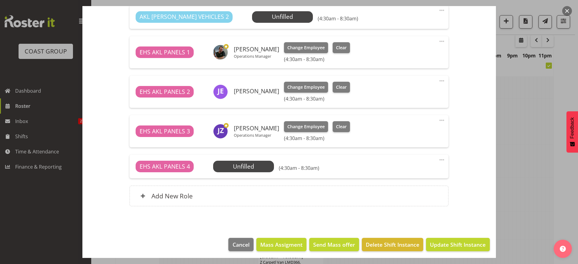
scroll to position [286, 0]
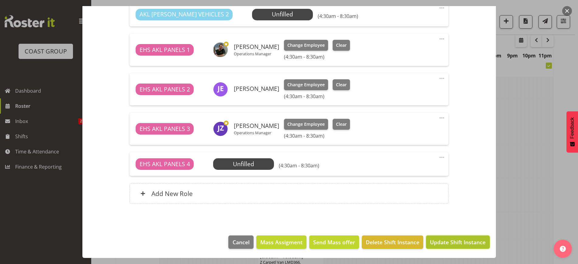
click at [441, 241] on span "Update Shift Instance" at bounding box center [458, 242] width 56 height 8
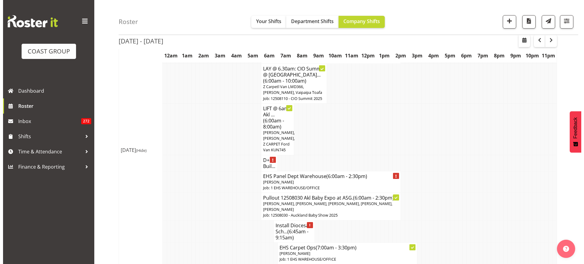
scroll to position [228, 0]
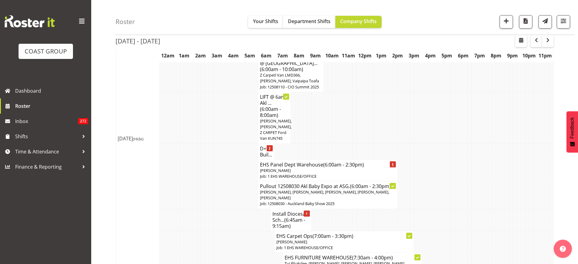
click at [279, 223] on span "(6:45am - 9:15am)" at bounding box center [289, 223] width 33 height 13
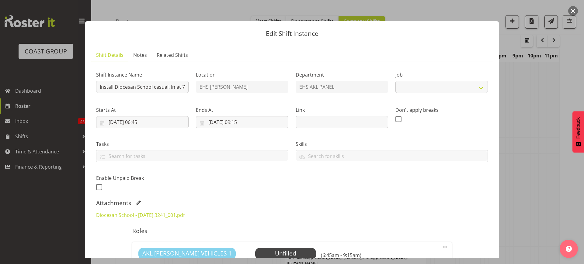
select select "8652"
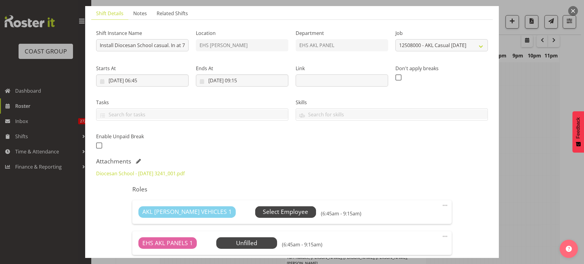
scroll to position [76, 0]
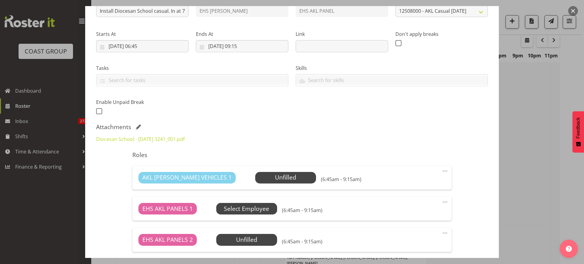
click at [0, 0] on span "Select Employee" at bounding box center [0, 0] width 0 height 0
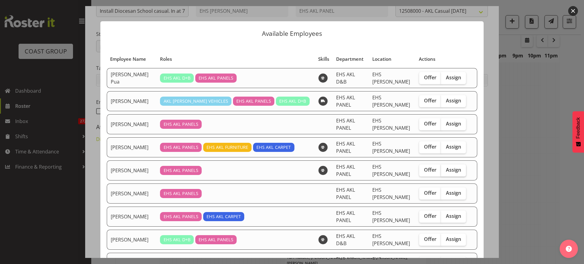
click at [448, 167] on span "Assign" at bounding box center [453, 170] width 15 height 6
click at [445, 168] on input "Assign" at bounding box center [443, 170] width 4 height 4
checkbox input "true"
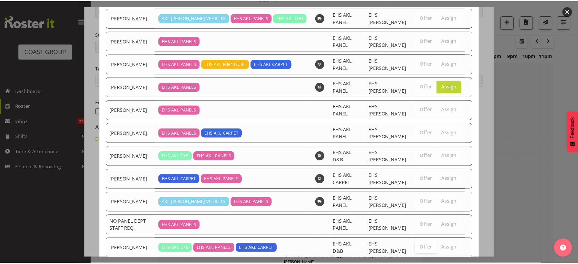
scroll to position [145, 0]
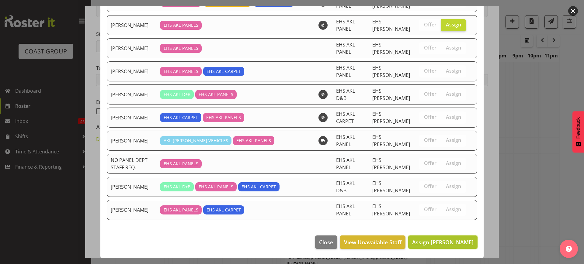
click at [425, 244] on span "Assign [PERSON_NAME]" at bounding box center [442, 242] width 61 height 7
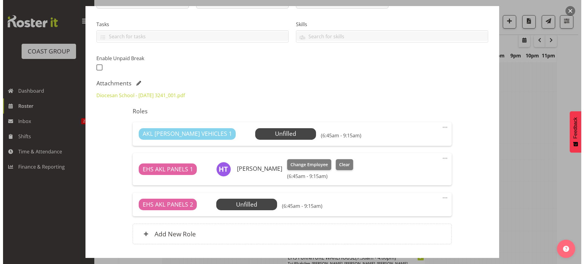
scroll to position [152, 0]
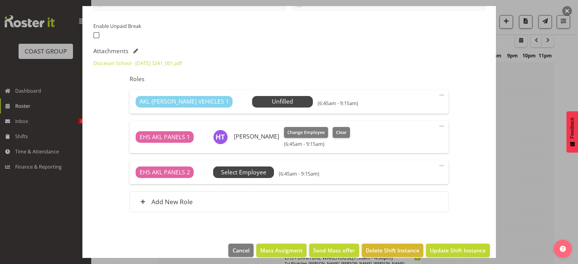
click at [0, 0] on span "Select Employee" at bounding box center [0, 0] width 0 height 0
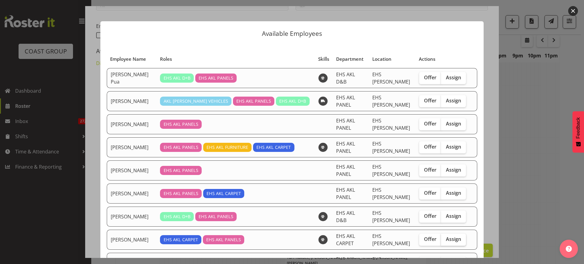
click at [446, 240] on span "Assign" at bounding box center [453, 239] width 15 height 6
click at [444, 240] on input "Assign" at bounding box center [443, 240] width 4 height 4
checkbox input "true"
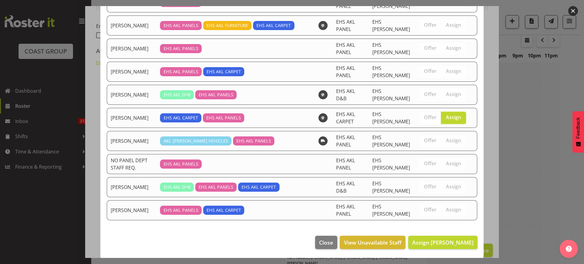
scroll to position [122, 0]
click at [429, 242] on span "Assign [PERSON_NAME]" at bounding box center [442, 242] width 61 height 7
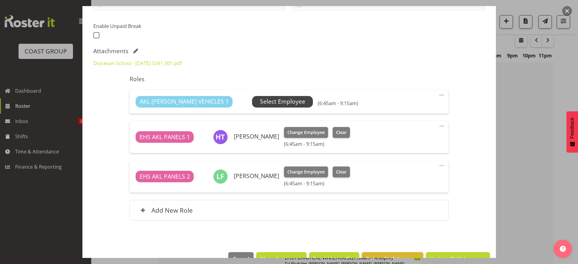
click at [264, 106] on span "Select Employee" at bounding box center [282, 101] width 45 height 9
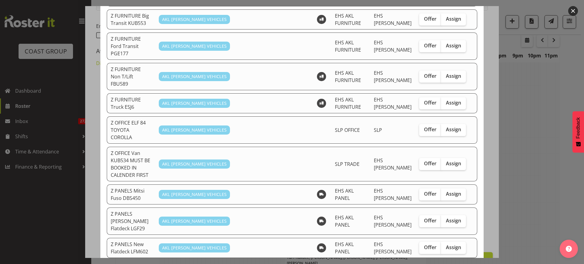
scroll to position [266, 0]
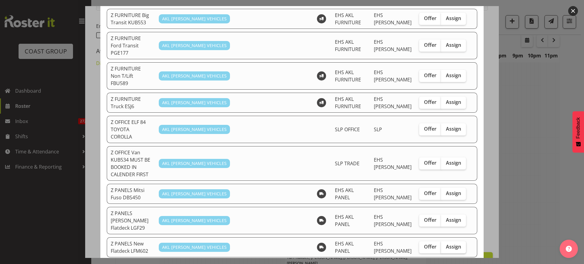
click at [446, 244] on span "Assign" at bounding box center [453, 247] width 15 height 6
click at [445, 245] on input "Assign" at bounding box center [443, 247] width 4 height 4
checkbox input "true"
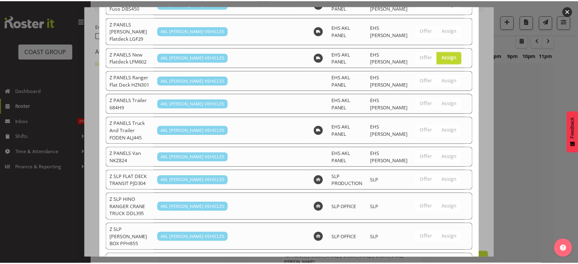
scroll to position [503, 0]
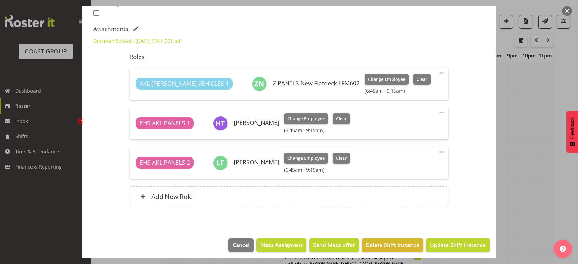
scroll to position [185, 0]
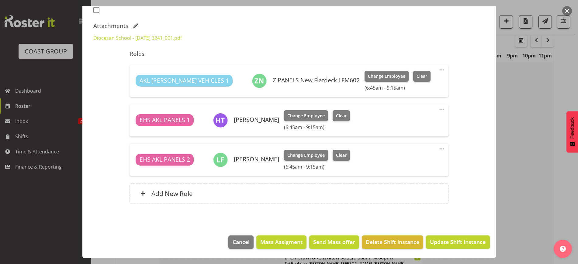
click at [440, 244] on span "Update Shift Instance" at bounding box center [458, 242] width 56 height 8
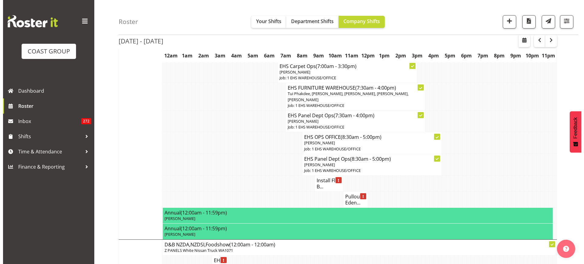
scroll to position [453, 0]
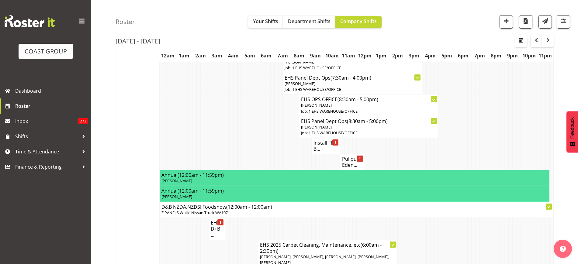
click at [323, 152] on h4 "Install Flat B..." at bounding box center [326, 146] width 25 height 12
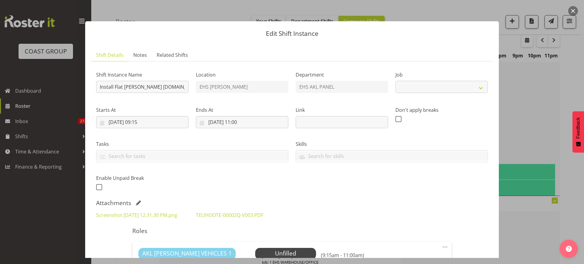
select select "8652"
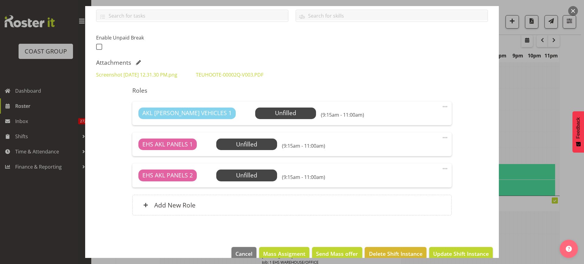
scroll to position [152, 0]
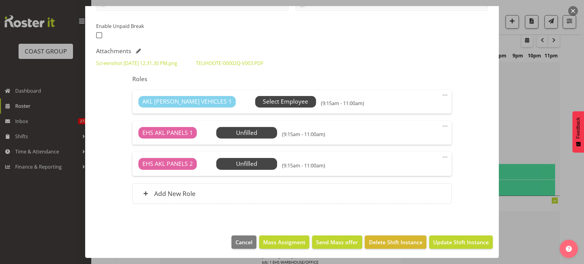
click at [272, 106] on span "Select Employee" at bounding box center [285, 101] width 45 height 9
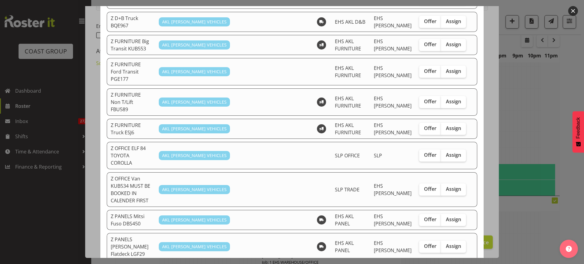
scroll to position [266, 0]
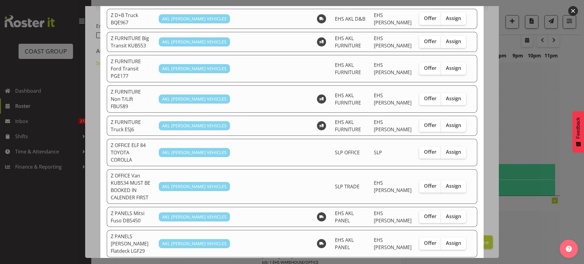
checkbox input "true"
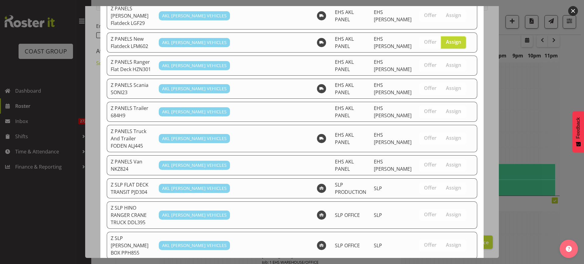
scroll to position [547, 0]
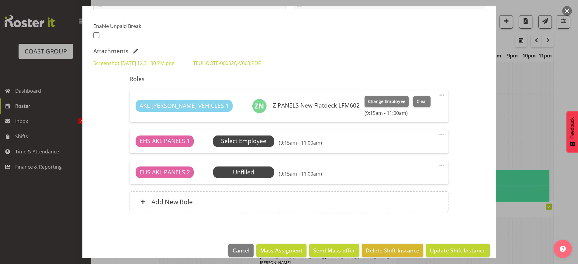
click at [246, 146] on span "Select Employee" at bounding box center [243, 141] width 45 height 9
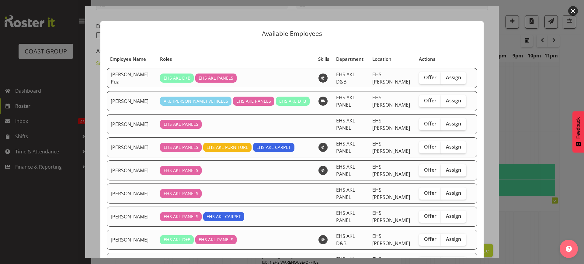
click at [453, 171] on span "Assign" at bounding box center [453, 170] width 15 height 6
click at [445, 171] on input "Assign" at bounding box center [443, 170] width 4 height 4
checkbox input "true"
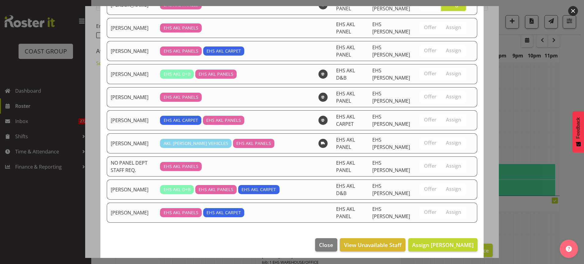
scroll to position [169, 0]
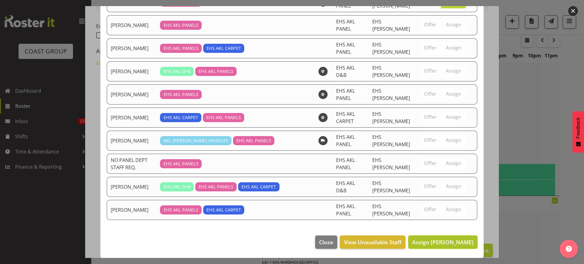
click at [419, 240] on span "Assign [PERSON_NAME]" at bounding box center [442, 242] width 61 height 7
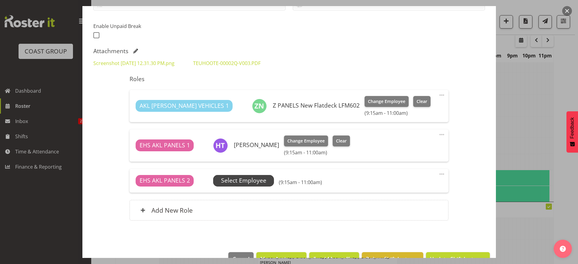
click at [238, 185] on span "Select Employee" at bounding box center [243, 180] width 45 height 9
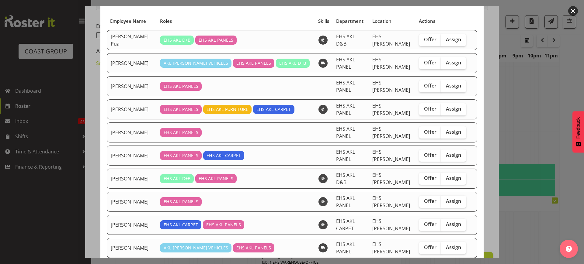
scroll to position [76, 0]
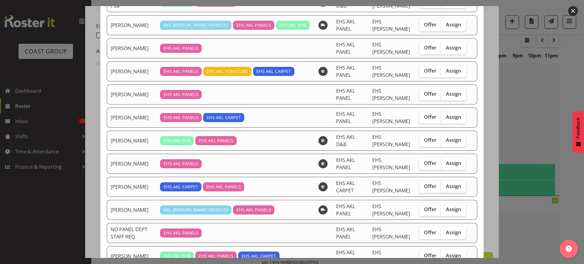
click at [449, 185] on span "Assign" at bounding box center [453, 186] width 15 height 6
click at [445, 185] on input "Assign" at bounding box center [443, 187] width 4 height 4
checkbox input "true"
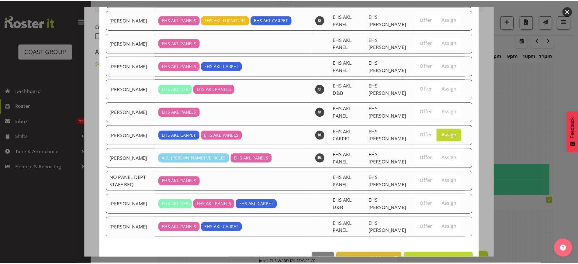
scroll to position [145, 0]
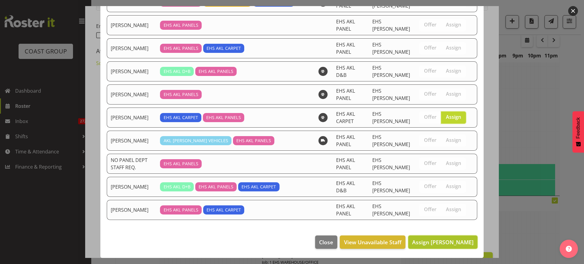
click at [431, 244] on span "Assign [PERSON_NAME]" at bounding box center [442, 242] width 61 height 7
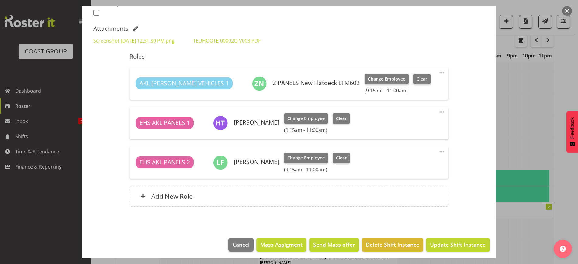
scroll to position [185, 0]
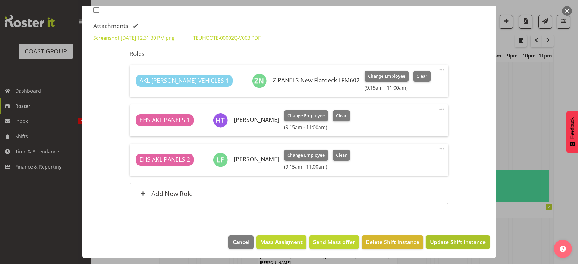
click at [436, 239] on span "Update Shift Instance" at bounding box center [458, 242] width 56 height 8
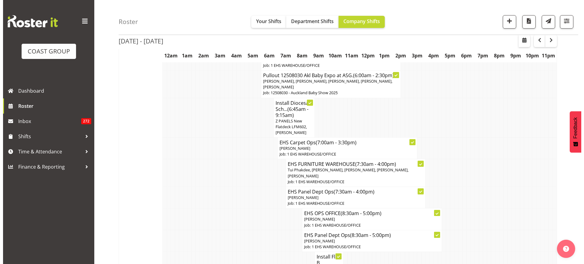
scroll to position [453, 0]
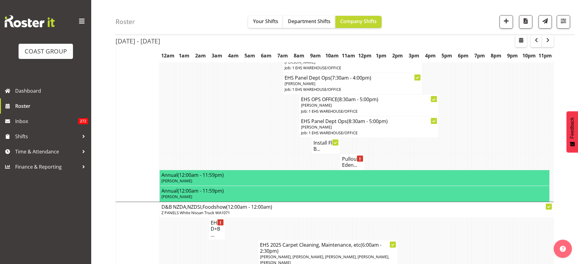
click at [350, 168] on h4 "Pullout Eden..." at bounding box center [352, 162] width 21 height 12
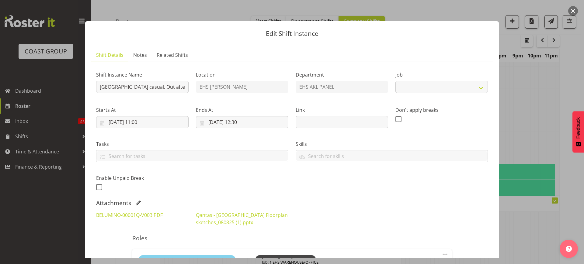
select select "8652"
click at [168, 87] on input "[GEOGRAPHIC_DATA] casual. Out after 9am." at bounding box center [142, 87] width 92 height 12
click at [170, 122] on input "[DATE] 11:00" at bounding box center [142, 122] width 92 height 12
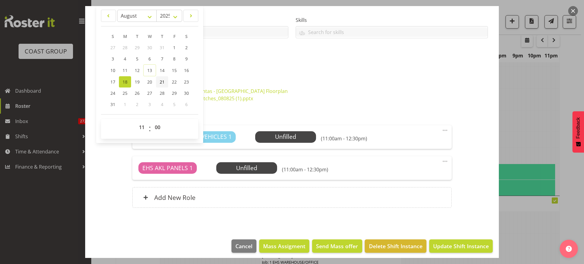
scroll to position [128, 0]
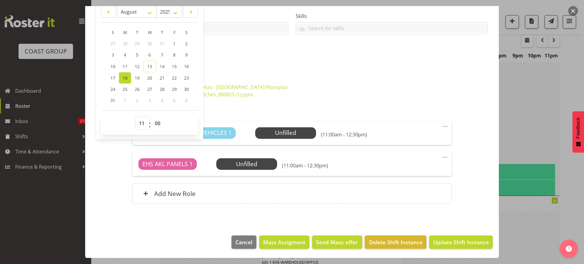
click at [141, 122] on select "00 01 02 03 04 05 06 07 08 09 10 11 12 13 14 15 16 17 18 19 20 21 22 23" at bounding box center [143, 123] width 14 height 12
select select "9"
click at [136, 117] on select "00 01 02 03 04 05 06 07 08 09 10 11 12 13 14 15 16 17 18 19 20 21 22 23" at bounding box center [143, 123] width 14 height 12
type input "[DATE] 09:00"
click at [157, 121] on select "00 01 02 03 04 05 06 07 08 09 10 11 12 13 14 15 16 17 18 19 20 21 22 23 24 25 2…" at bounding box center [158, 123] width 14 height 12
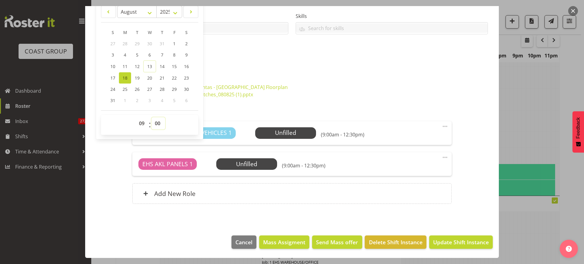
select select "30"
click at [151, 117] on select "00 01 02 03 04 05 06 07 08 09 10 11 12 13 14 15 16 17 18 19 20 21 22 23 24 25 2…" at bounding box center [158, 123] width 14 height 12
type input "[DATE] 09:30"
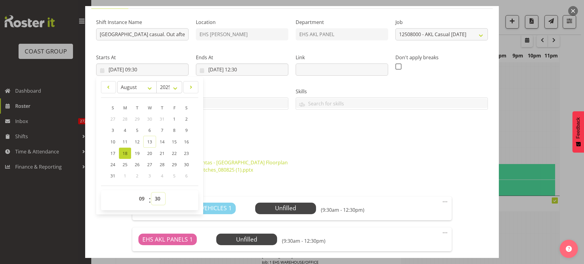
scroll to position [52, 0]
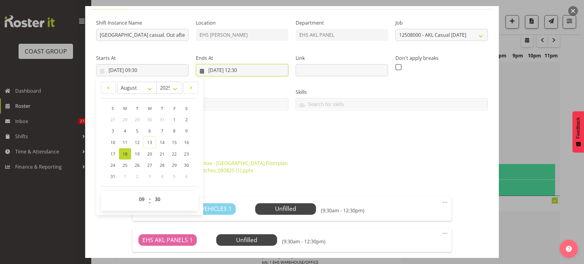
click at [272, 71] on input "[DATE] 12:30" at bounding box center [242, 70] width 92 height 12
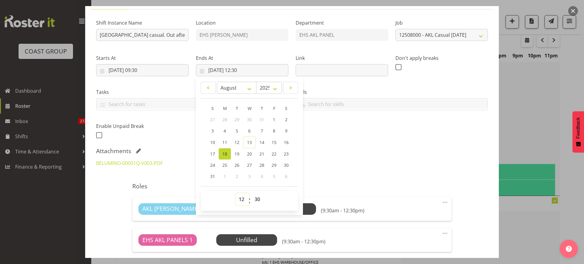
click at [239, 200] on select "00 01 02 03 04 05 06 07 08 09 10 11 12 13 14 15 16 17 18 19 20 21 22 23" at bounding box center [242, 199] width 14 height 12
select select "11"
click at [235, 193] on select "00 01 02 03 04 05 06 07 08 09 10 11 12 13 14 15 16 17 18 19 20 21 22 23" at bounding box center [242, 199] width 14 height 12
type input "[DATE] 11:30"
click at [258, 197] on select "00 01 02 03 04 05 06 07 08 09 10 11 12 13 14 15 16 17 18 19 20 21 22 23 24 25 2…" at bounding box center [258, 199] width 14 height 12
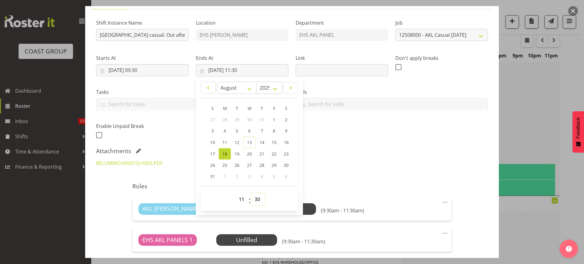
select select "0"
click at [251, 193] on select "00 01 02 03 04 05 06 07 08 09 10 11 12 13 14 15 16 17 18 19 20 21 22 23 24 25 2…" at bounding box center [258, 199] width 14 height 12
type input "[DATE] 11:00"
click at [396, 139] on div "Shift Instance Name [GEOGRAPHIC_DATA] casual. Out after 9am. Location EHS [PERS…" at bounding box center [291, 77] width 399 height 133
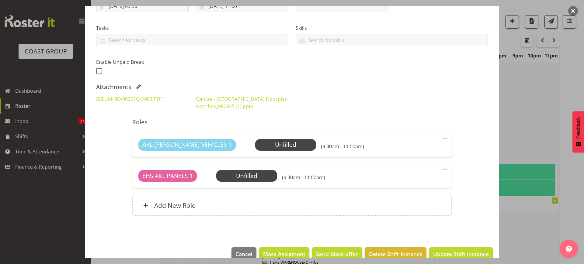
scroll to position [128, 0]
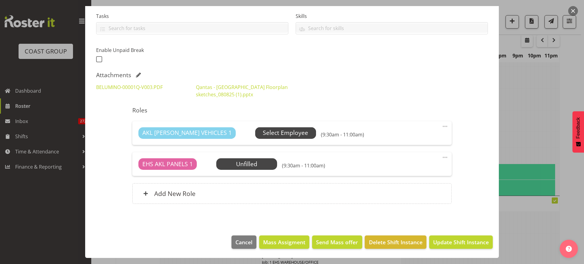
click at [263, 132] on span "Select Employee" at bounding box center [285, 133] width 45 height 9
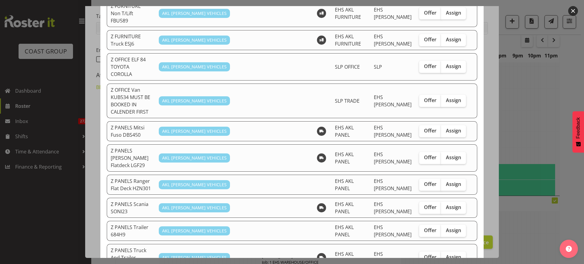
scroll to position [342, 0]
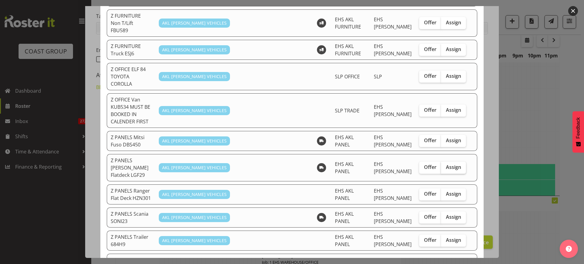
click at [454, 164] on span "Assign" at bounding box center [453, 167] width 15 height 6
click at [445, 165] on input "Assign" at bounding box center [443, 167] width 4 height 4
checkbox input "true"
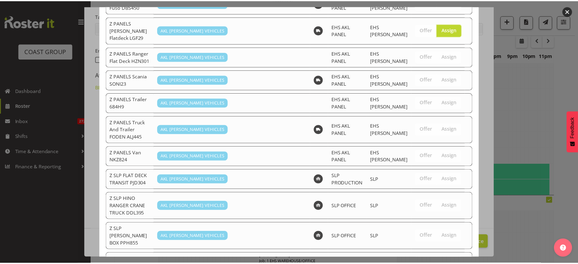
scroll to position [524, 0]
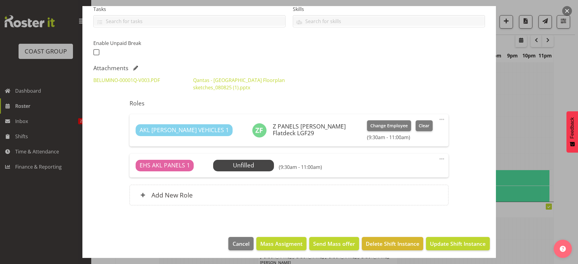
scroll to position [137, 0]
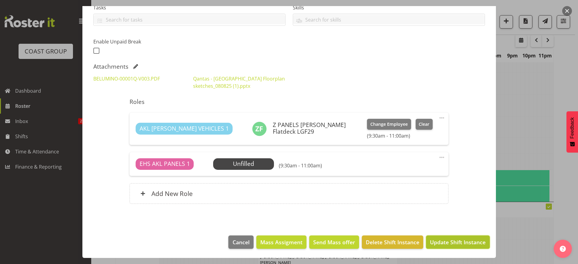
click at [449, 246] on button "Update Shift Instance" at bounding box center [458, 242] width 64 height 13
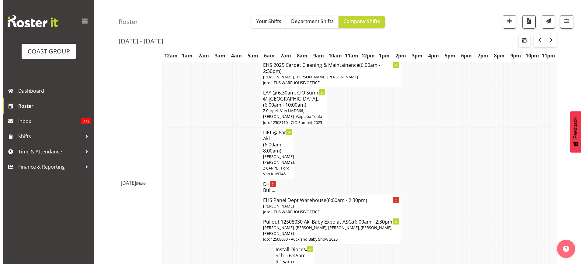
scroll to position [225, 0]
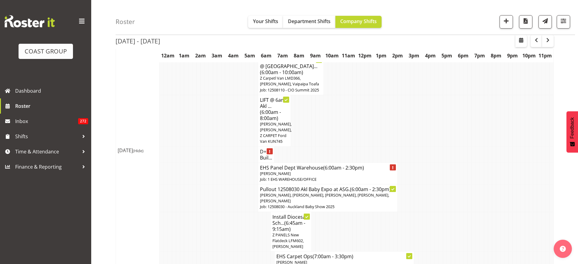
click at [314, 171] on h4 "EHS Panel Dept Warehouse (6:00am - 2:30pm)" at bounding box center [328, 168] width 136 height 6
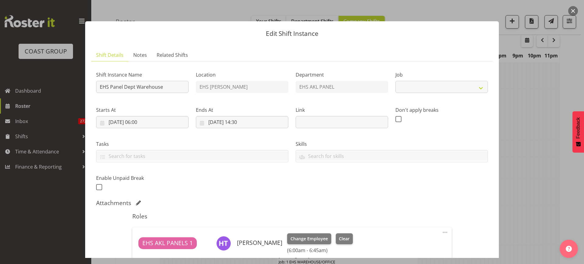
select select "69"
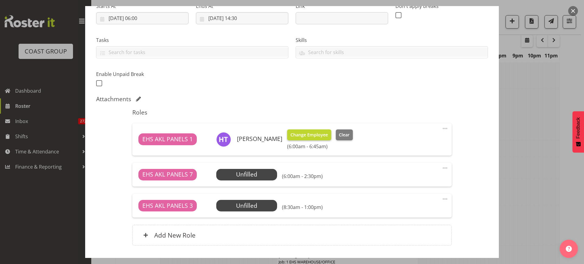
scroll to position [114, 0]
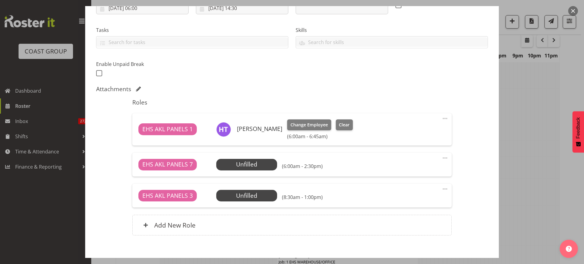
click at [441, 189] on span at bounding box center [444, 189] width 7 height 7
click at [409, 200] on link "Edit" at bounding box center [419, 202] width 58 height 11
select select "7"
select select "2025"
select select "13"
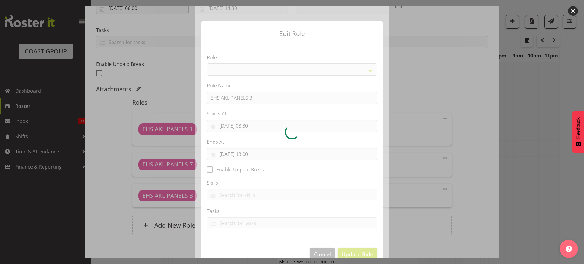
select select "188"
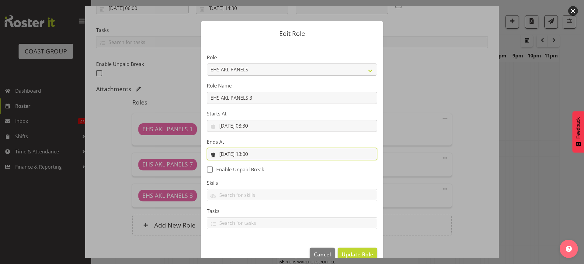
click at [272, 155] on input "[DATE] 13:00" at bounding box center [292, 154] width 170 height 12
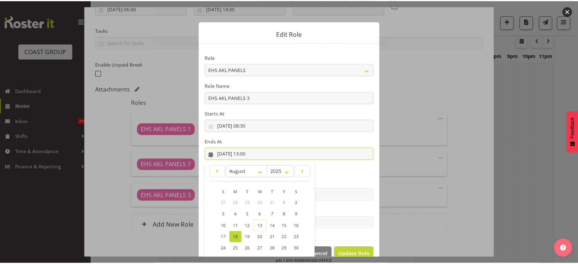
scroll to position [41, 0]
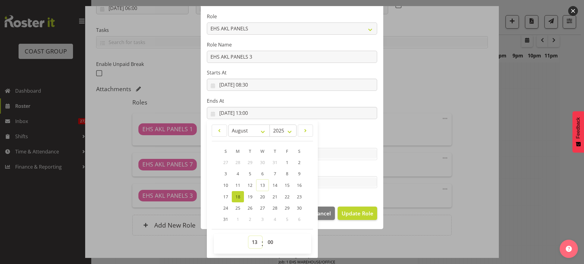
click at [252, 242] on select "00 01 02 03 04 05 06 07 08 09 10 11 12 13 14 15 16 17 18 19 20 21 22 23" at bounding box center [256, 242] width 14 height 12
select select "9"
click at [249, 236] on select "00 01 02 03 04 05 06 07 08 09 10 11 12 13 14 15 16 17 18 19 20 21 22 23" at bounding box center [256, 242] width 14 height 12
type input "[DATE] 09:00"
click at [268, 241] on select "00 01 02 03 04 05 06 07 08 09 10 11 12 13 14 15 16 17 18 19 20 21 22 23 24 25 2…" at bounding box center [271, 242] width 14 height 12
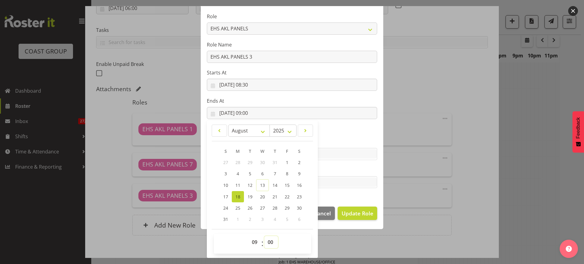
select select "30"
click at [264, 236] on select "00 01 02 03 04 05 06 07 08 09 10 11 12 13 14 15 16 17 18 19 20 21 22 23 24 25 2…" at bounding box center [271, 242] width 14 height 12
type input "[DATE] 09:30"
click at [356, 211] on span "Update Role" at bounding box center [358, 214] width 32 height 8
select select
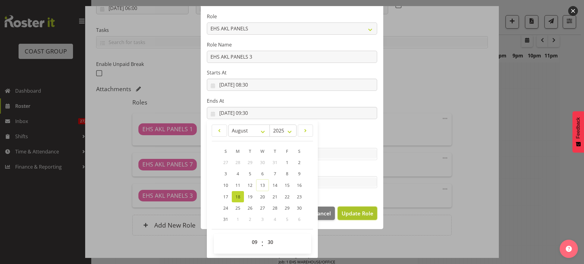
select select
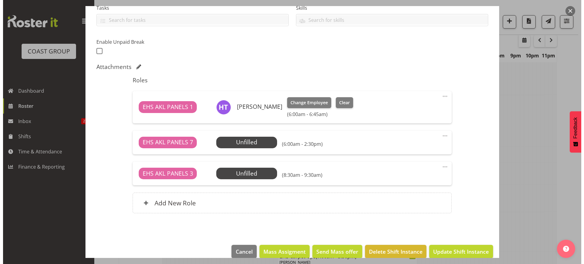
scroll to position [146, 0]
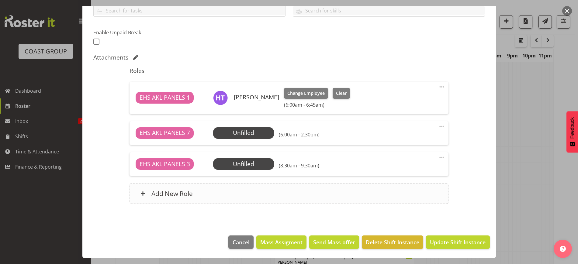
click at [282, 190] on div "Add New Role" at bounding box center [289, 193] width 319 height 21
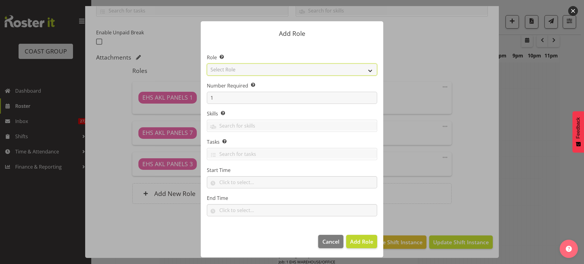
click at [371, 71] on select "Select Role ACCOUNT MANAGER ACCOUNT MANAGER DW ACCOUNTS [PERSON_NAME] VEHICLES …" at bounding box center [292, 70] width 170 height 12
select select "188"
click at [207, 64] on select "Select Role ACCOUNT MANAGER ACCOUNT MANAGER DW ACCOUNTS [PERSON_NAME] VEHICLES …" at bounding box center [292, 70] width 170 height 12
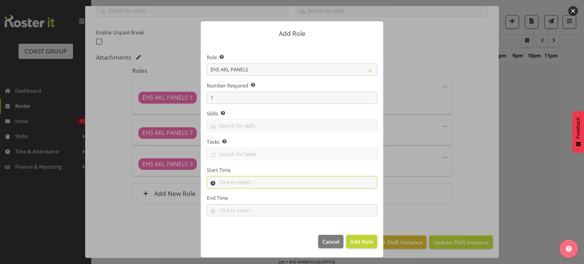
click at [271, 179] on input "text" at bounding box center [292, 182] width 170 height 12
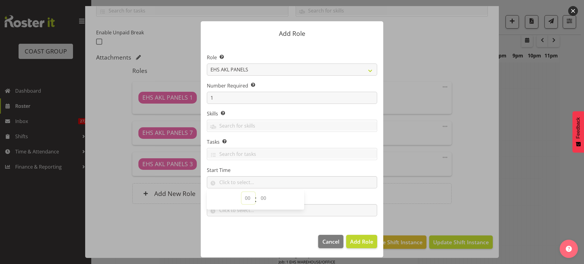
click at [246, 197] on select "00 00 01 02 03 04 05 06 07 08 09 10 11 12 13 14 15 16 17 18 19 20 21 22 23" at bounding box center [249, 198] width 14 height 12
select select "11"
click at [242, 192] on select "00 00 01 02 03 04 05 06 07 08 09 10 11 12 13 14 15 16 17 18 19 20 21 22 23" at bounding box center [249, 198] width 14 height 12
click at [262, 198] on select "00 00 01 02 03 04 05 06 07 08 09 10 11 12 13 14 15 16 17 18 19 20 21 22 23 24 2…" at bounding box center [264, 198] width 14 height 12
select select "0"
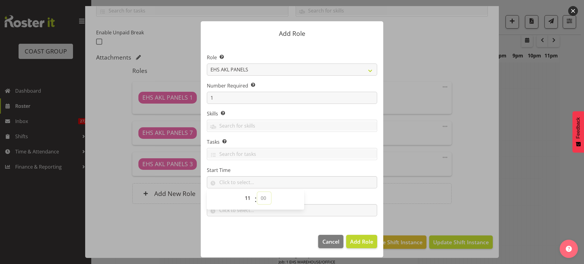
click at [257, 192] on select "00 00 01 02 03 04 05 06 07 08 09 10 11 12 13 14 15 16 17 18 19 20 21 22 23 24 2…" at bounding box center [264, 198] width 14 height 12
type input "11:00"
click at [325, 211] on input "text" at bounding box center [292, 210] width 170 height 12
click at [246, 229] on select "00 00 01 02 03 04 05 06 07 08 09 10 11 12 13 14 15 16 17 18 19 20 21 22 23" at bounding box center [249, 226] width 14 height 12
select select "13"
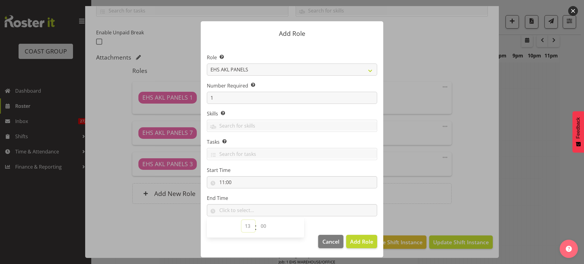
click at [242, 220] on select "00 00 01 02 03 04 05 06 07 08 09 10 11 12 13 14 15 16 17 18 19 20 21 22 23" at bounding box center [249, 226] width 14 height 12
click at [263, 227] on select "00 00 01 02 03 04 05 06 07 08 09 10 11 12 13 14 15 16 17 18 19 20 21 22 23 24 2…" at bounding box center [264, 226] width 14 height 12
select select "0"
click at [257, 220] on select "00 00 01 02 03 04 05 06 07 08 09 10 11 12 13 14 15 16 17 18 19 20 21 22 23 24 2…" at bounding box center [264, 226] width 14 height 12
type input "13:00"
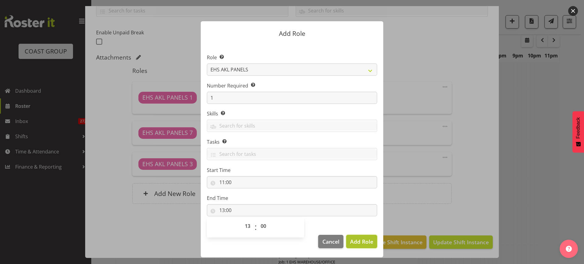
click at [368, 243] on span "Add Role" at bounding box center [361, 241] width 23 height 7
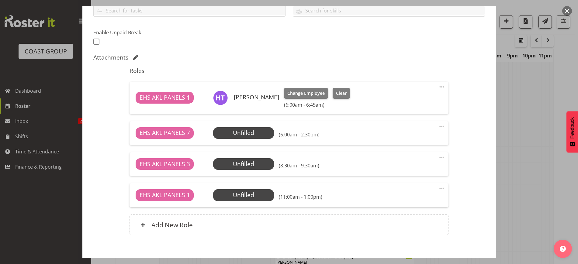
click at [438, 127] on span at bounding box center [441, 126] width 7 height 7
click at [408, 139] on link "Edit" at bounding box center [416, 139] width 58 height 11
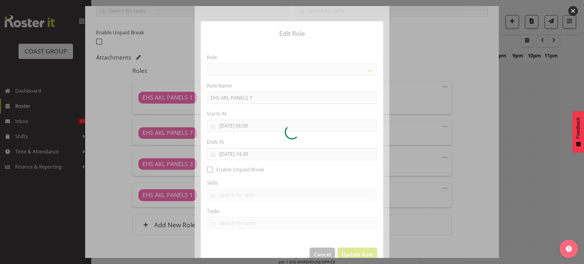
select select "188"
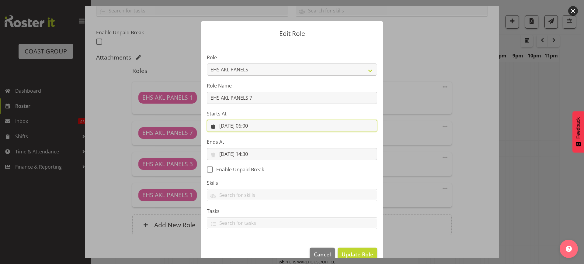
click at [268, 127] on input "[DATE] 06:00" at bounding box center [292, 126] width 170 height 12
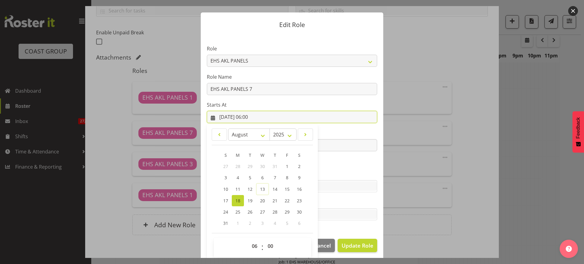
scroll to position [13, 0]
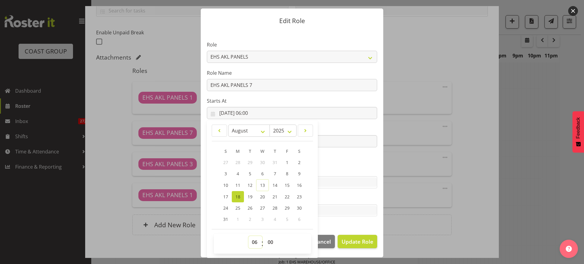
click at [250, 242] on select "00 01 02 03 04 05 06 07 08 09 10 11 12 13 14 15 16 17 18 19 20 21 22 23" at bounding box center [256, 242] width 14 height 12
select select "11"
click at [249, 236] on select "00 01 02 03 04 05 06 07 08 09 10 11 12 13 14 15 16 17 18 19 20 21 22 23" at bounding box center [256, 242] width 14 height 12
type input "[DATE] 11:00"
click at [329, 129] on label "Ends At" at bounding box center [292, 129] width 170 height 7
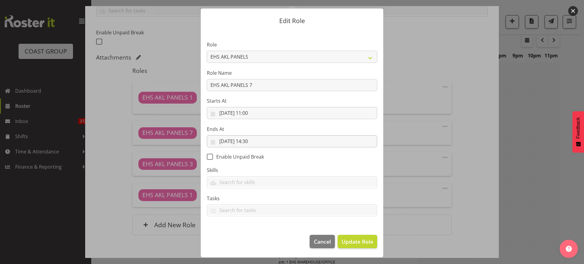
scroll to position [12, 0]
click at [347, 241] on span "Update Role" at bounding box center [358, 242] width 32 height 8
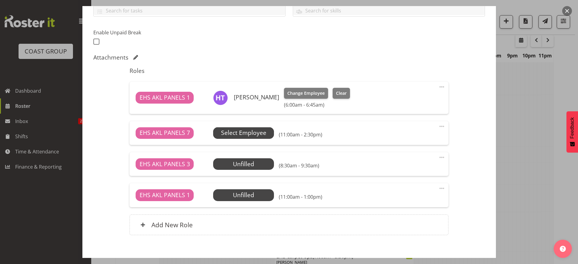
click at [251, 134] on span "Select Employee" at bounding box center [243, 133] width 45 height 9
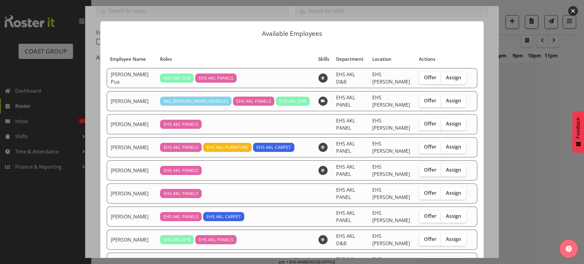
scroll to position [38, 0]
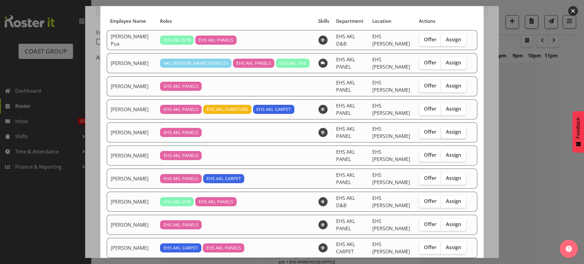
click at [453, 134] on span "Assign" at bounding box center [453, 132] width 15 height 6
click at [445, 134] on input "Assign" at bounding box center [443, 132] width 4 height 4
checkbox input "true"
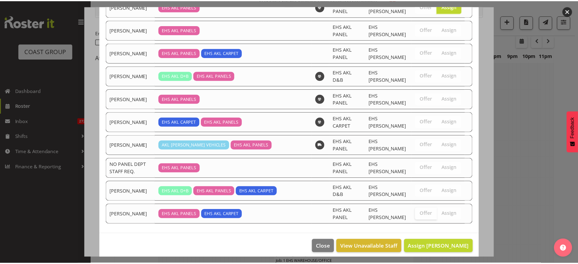
scroll to position [169, 0]
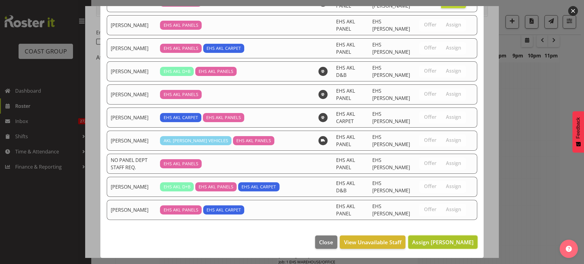
click at [425, 240] on span "Assign [PERSON_NAME]" at bounding box center [442, 242] width 61 height 7
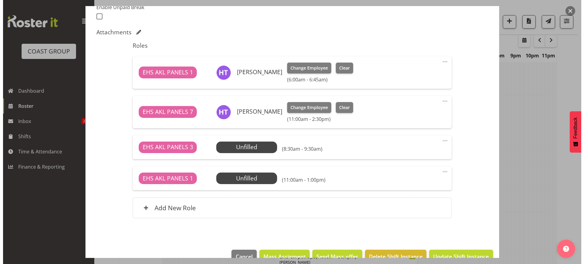
scroll to position [184, 0]
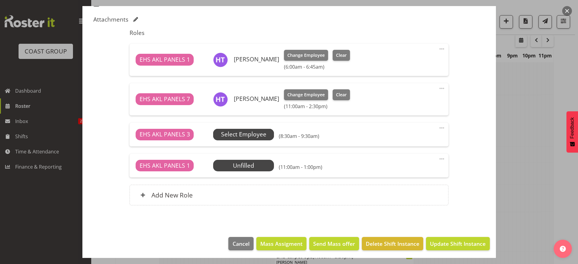
click at [253, 136] on span "Select Employee" at bounding box center [243, 134] width 45 height 9
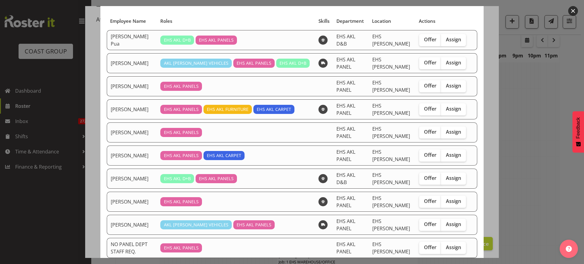
scroll to position [76, 0]
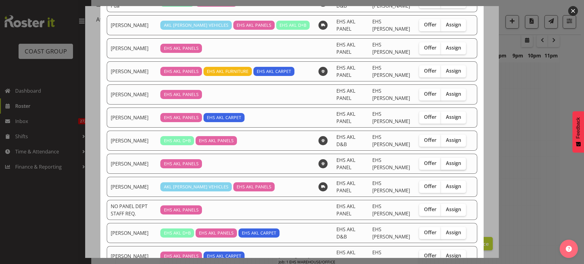
click at [447, 162] on span "Assign" at bounding box center [453, 163] width 15 height 6
click at [445, 162] on input "Assign" at bounding box center [443, 164] width 4 height 4
checkbox input "true"
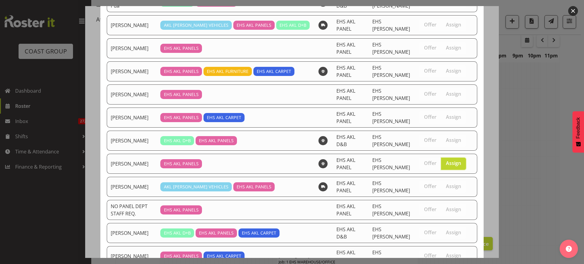
scroll to position [122, 0]
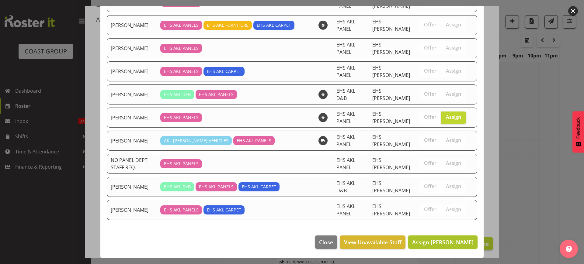
click at [430, 243] on span "Assign [PERSON_NAME]" at bounding box center [442, 242] width 61 height 7
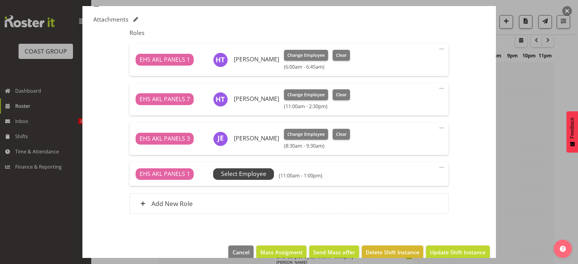
click at [259, 175] on span "Select Employee" at bounding box center [243, 174] width 45 height 9
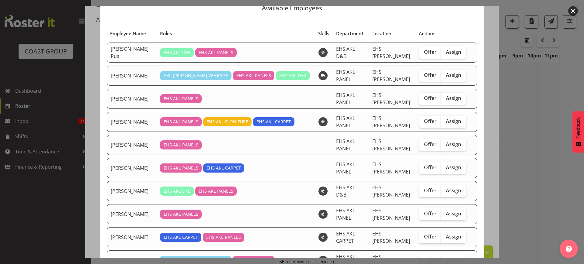
scroll to position [38, 0]
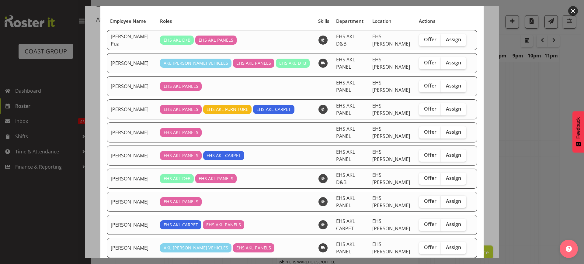
click at [446, 202] on span "Assign" at bounding box center [453, 201] width 15 height 6
click at [445, 202] on input "Assign" at bounding box center [443, 202] width 4 height 4
checkbox input "true"
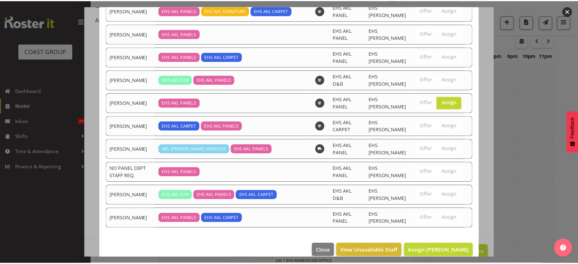
scroll to position [145, 0]
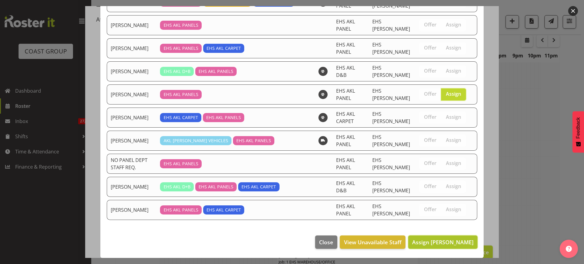
click at [431, 243] on span "Assign [PERSON_NAME]" at bounding box center [442, 242] width 61 height 7
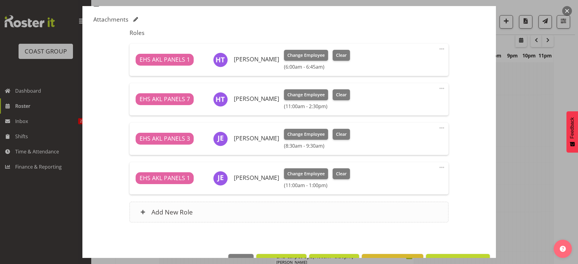
scroll to position [202, 0]
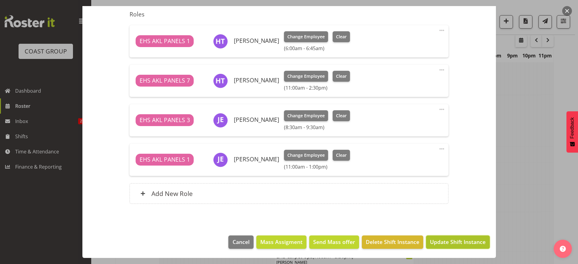
click at [434, 242] on span "Update Shift Instance" at bounding box center [458, 242] width 56 height 8
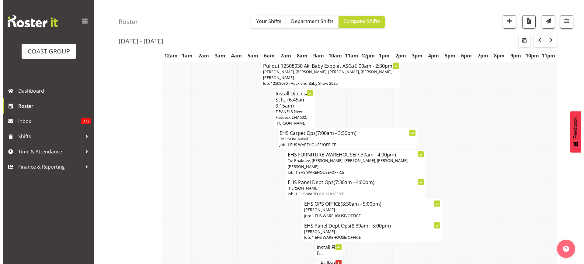
scroll to position [380, 0]
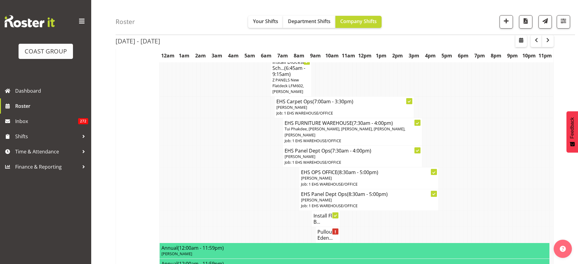
click at [326, 241] on h4 "Pullout Eden..." at bounding box center [328, 235] width 21 height 12
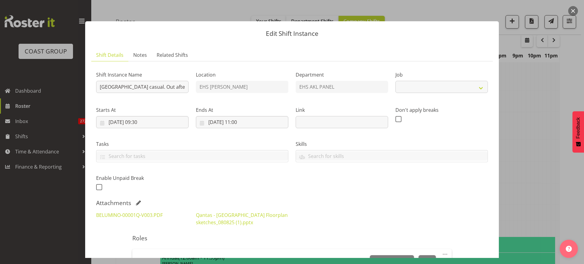
select select "8652"
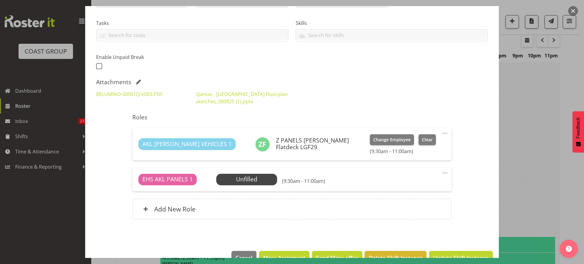
scroll to position [137, 0]
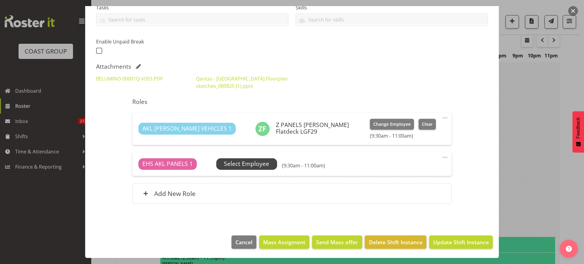
click at [252, 164] on span "Select Employee" at bounding box center [246, 164] width 45 height 9
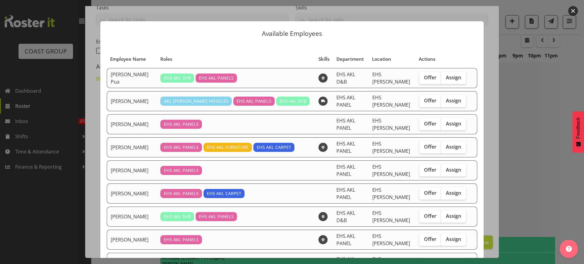
scroll to position [38, 0]
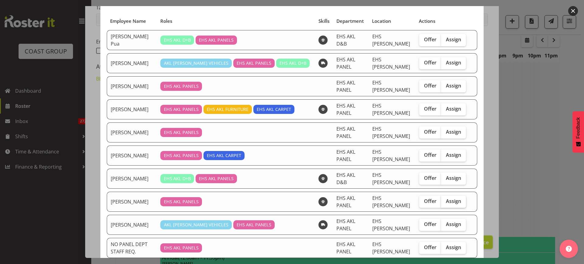
click at [447, 200] on span "Assign" at bounding box center [453, 201] width 15 height 6
click at [445, 200] on input "Assign" at bounding box center [443, 202] width 4 height 4
checkbox input "true"
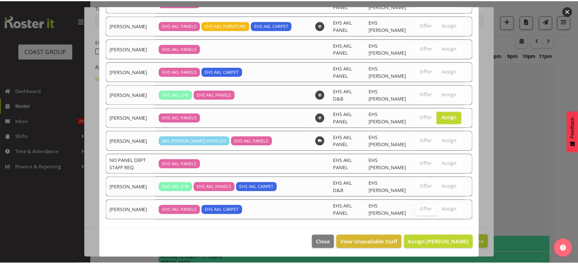
scroll to position [122, 0]
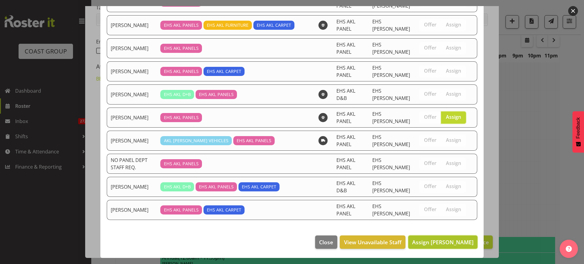
click at [424, 247] on button "Assign [PERSON_NAME]" at bounding box center [442, 242] width 69 height 13
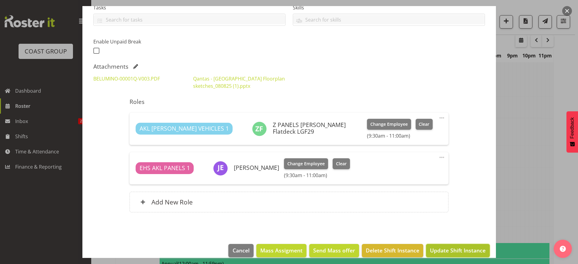
click at [448, 250] on span "Update Shift Instance" at bounding box center [458, 251] width 56 height 8
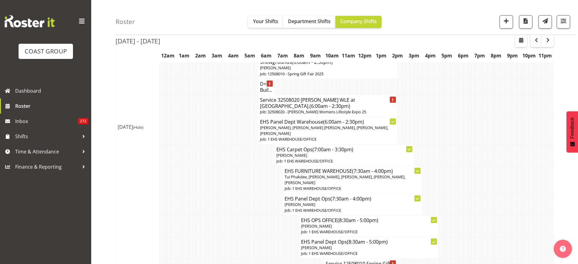
scroll to position [2167, 0]
